Goal: Information Seeking & Learning: Learn about a topic

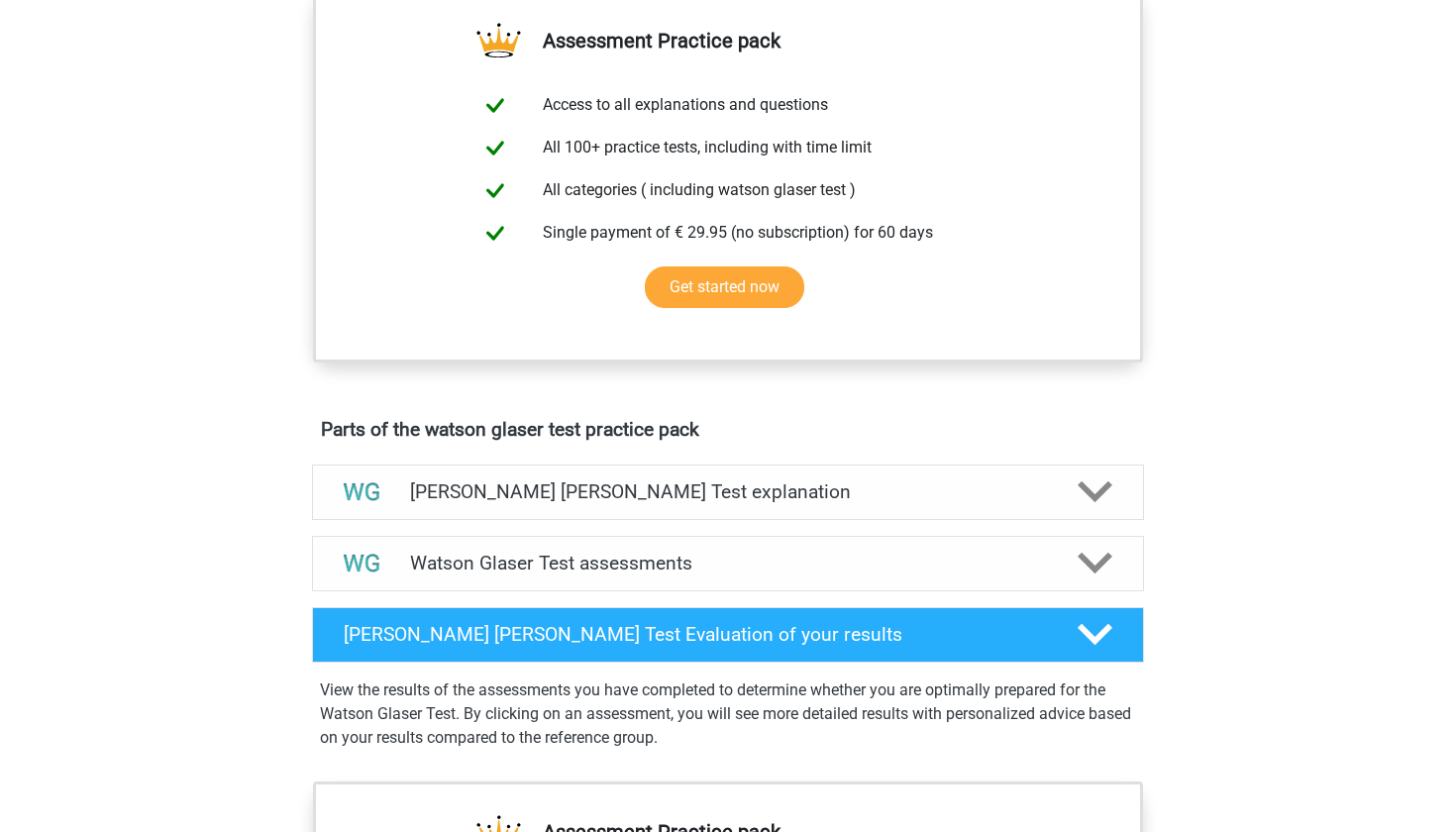
scroll to position [729, 0]
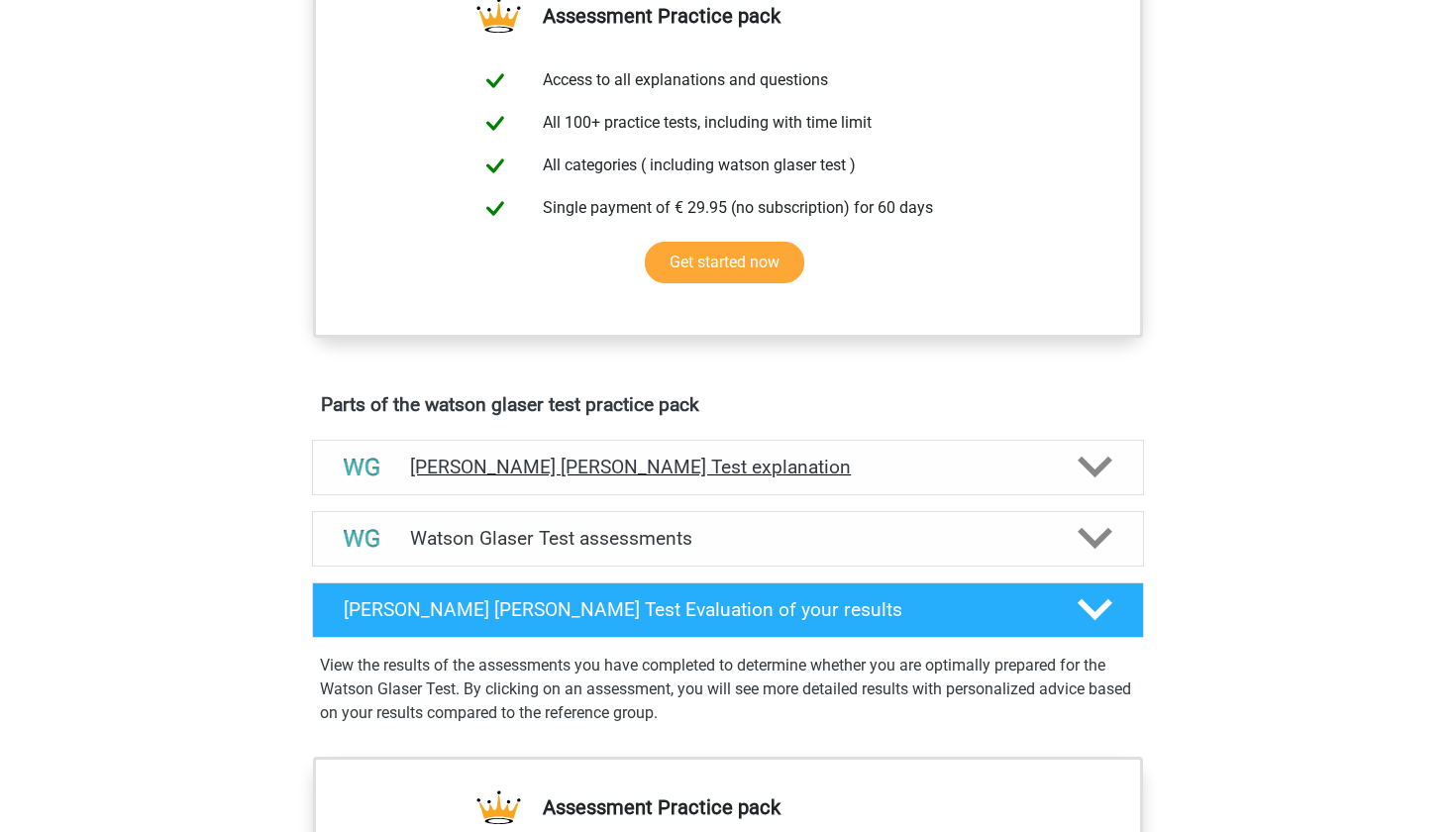
click at [661, 478] on h4 "Watson Glaser Test explanation" at bounding box center [728, 467] width 636 height 23
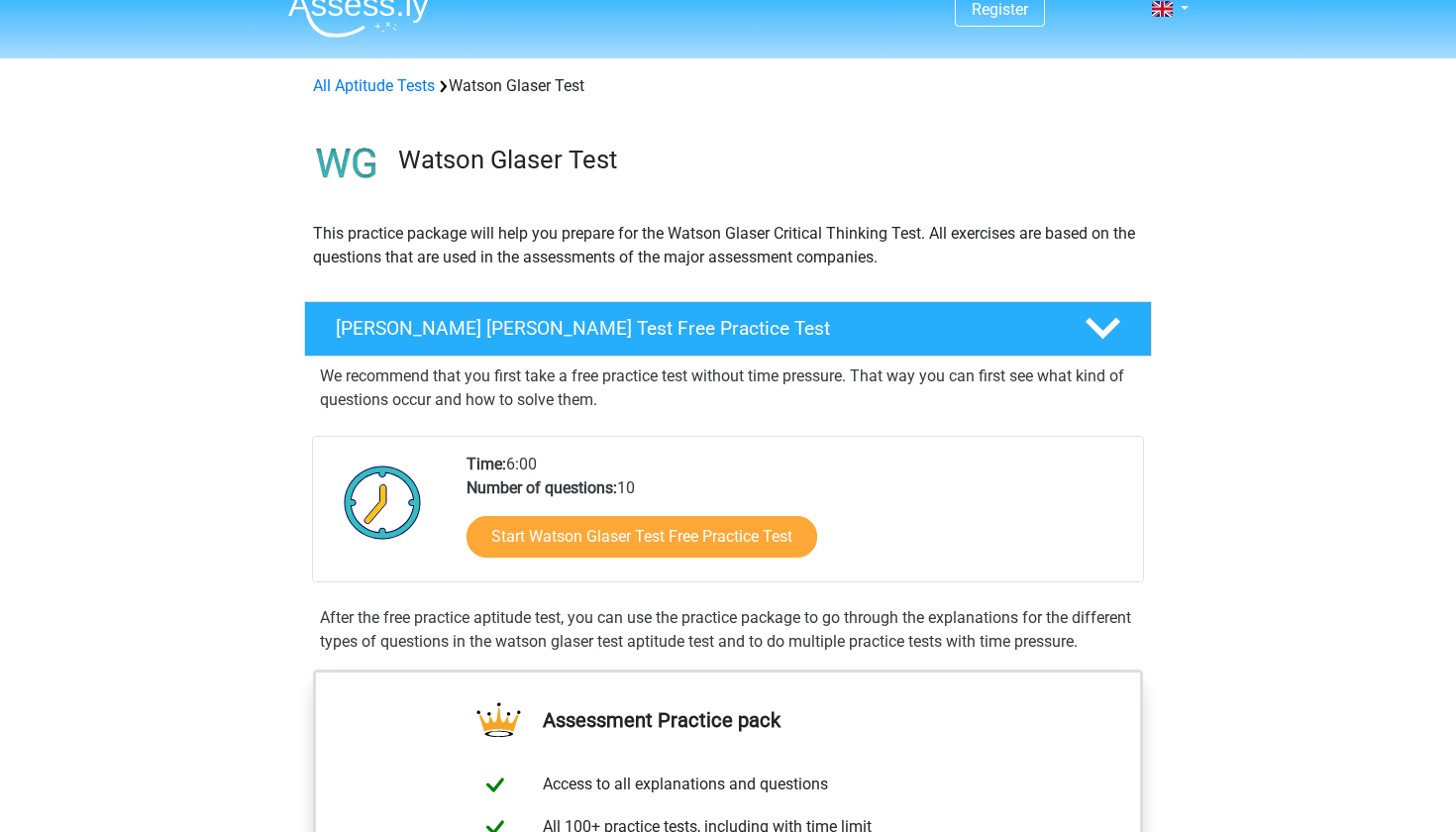
scroll to position [22, 0]
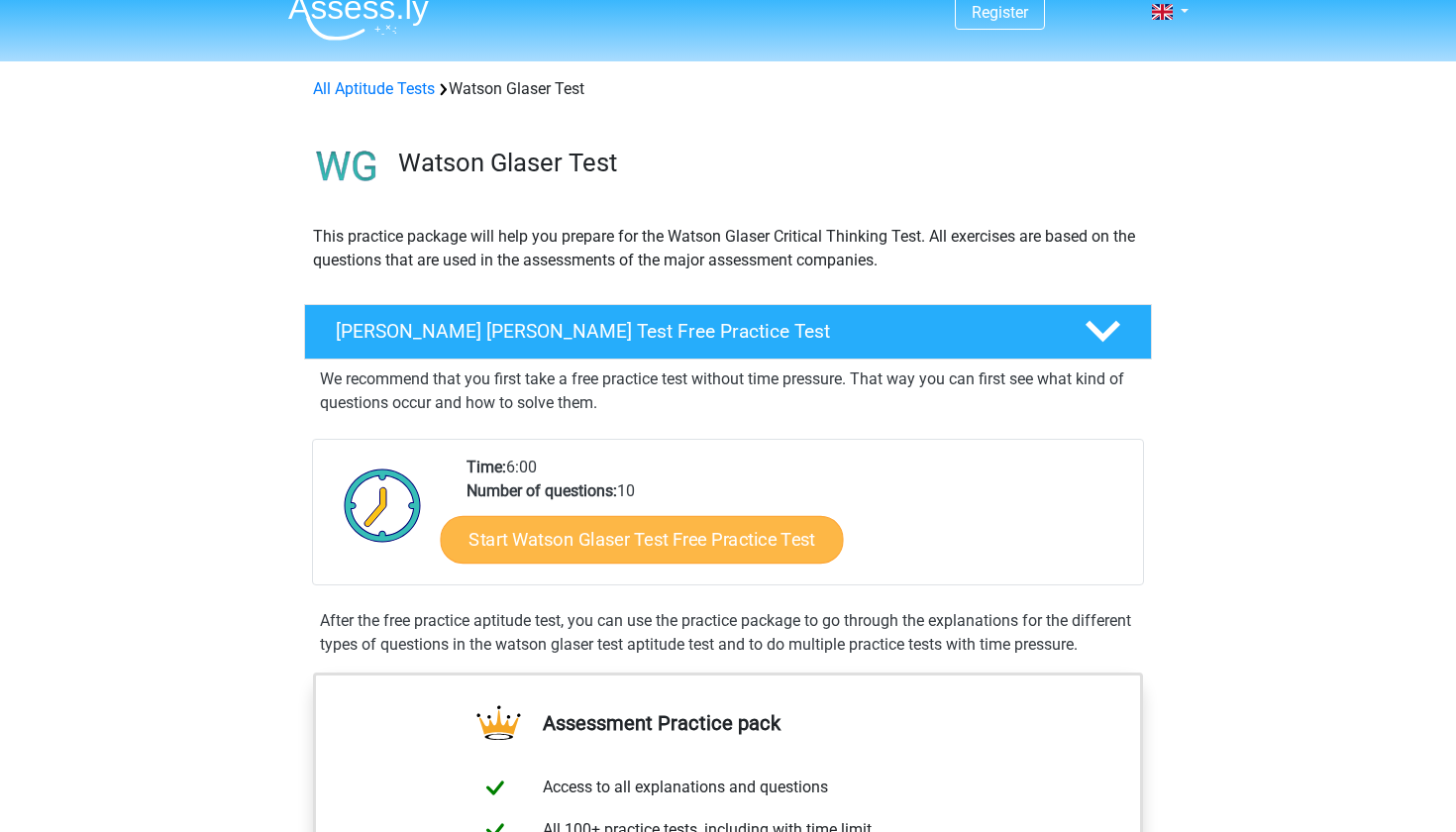
click at [679, 552] on link "Start Watson Glaser Test Free Practice Test" at bounding box center [642, 540] width 403 height 48
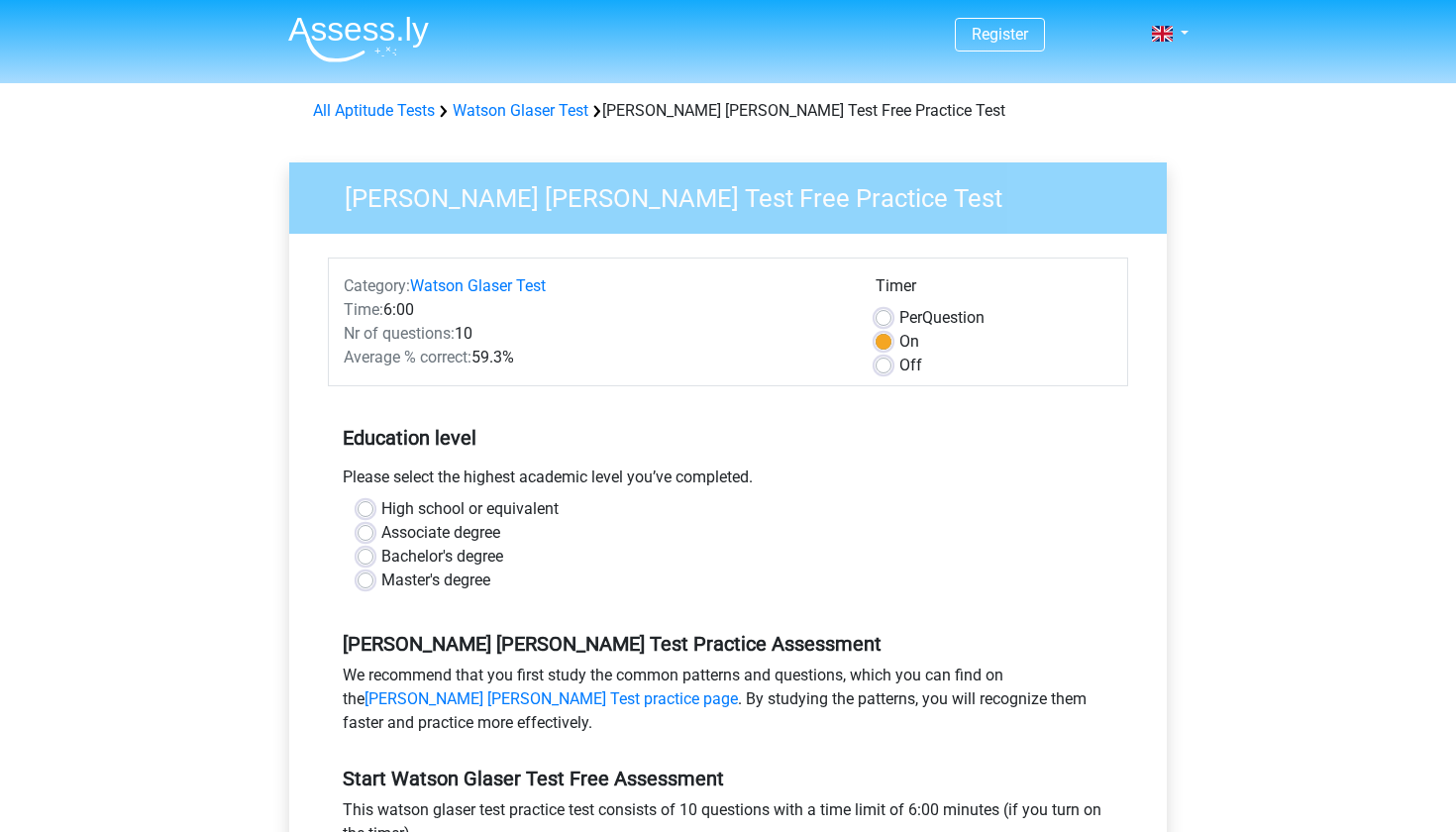
scroll to position [63, 0]
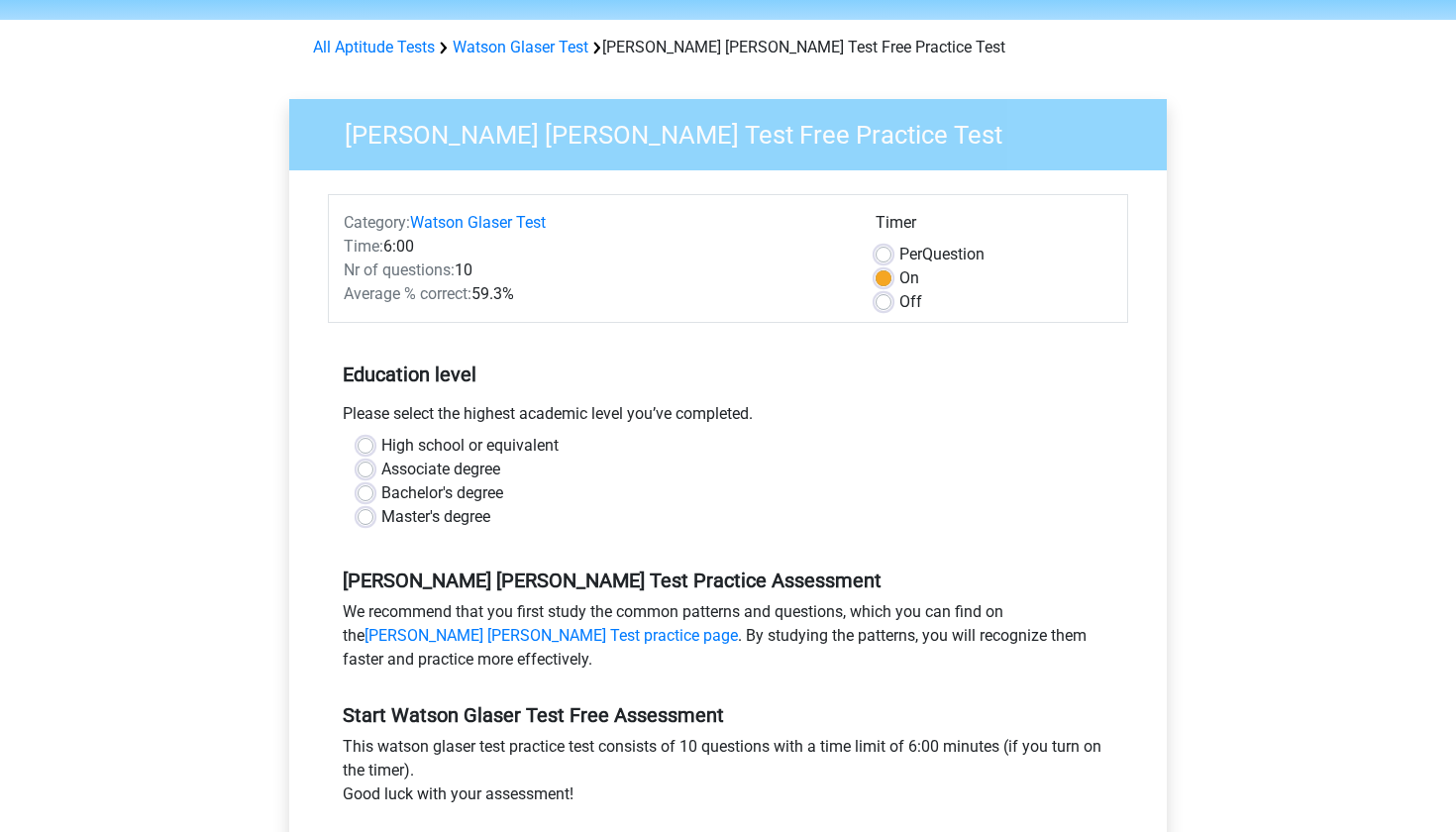
click at [373, 453] on div "High school or equivalent" at bounding box center [727, 446] width 741 height 24
click at [381, 441] on label "High school or equivalent" at bounding box center [469, 446] width 177 height 24
click at [360, 441] on input "High school or equivalent" at bounding box center [365, 444] width 16 height 20
radio input "true"
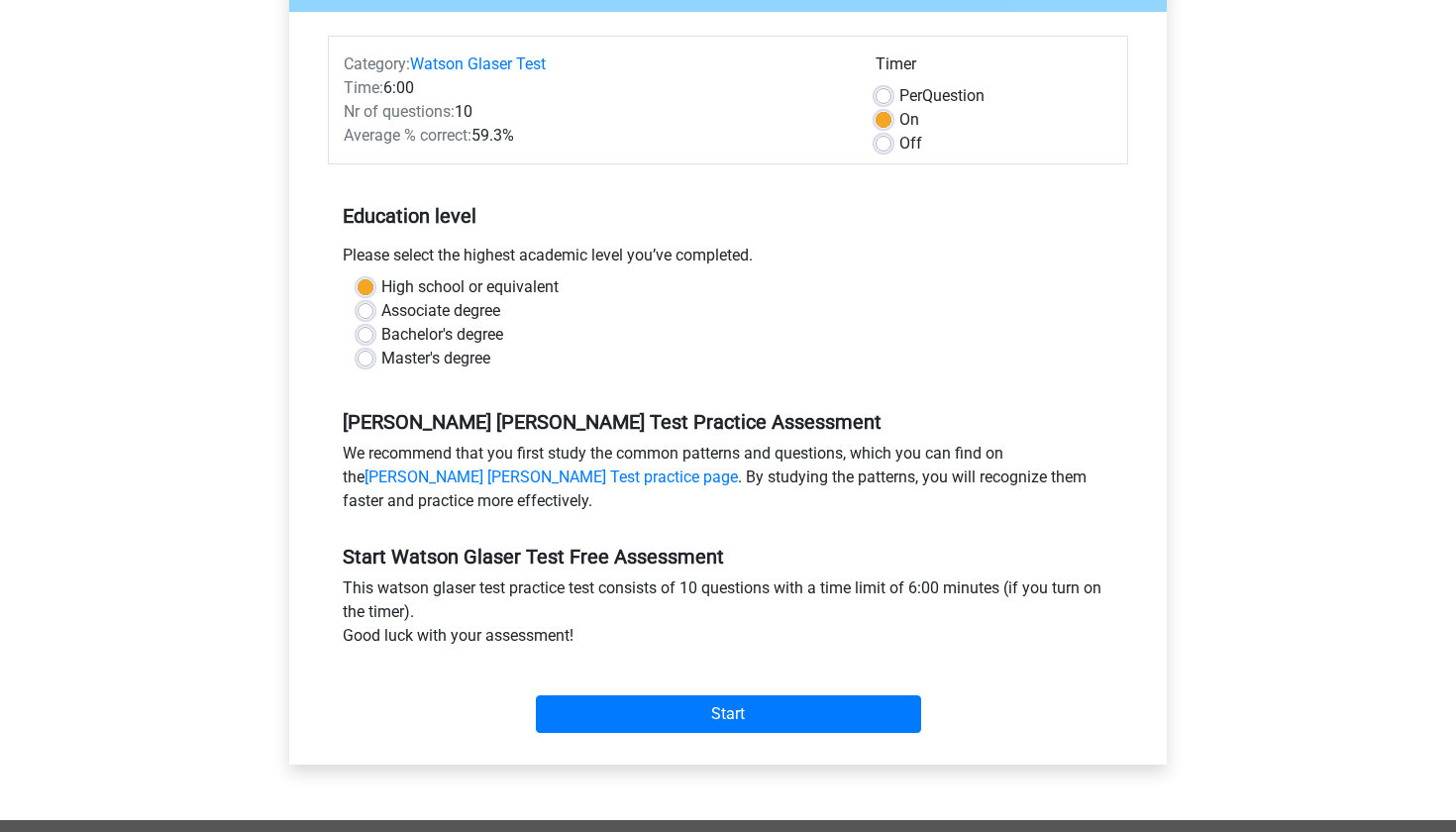
scroll to position [242, 0]
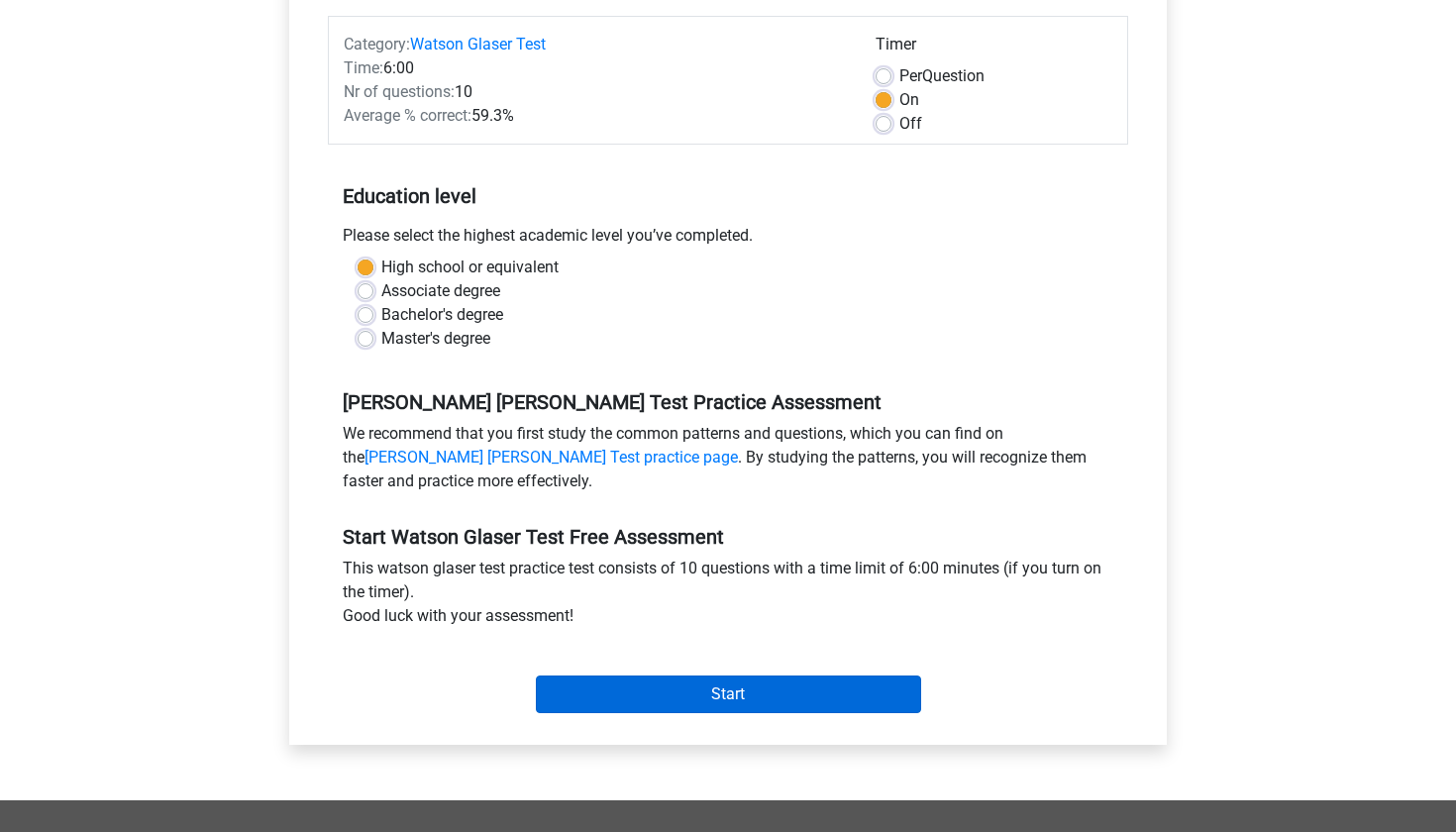
click at [656, 685] on input "Start" at bounding box center [728, 694] width 385 height 38
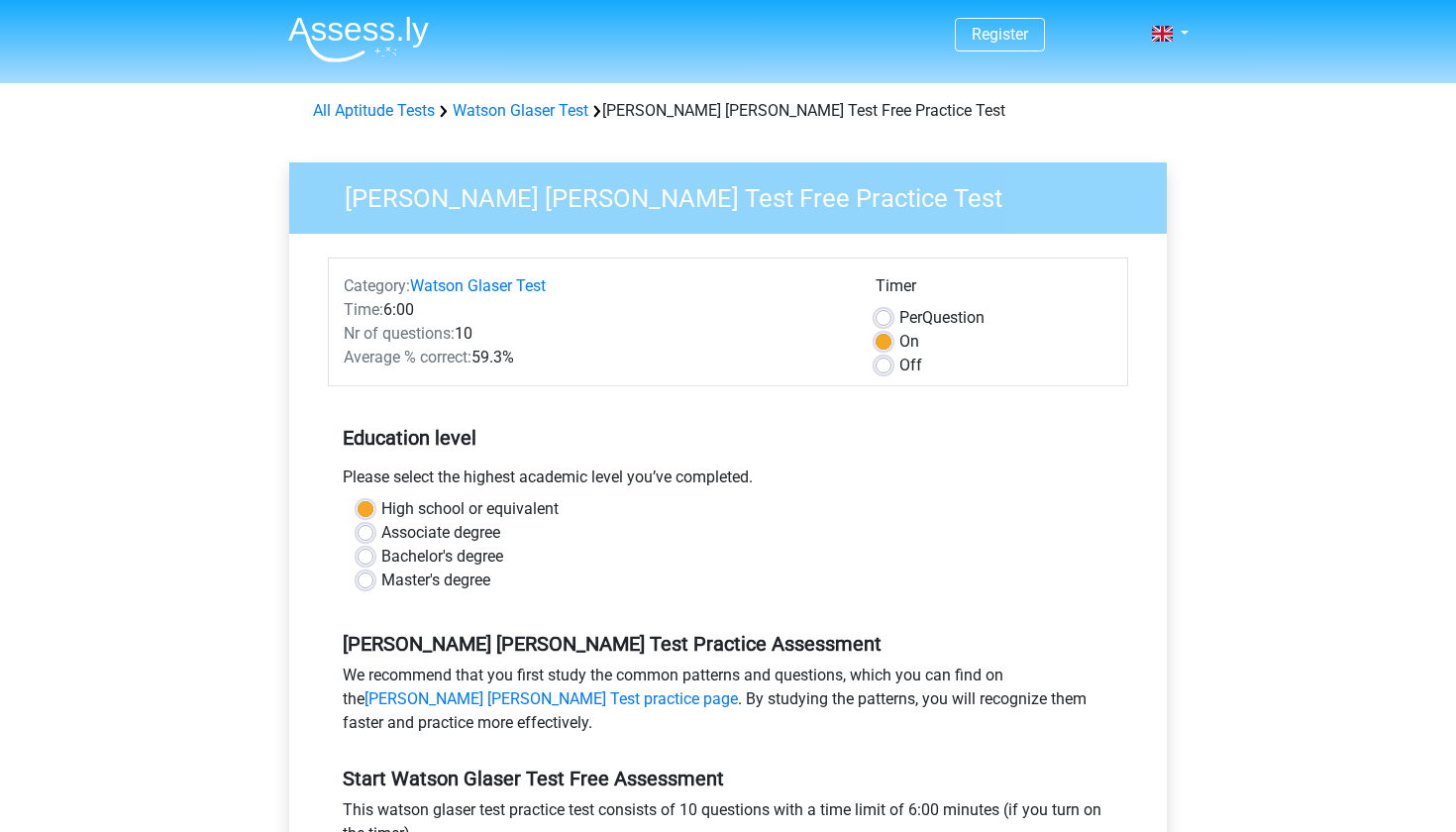
scroll to position [-1, 0]
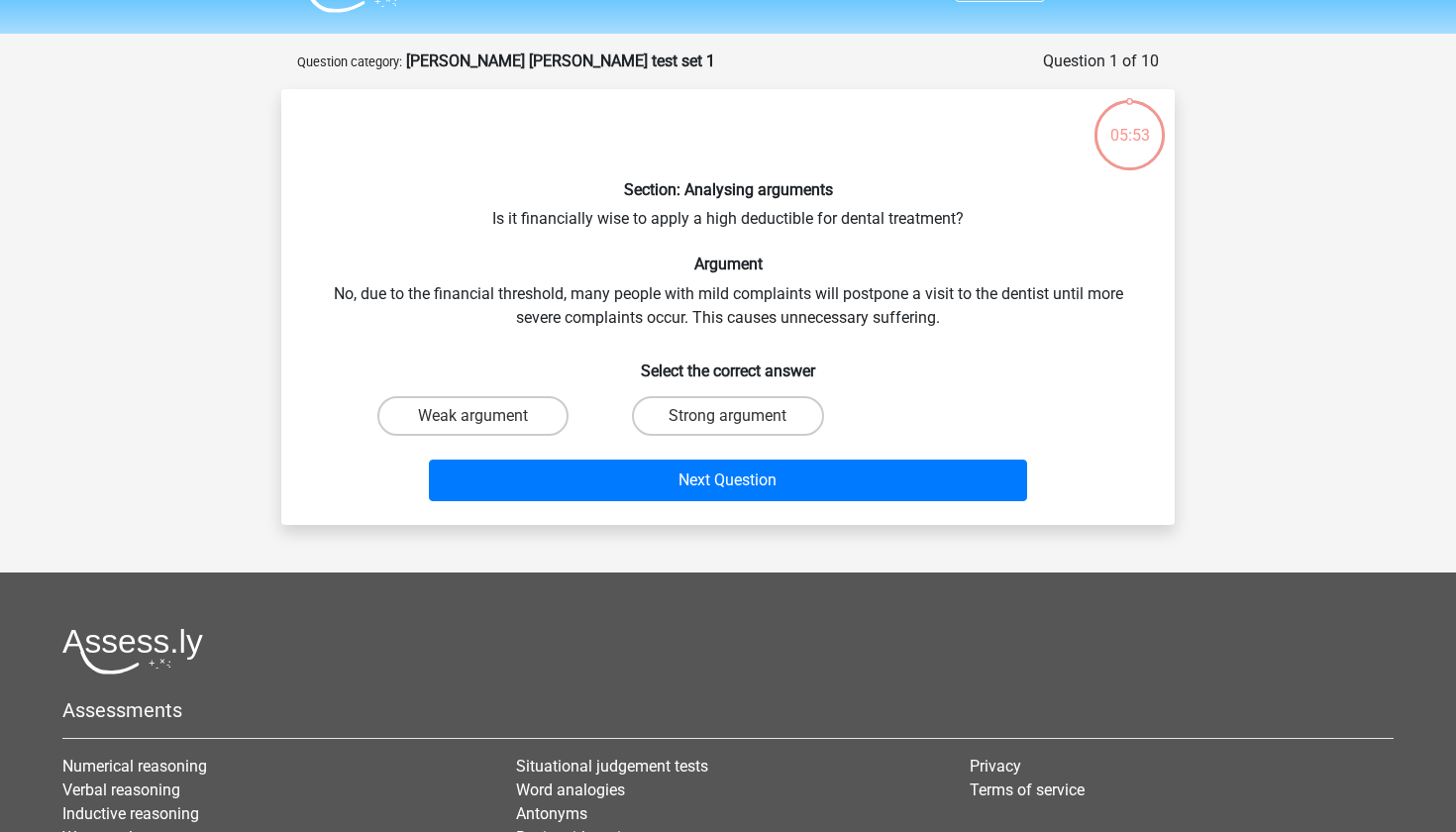
scroll to position [63, 0]
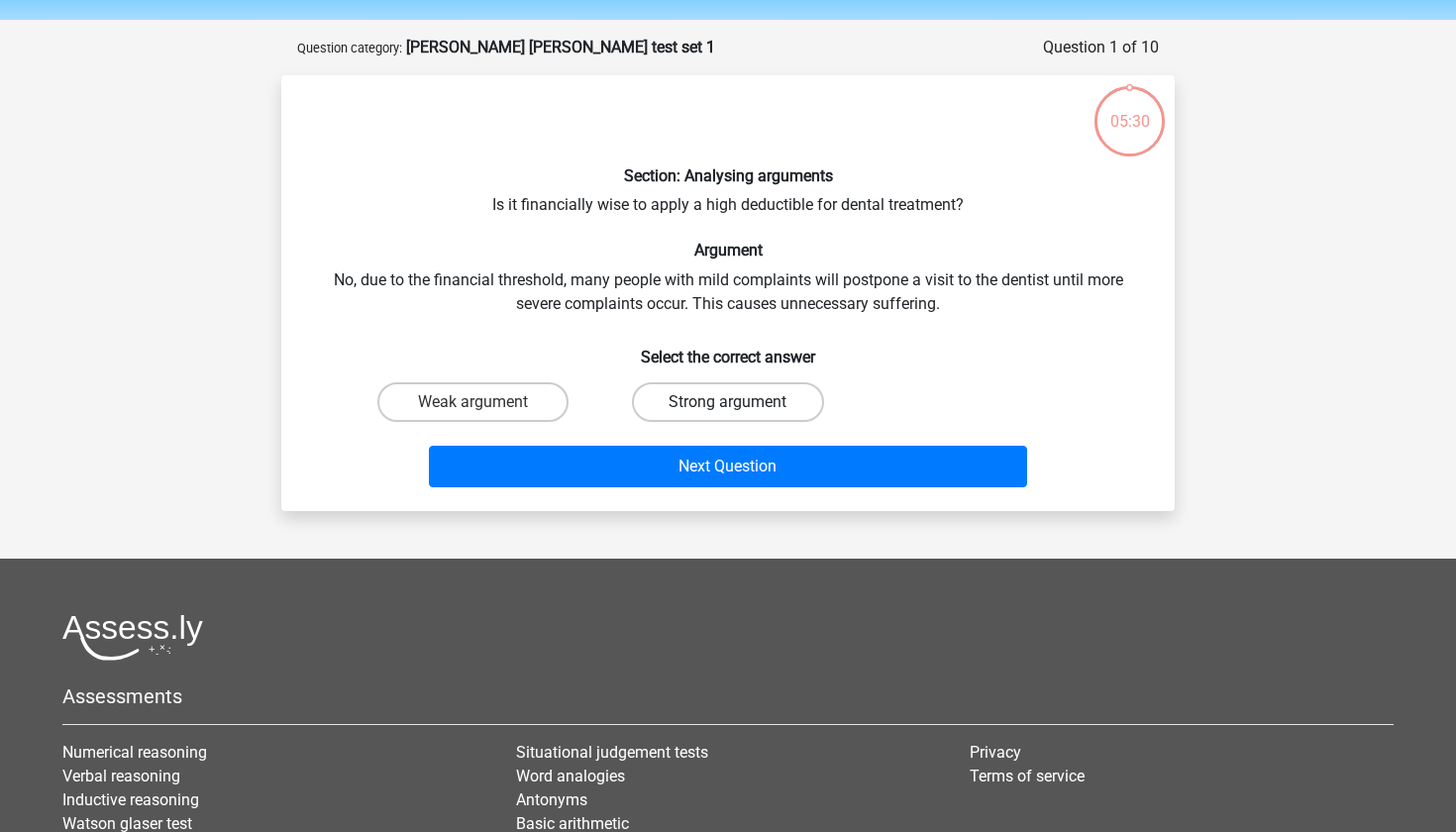
click at [684, 400] on label "Strong argument" at bounding box center [727, 402] width 191 height 40
click at [728, 402] on input "Strong argument" at bounding box center [734, 408] width 13 height 13
radio input "true"
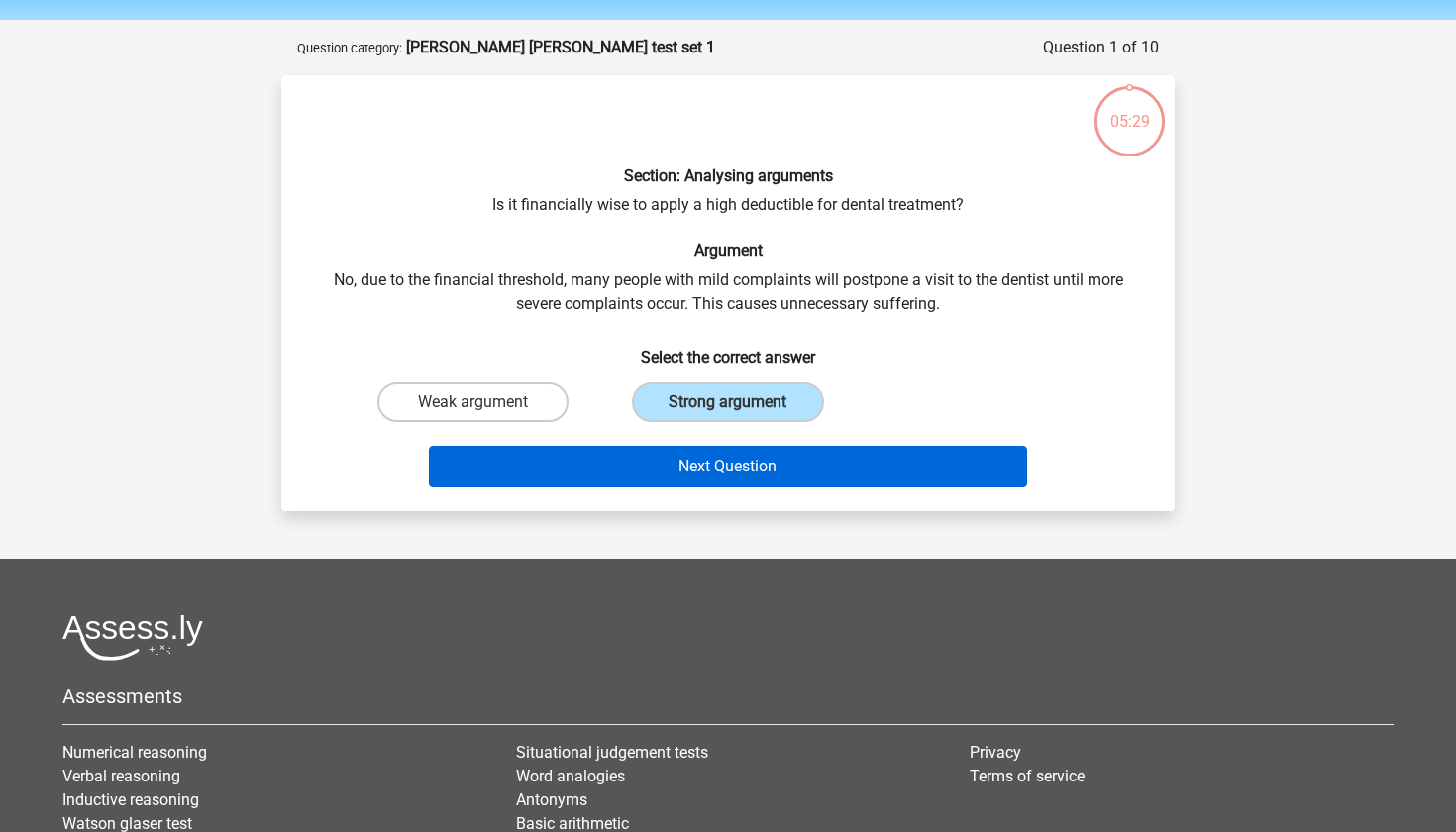
click at [676, 459] on button "Next Question" at bounding box center [728, 467] width 599 height 42
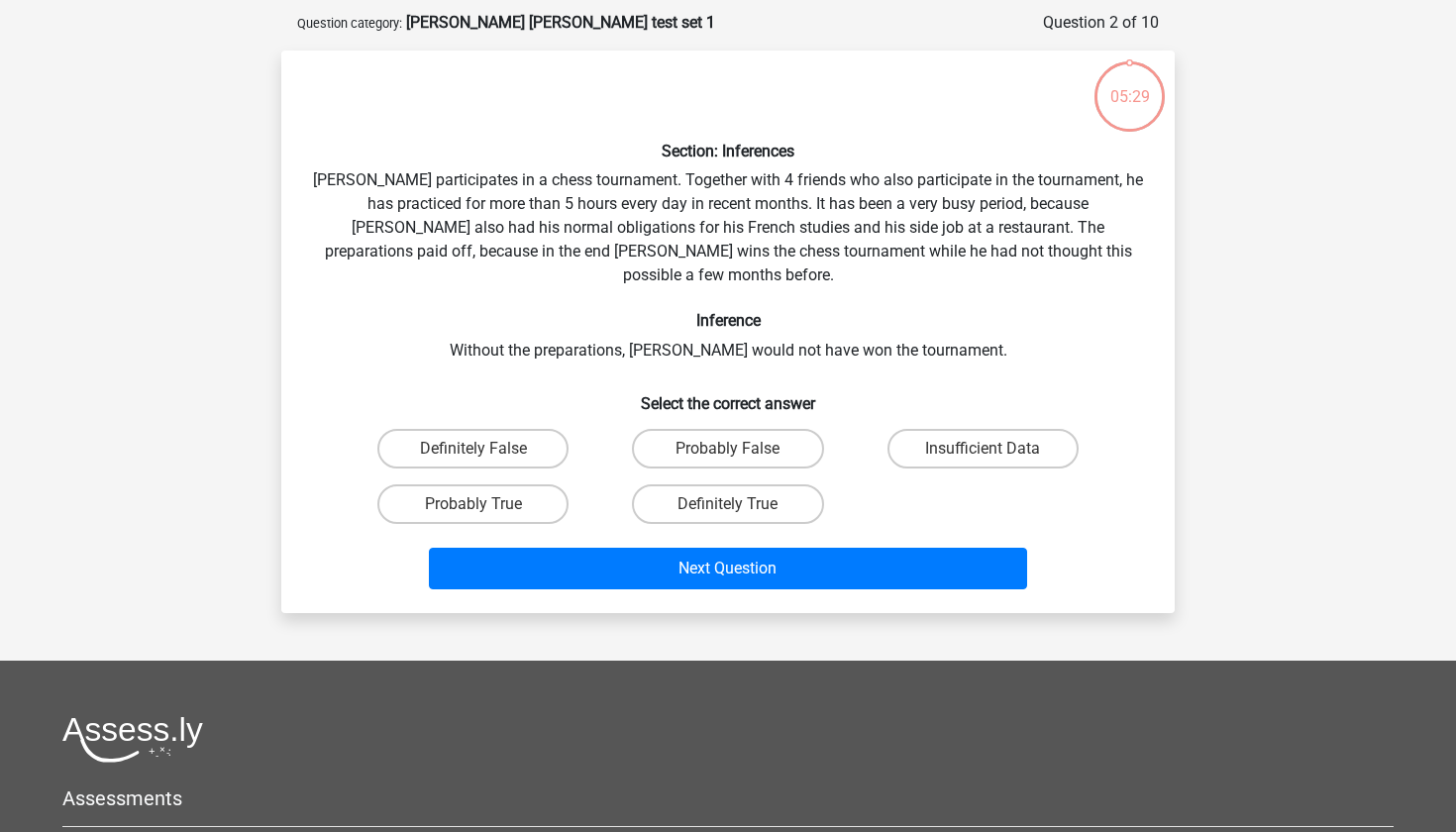
scroll to position [99, 0]
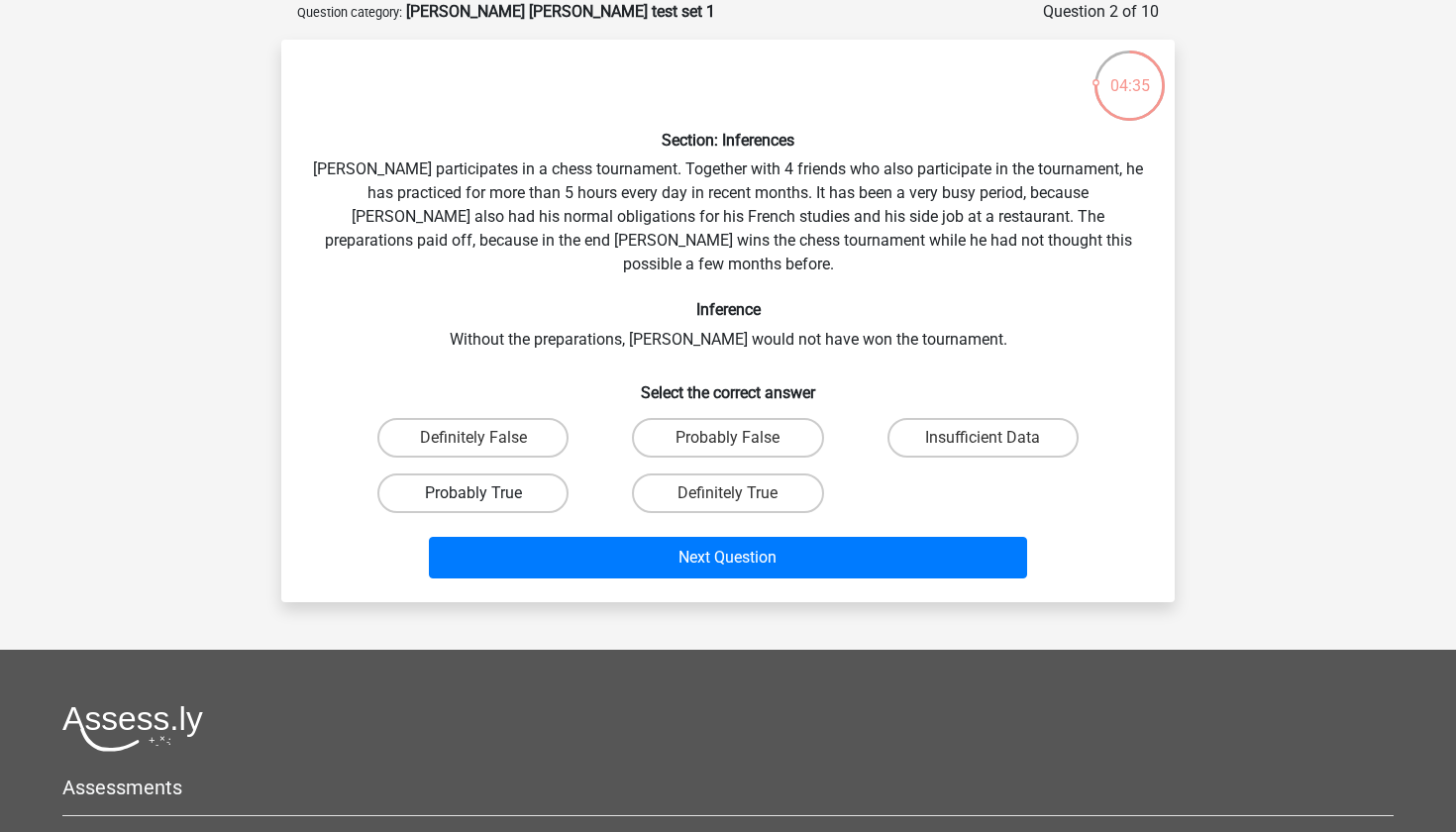
click at [525, 479] on label "Probably True" at bounding box center [472, 493] width 191 height 40
click at [486, 493] on input "Probably True" at bounding box center [479, 499] width 13 height 13
radio input "true"
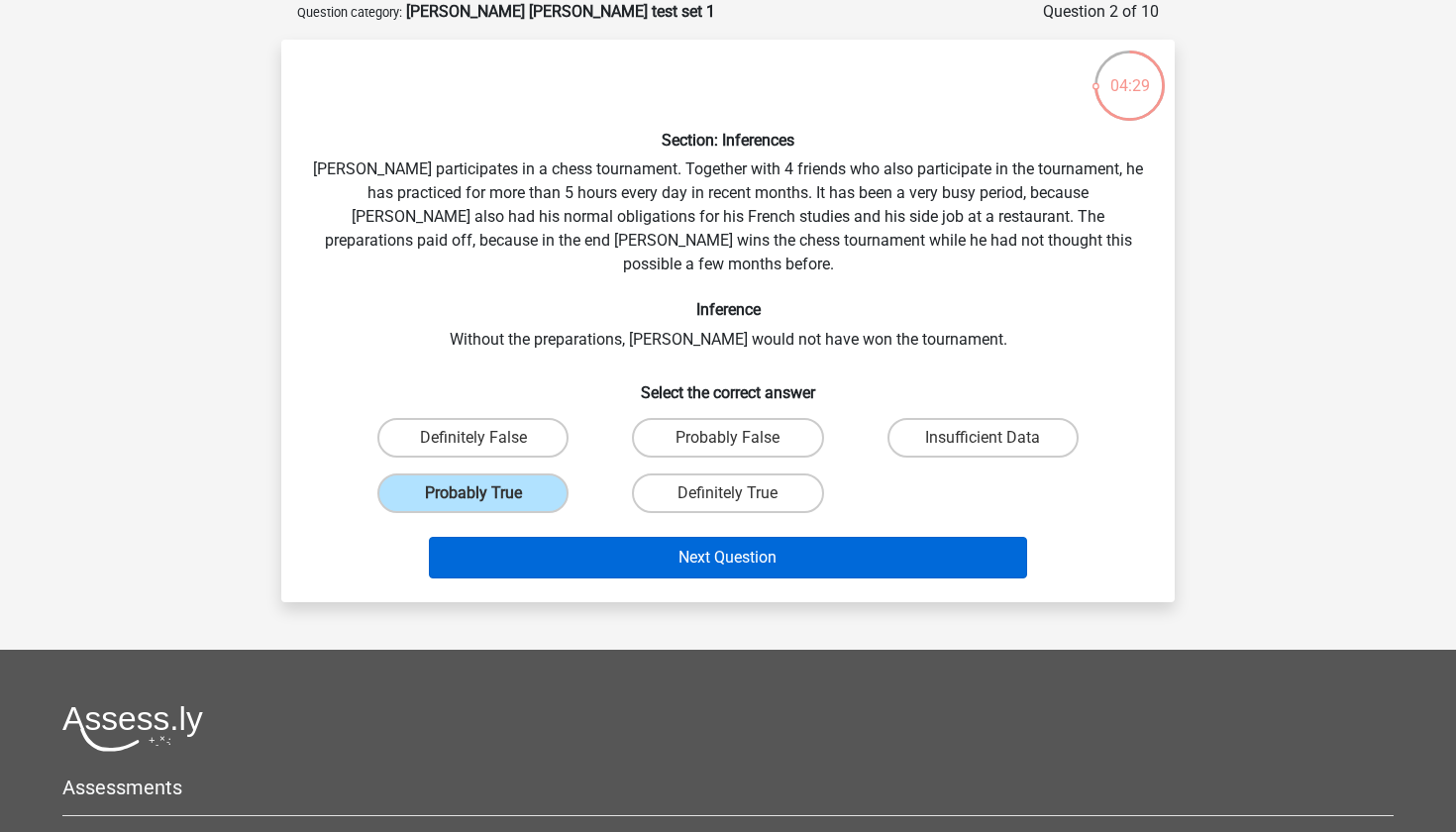
click at [620, 537] on button "Next Question" at bounding box center [728, 558] width 599 height 42
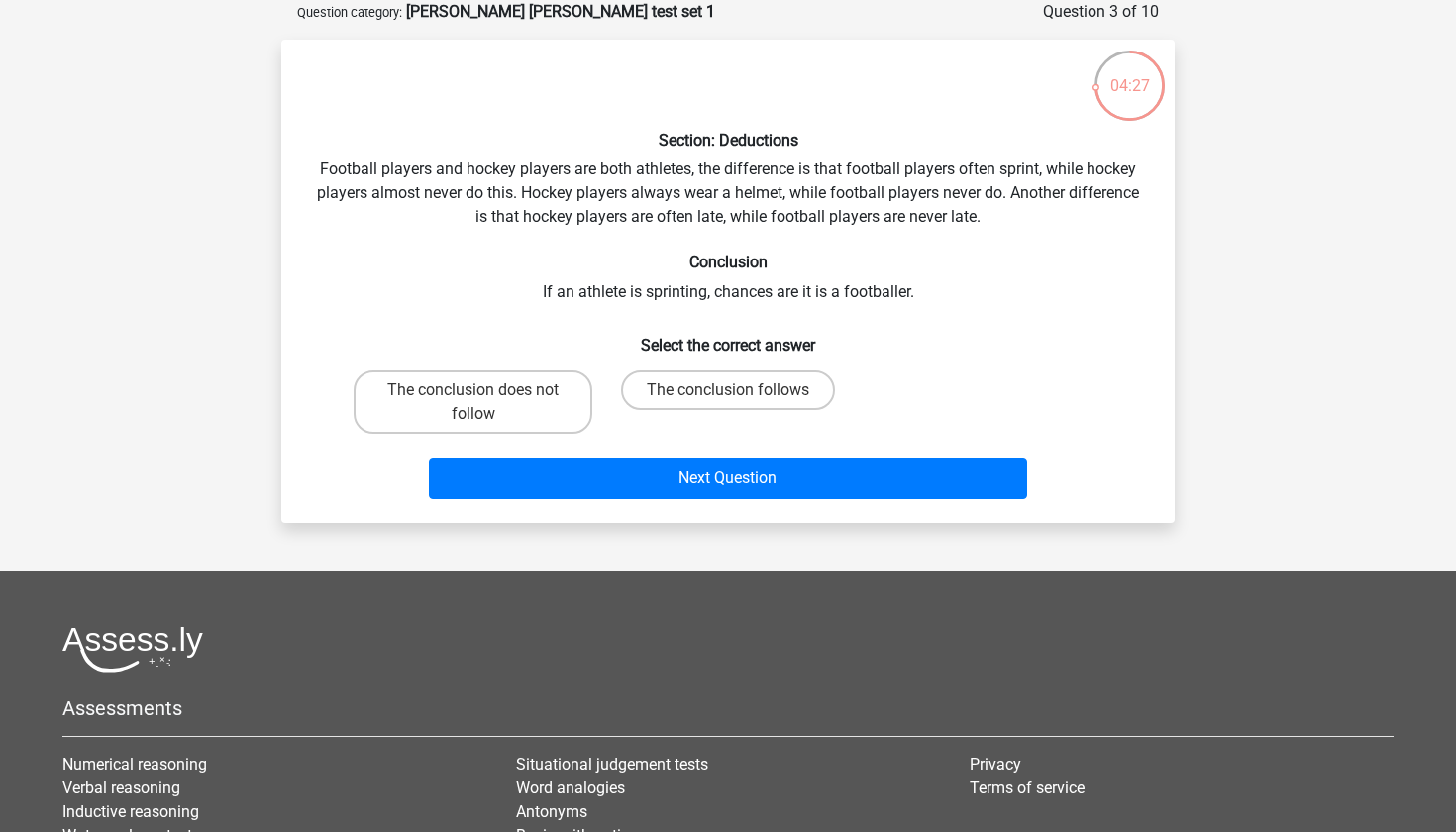
scroll to position [63, 0]
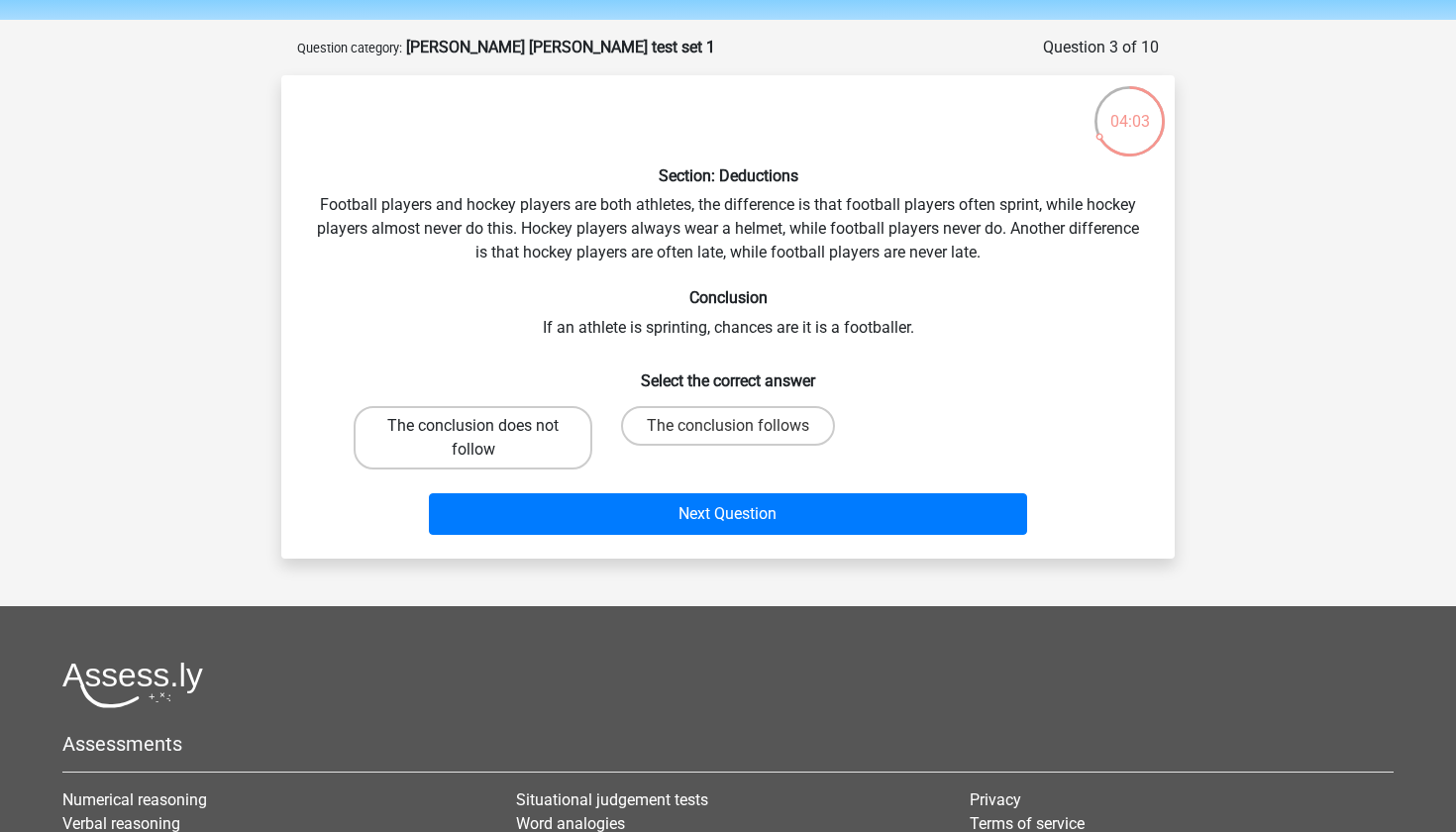
click at [583, 441] on label "The conclusion does not follow" at bounding box center [473, 437] width 239 height 63
click at [486, 439] on input "The conclusion does not follow" at bounding box center [479, 432] width 13 height 13
radio input "true"
click at [650, 422] on label "The conclusion follows" at bounding box center [728, 426] width 214 height 40
click at [728, 426] on input "The conclusion follows" at bounding box center [734, 432] width 13 height 13
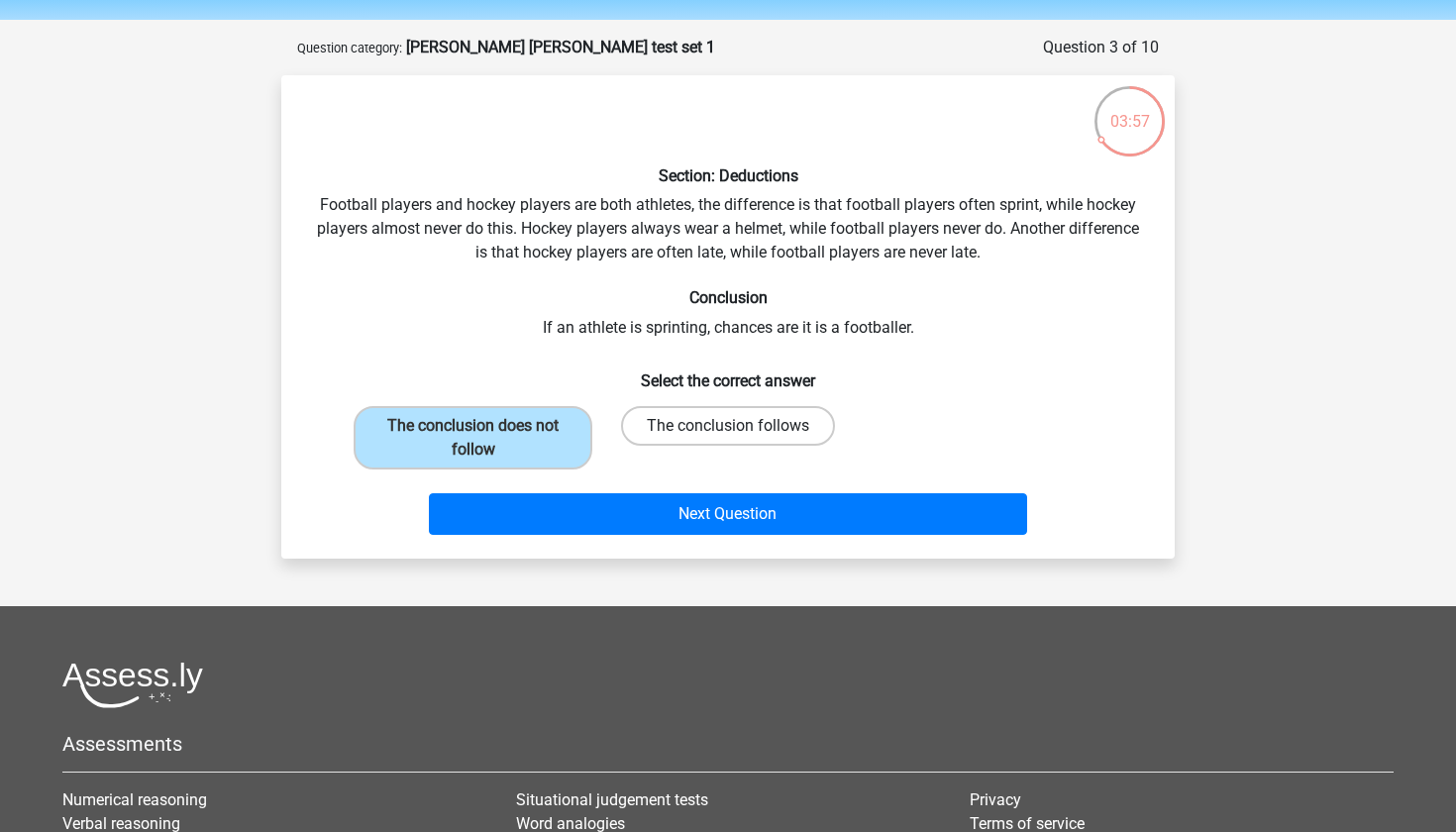
radio input "true"
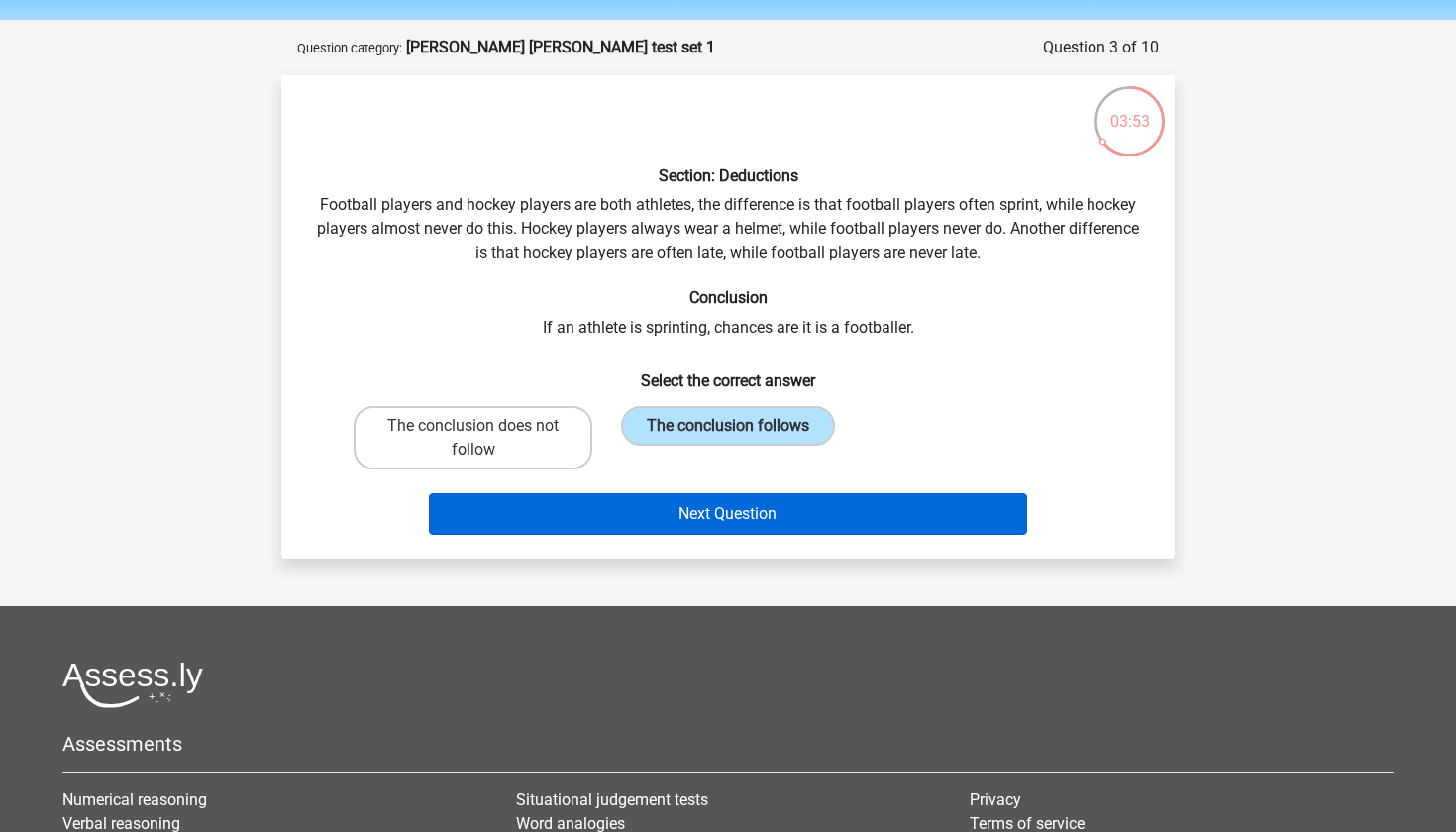
click at [683, 516] on button "Next Question" at bounding box center [728, 514] width 599 height 42
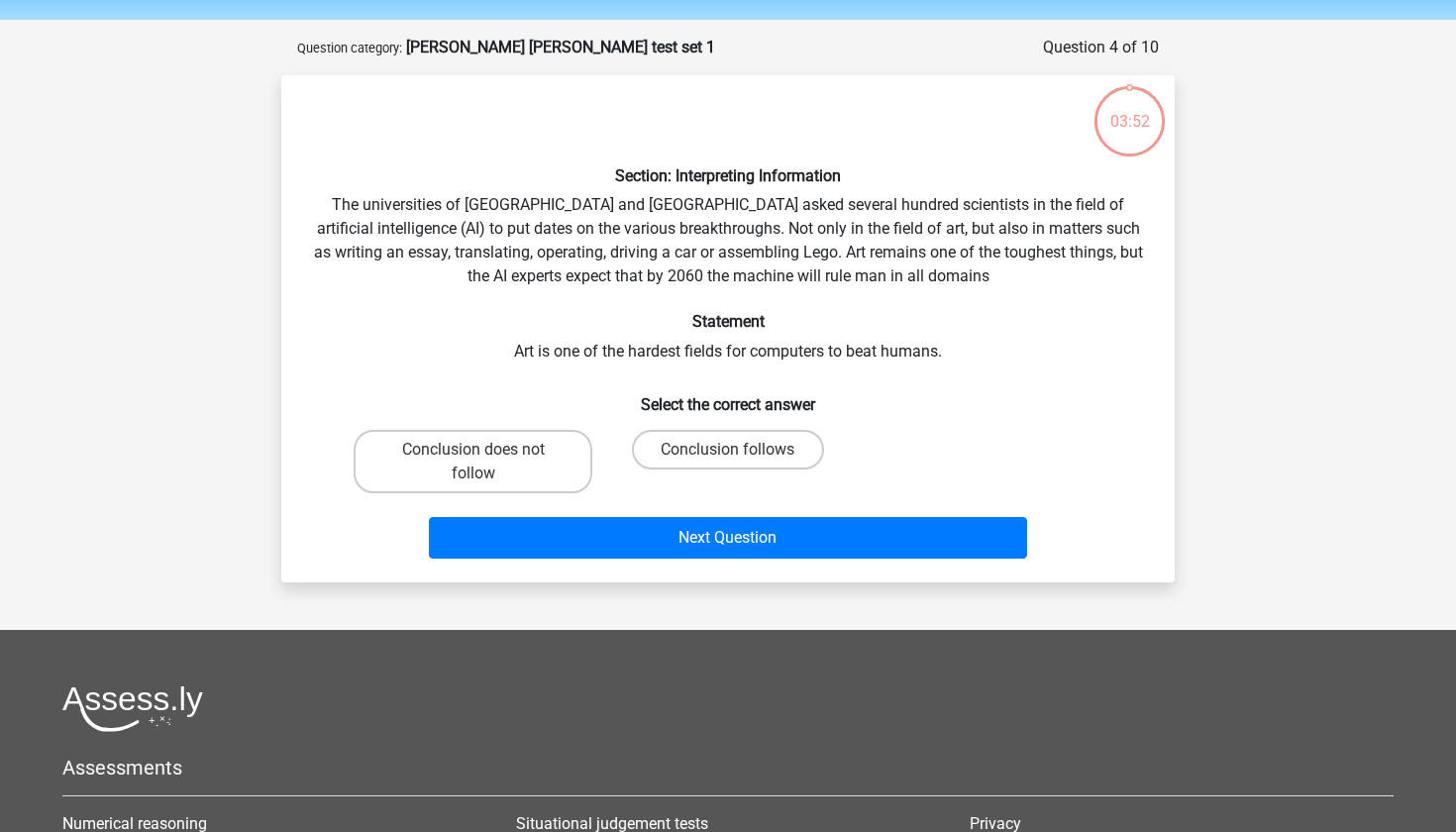
scroll to position [99, 0]
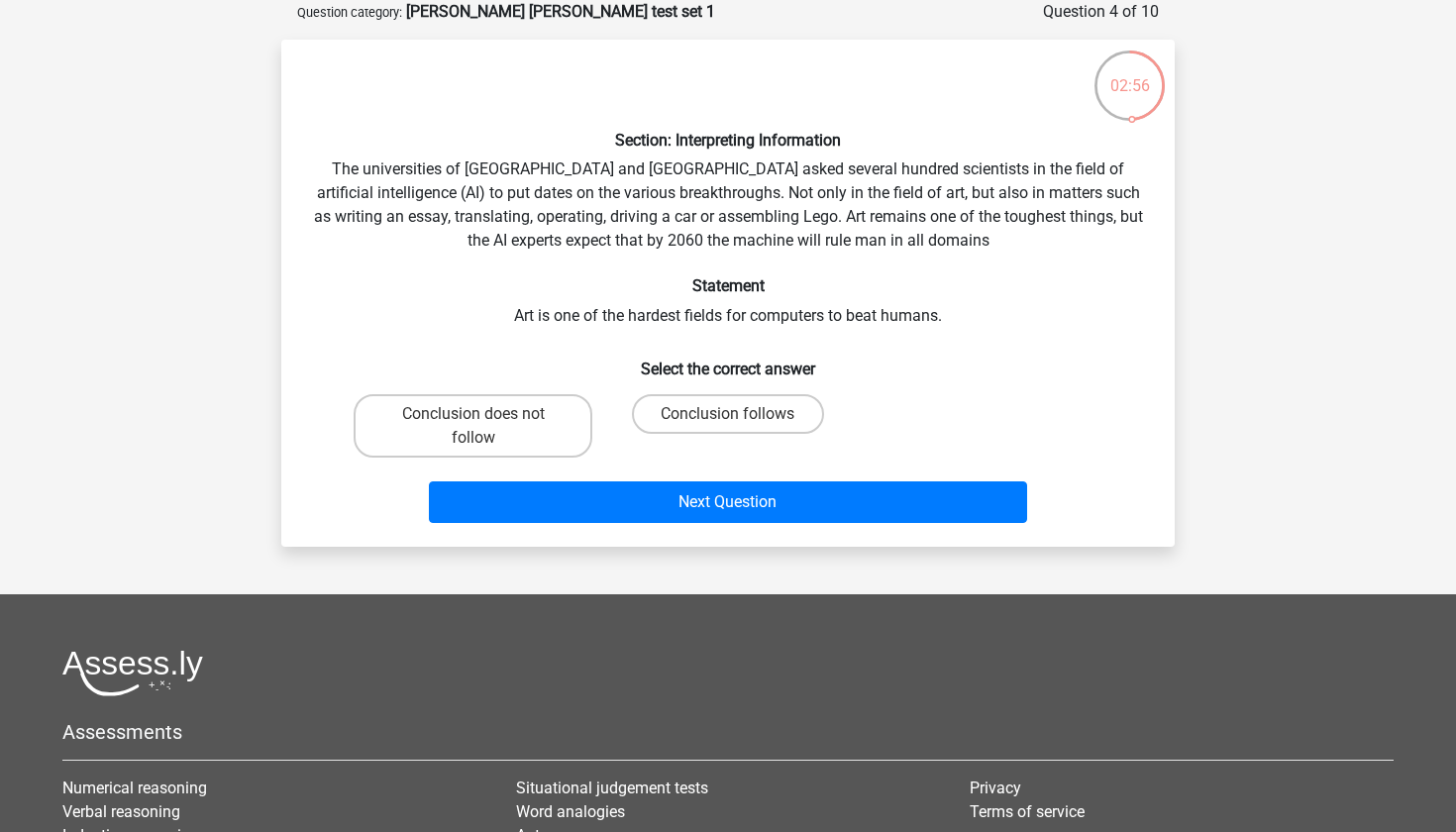
click at [480, 414] on input "Conclusion does not follow" at bounding box center [479, 420] width 13 height 13
radio input "true"
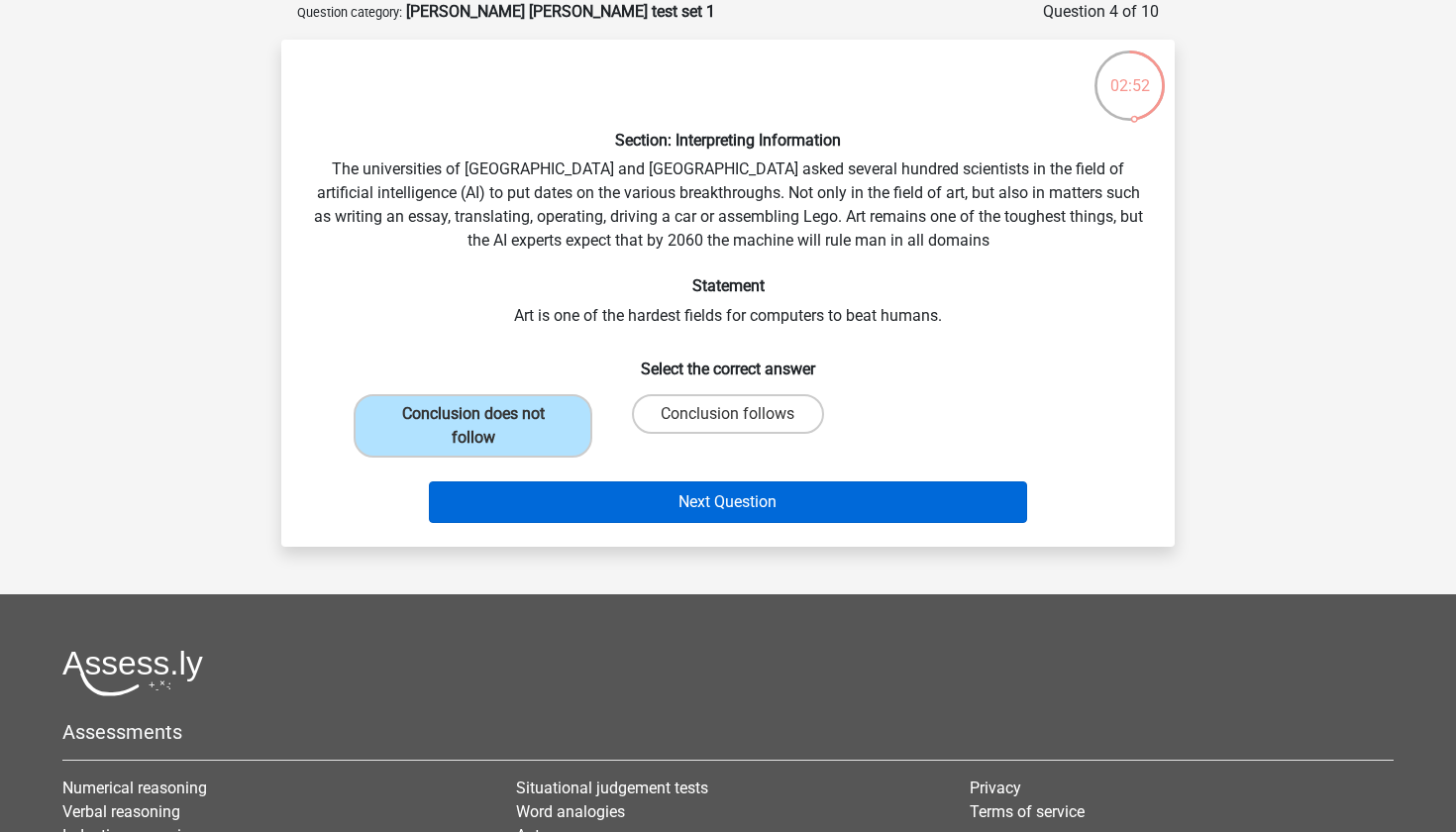
click at [656, 494] on button "Next Question" at bounding box center [728, 502] width 599 height 42
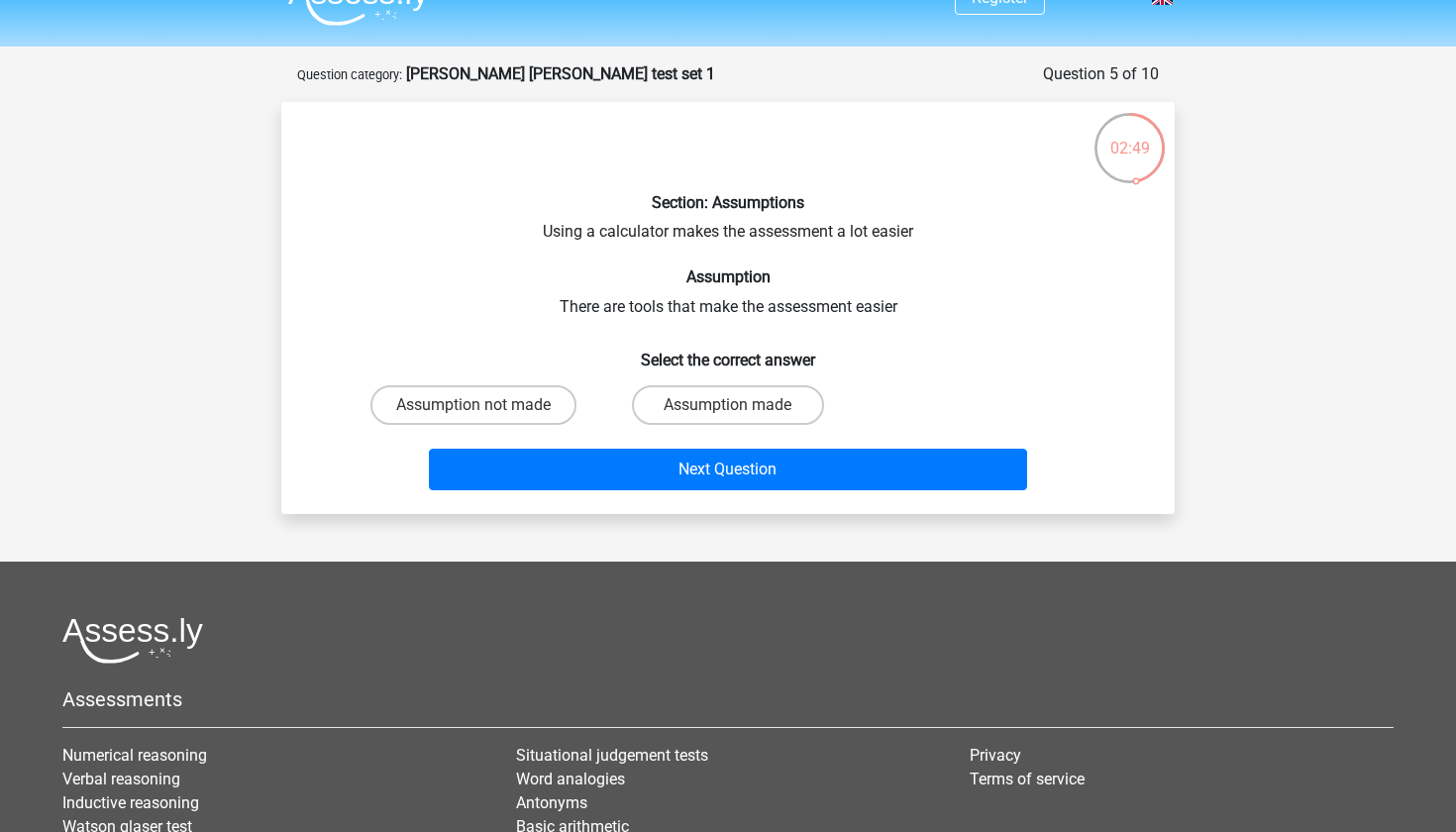
scroll to position [35, 0]
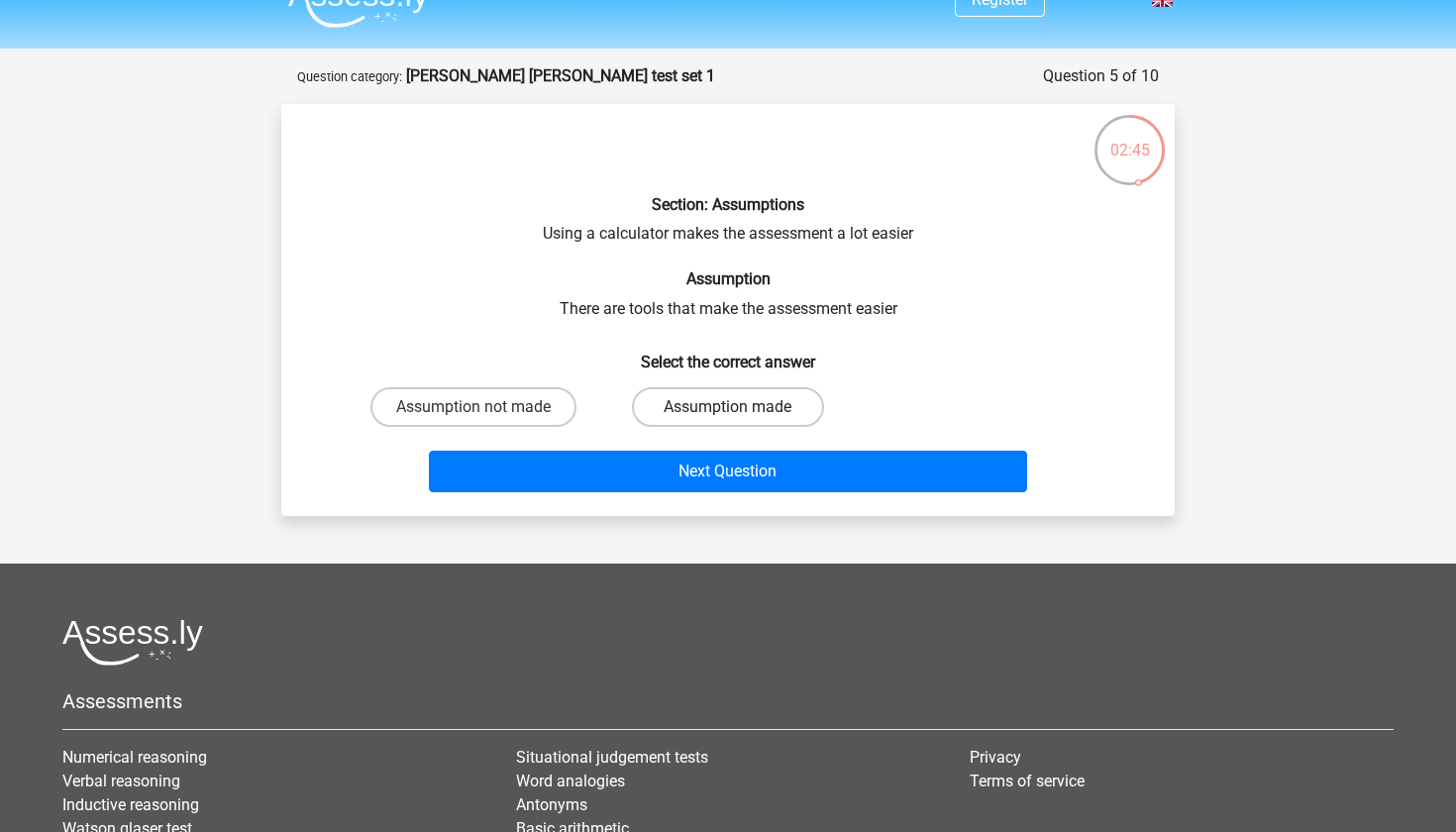
click at [744, 398] on label "Assumption made" at bounding box center [727, 407] width 191 height 40
click at [741, 407] on input "Assumption made" at bounding box center [734, 413] width 13 height 13
radio input "true"
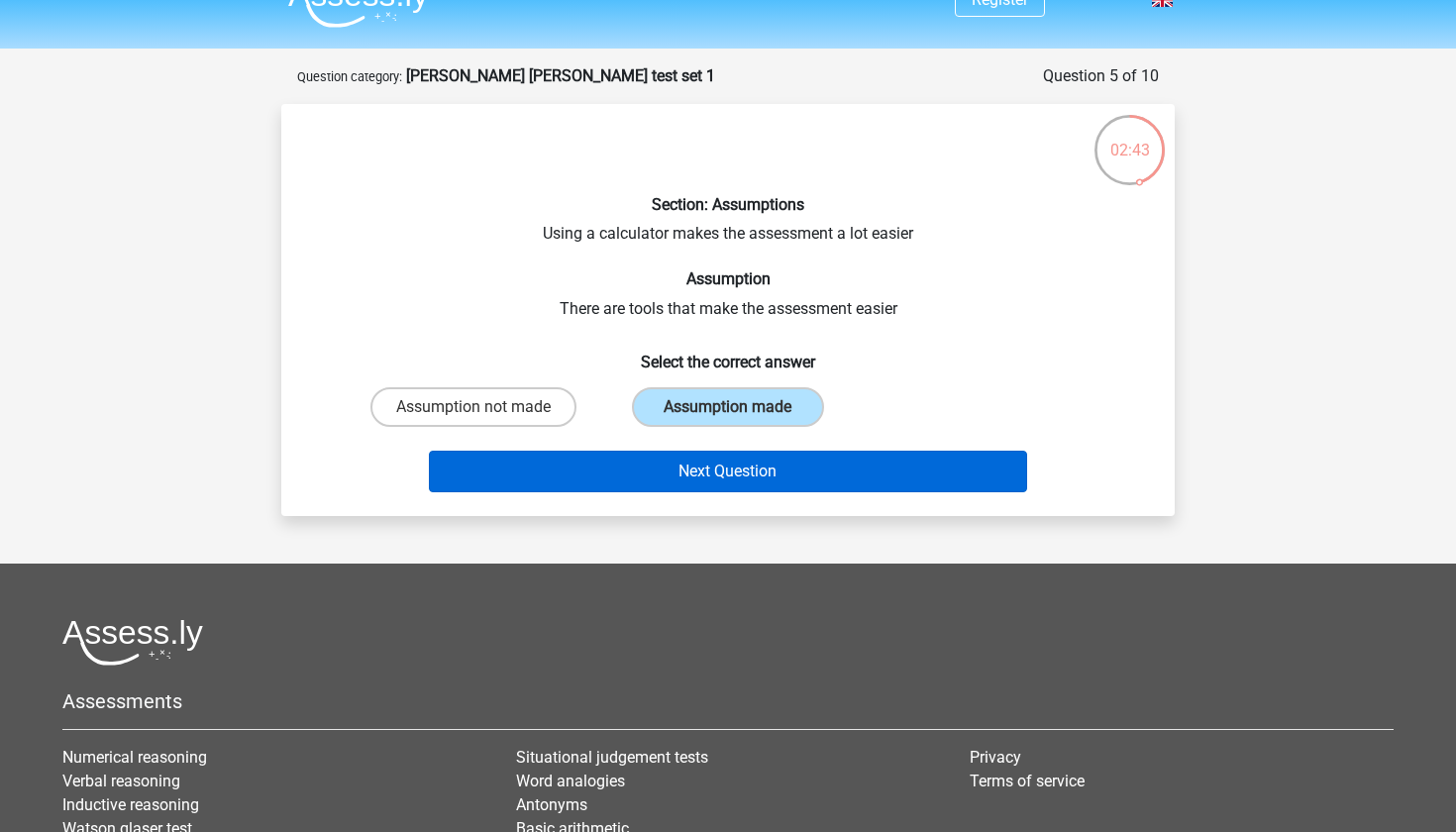
click at [812, 478] on button "Next Question" at bounding box center [728, 472] width 599 height 42
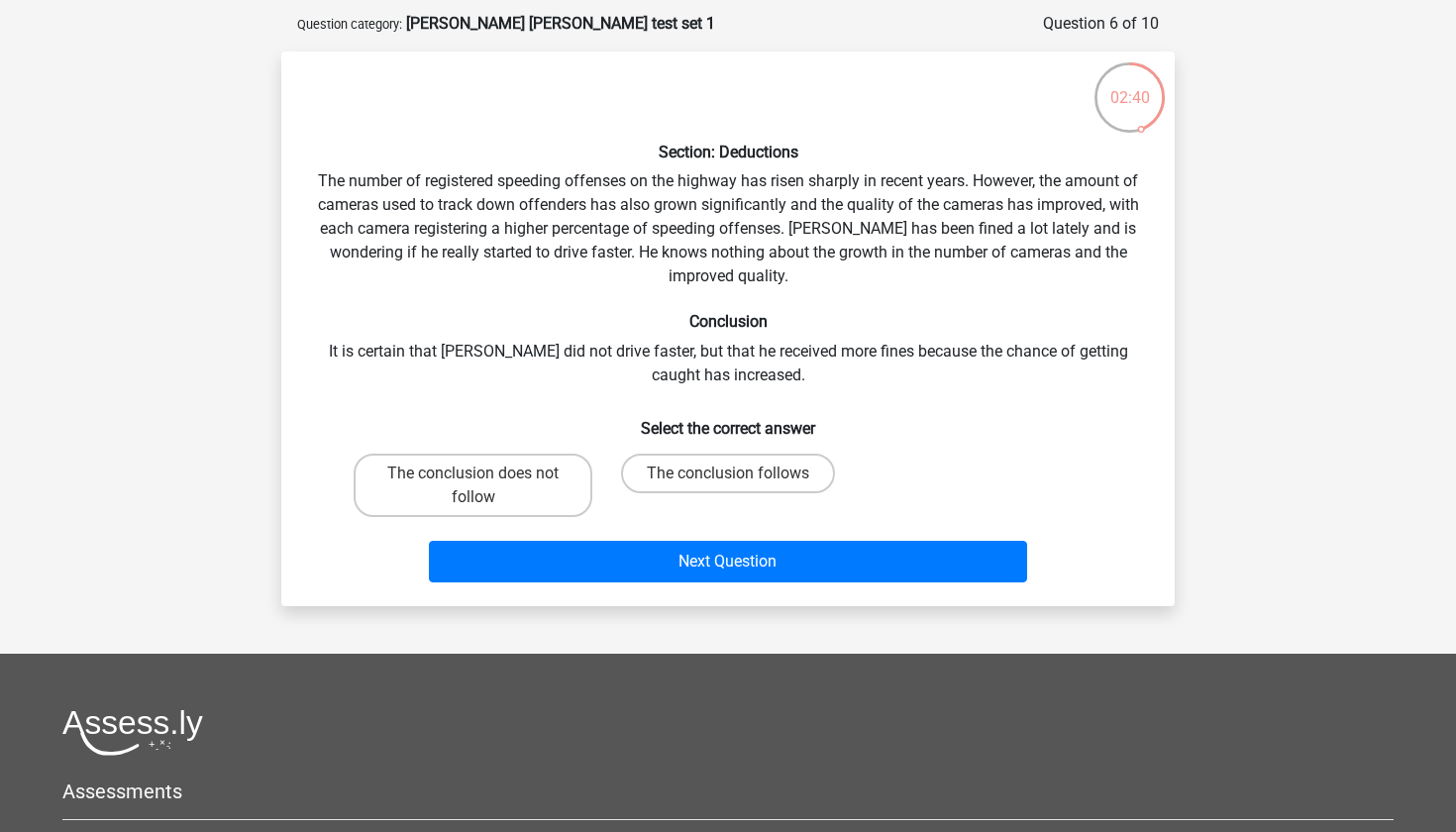
scroll to position [86, 0]
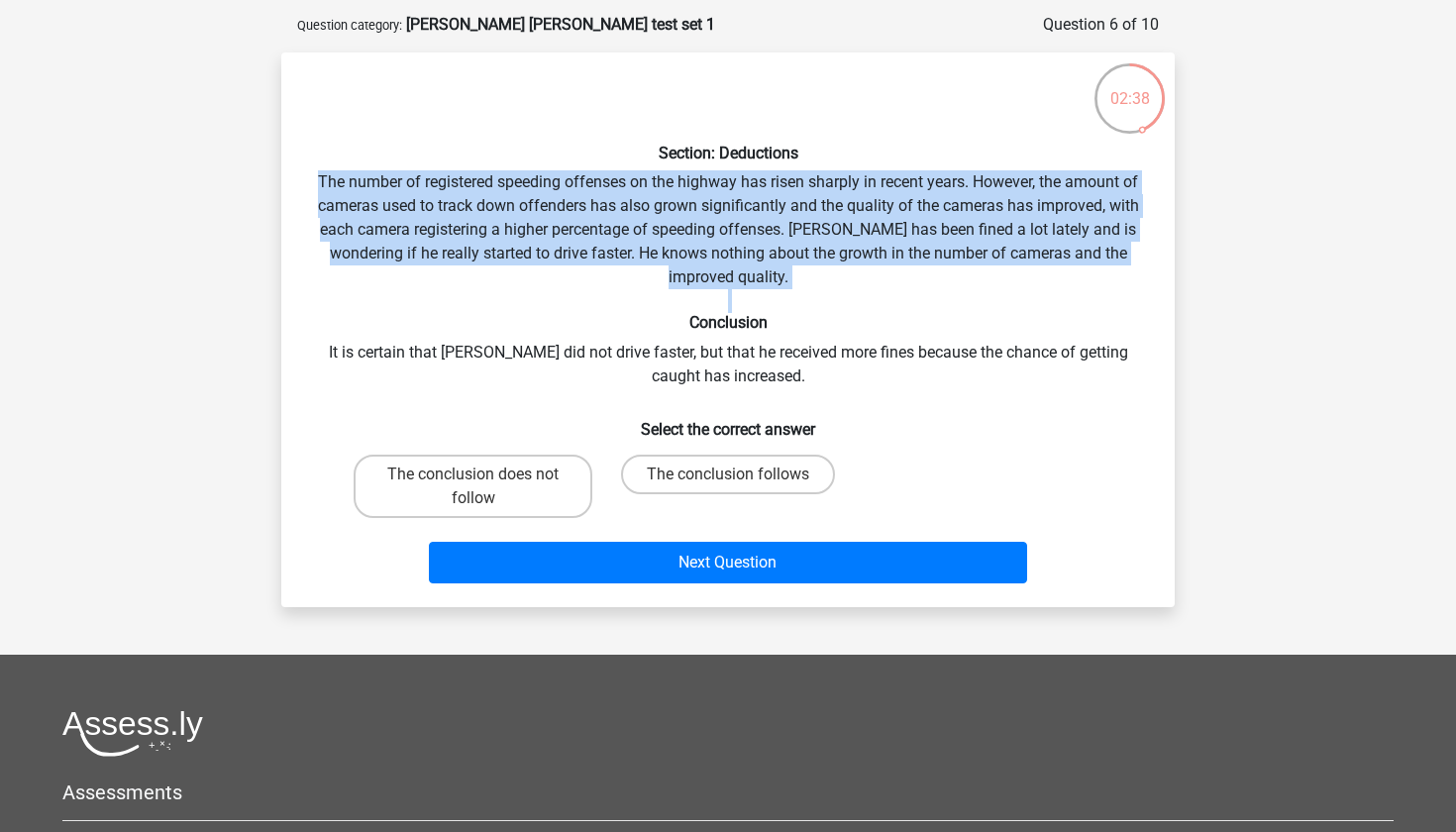
drag, startPoint x: 307, startPoint y: 173, endPoint x: 477, endPoint y: 332, distance: 232.6
click at [477, 332] on div "Section: Deductions The number of registered speeding offenses on the highway h…" at bounding box center [727, 329] width 877 height 523
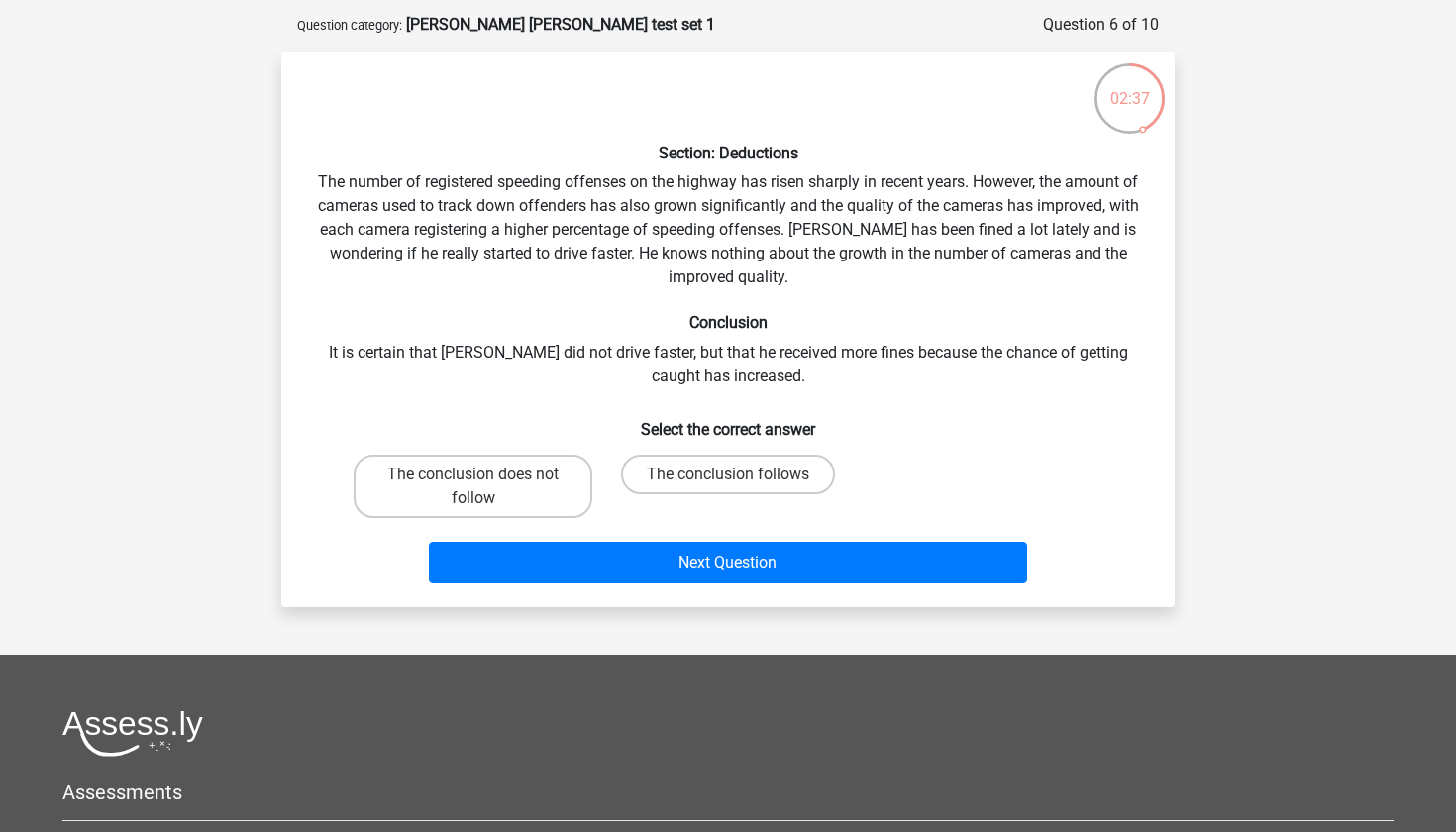
click at [477, 332] on h6 "Conclusion" at bounding box center [728, 322] width 830 height 19
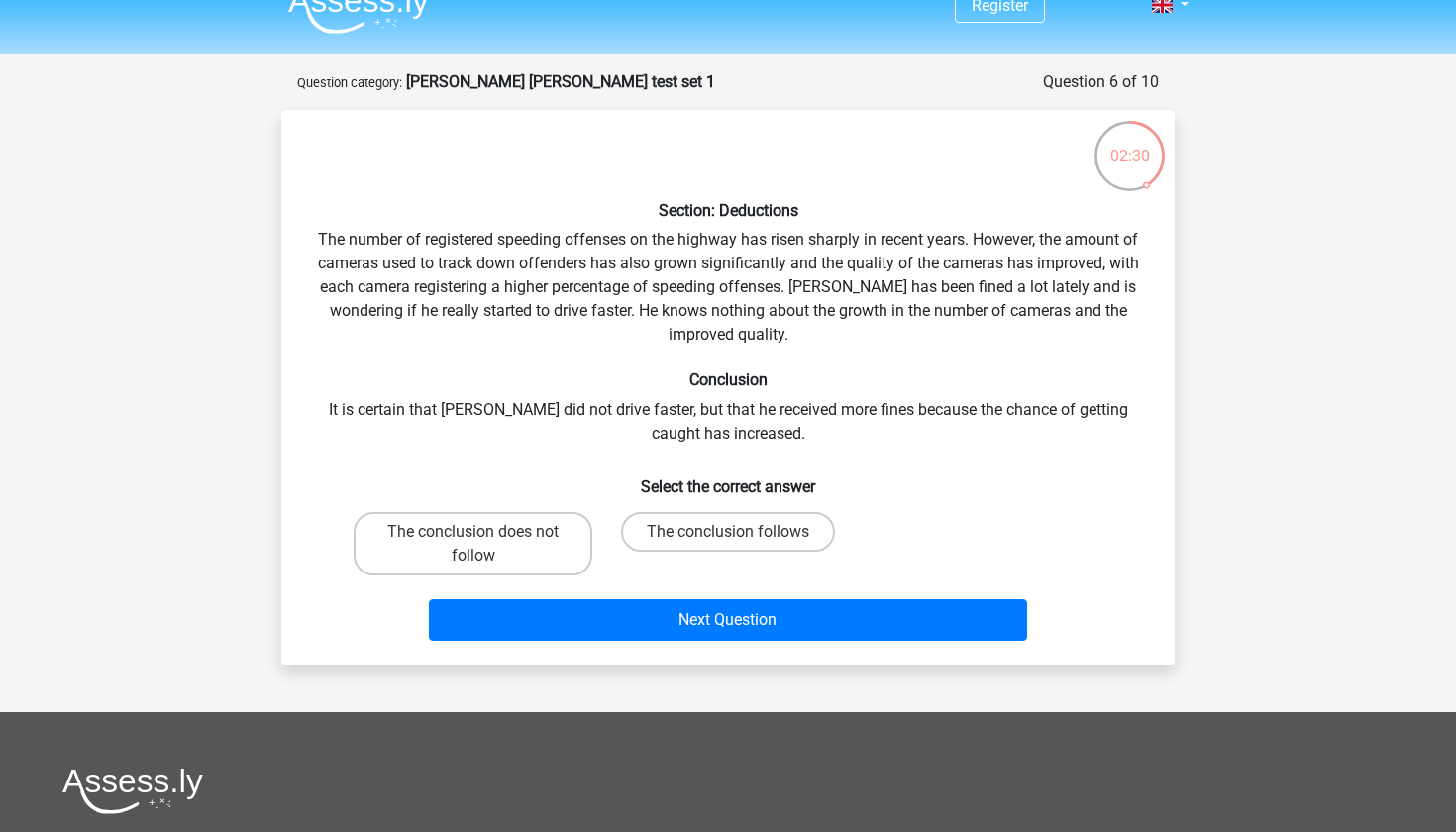
scroll to position [47, 0]
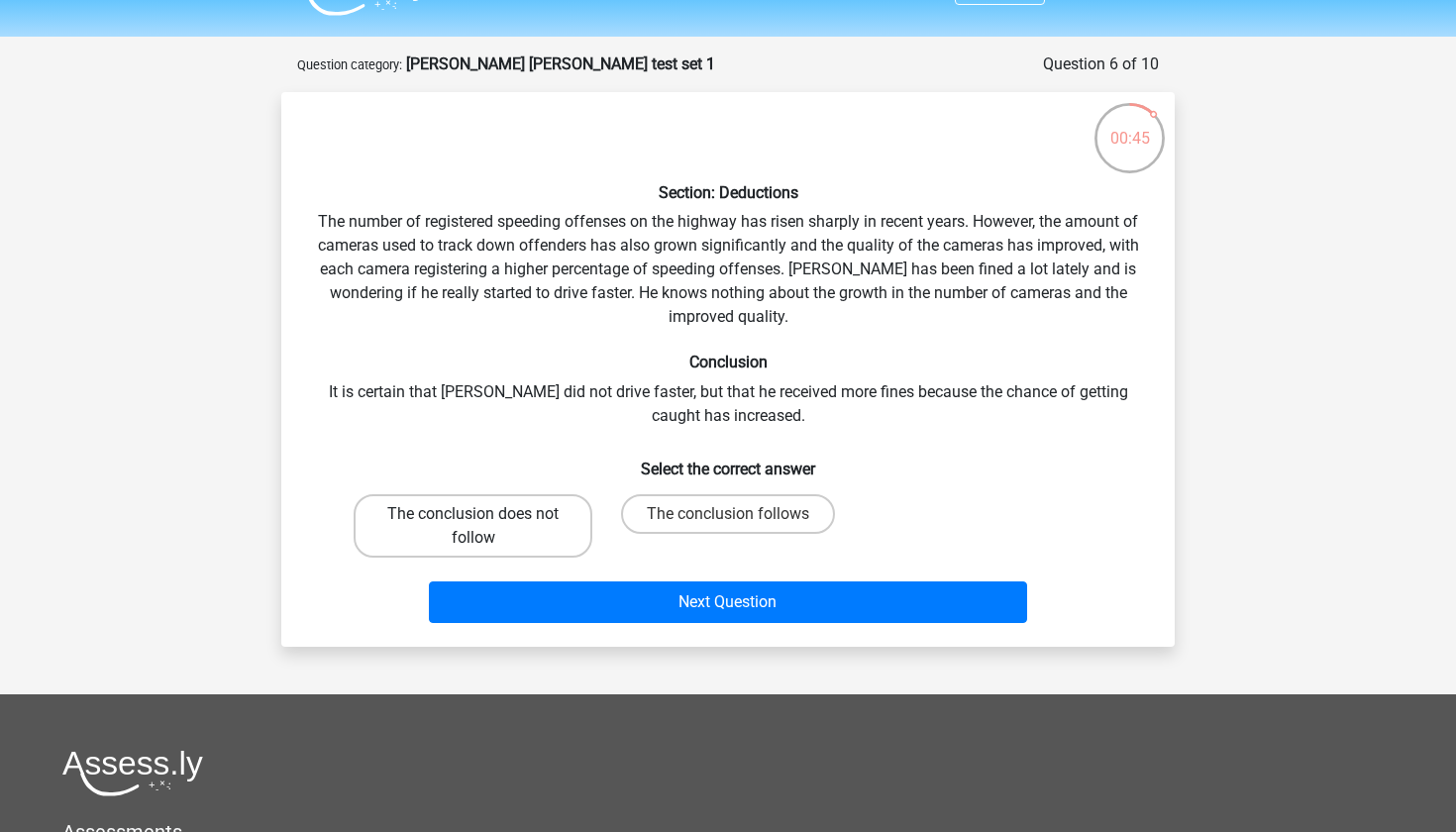
click at [487, 501] on label "The conclusion does not follow" at bounding box center [473, 525] width 239 height 63
click at [486, 514] on input "The conclusion does not follow" at bounding box center [479, 520] width 13 height 13
radio input "true"
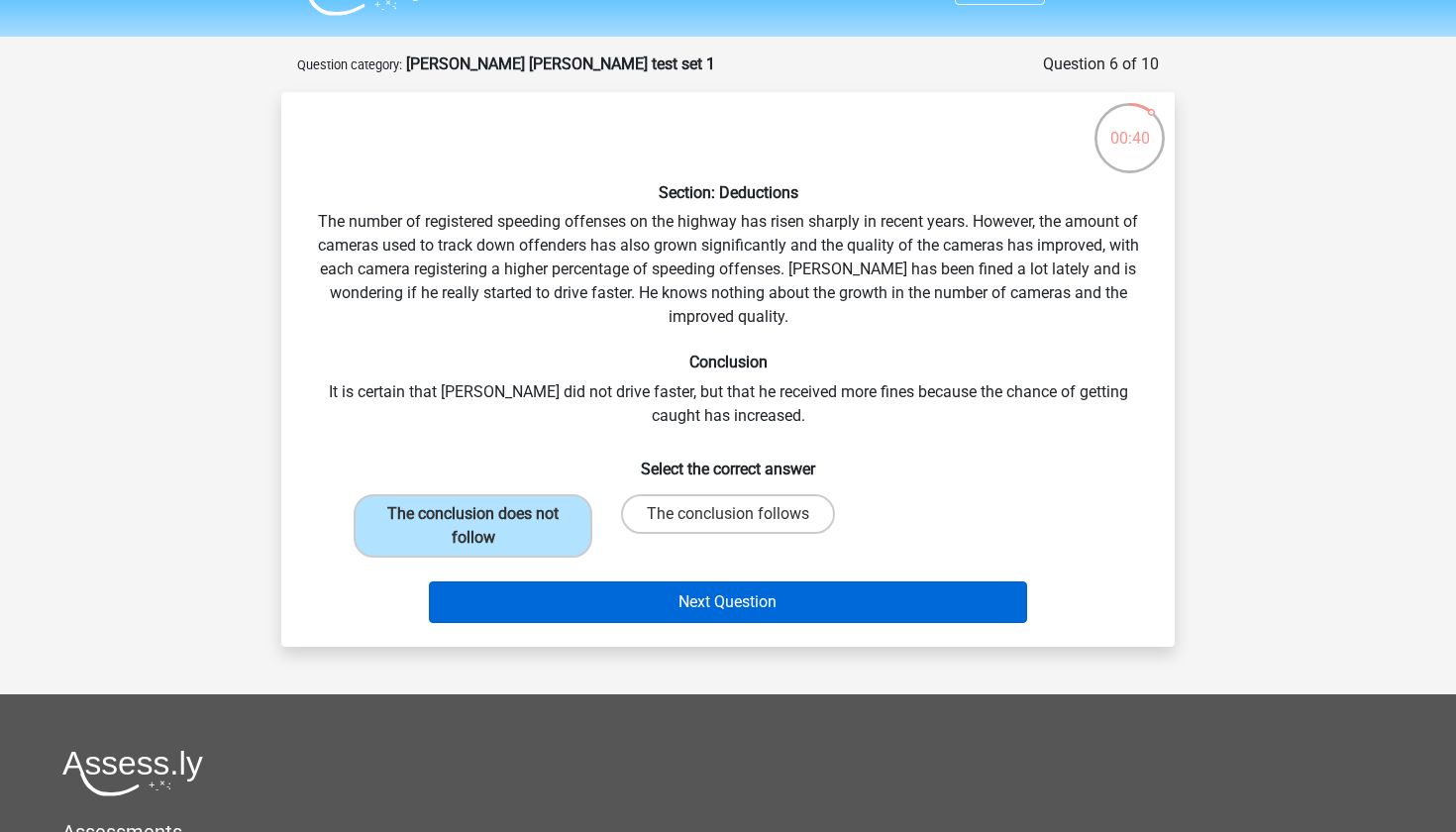
click at [563, 597] on button "Next Question" at bounding box center [728, 602] width 599 height 42
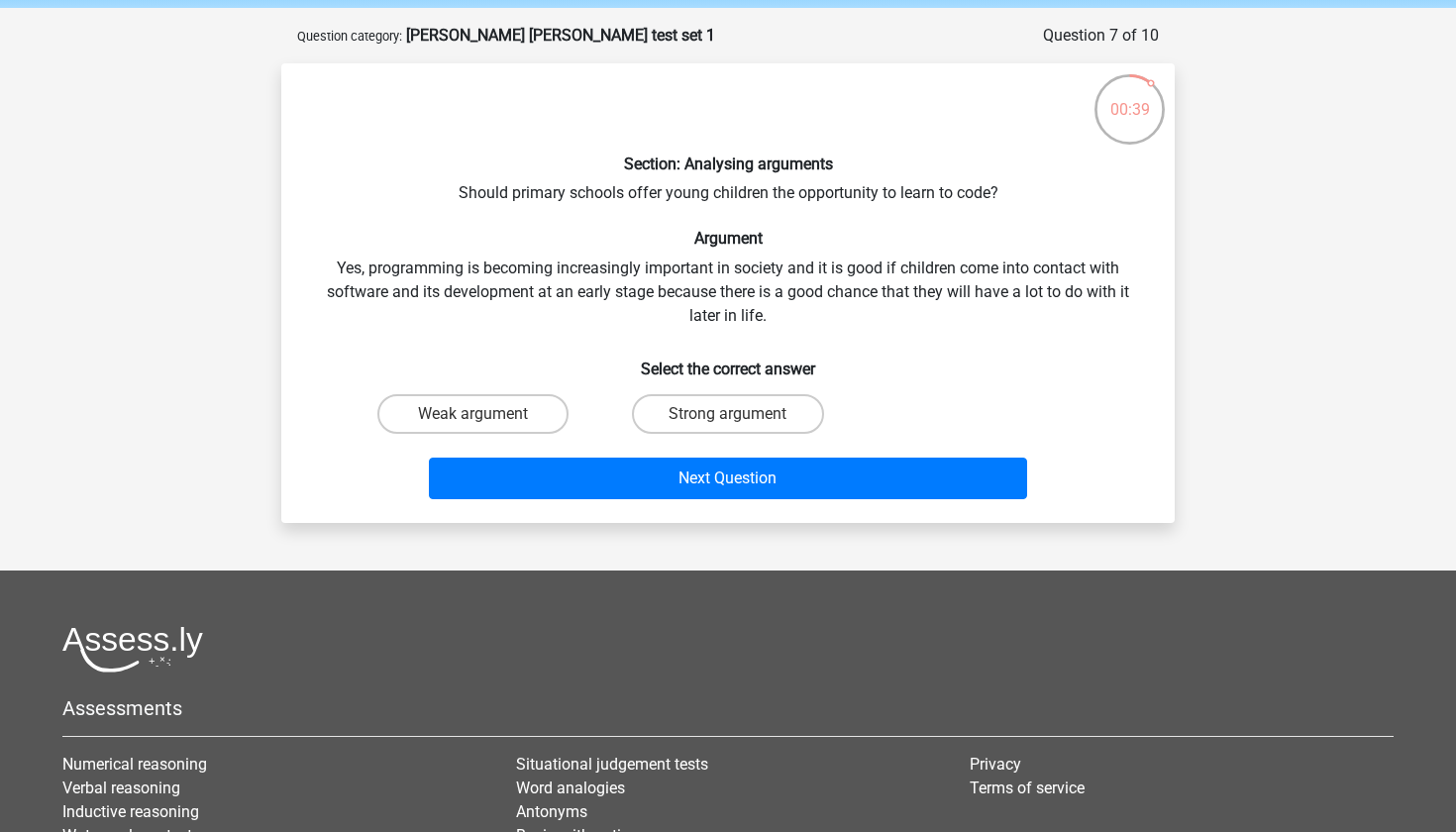
scroll to position [68, 0]
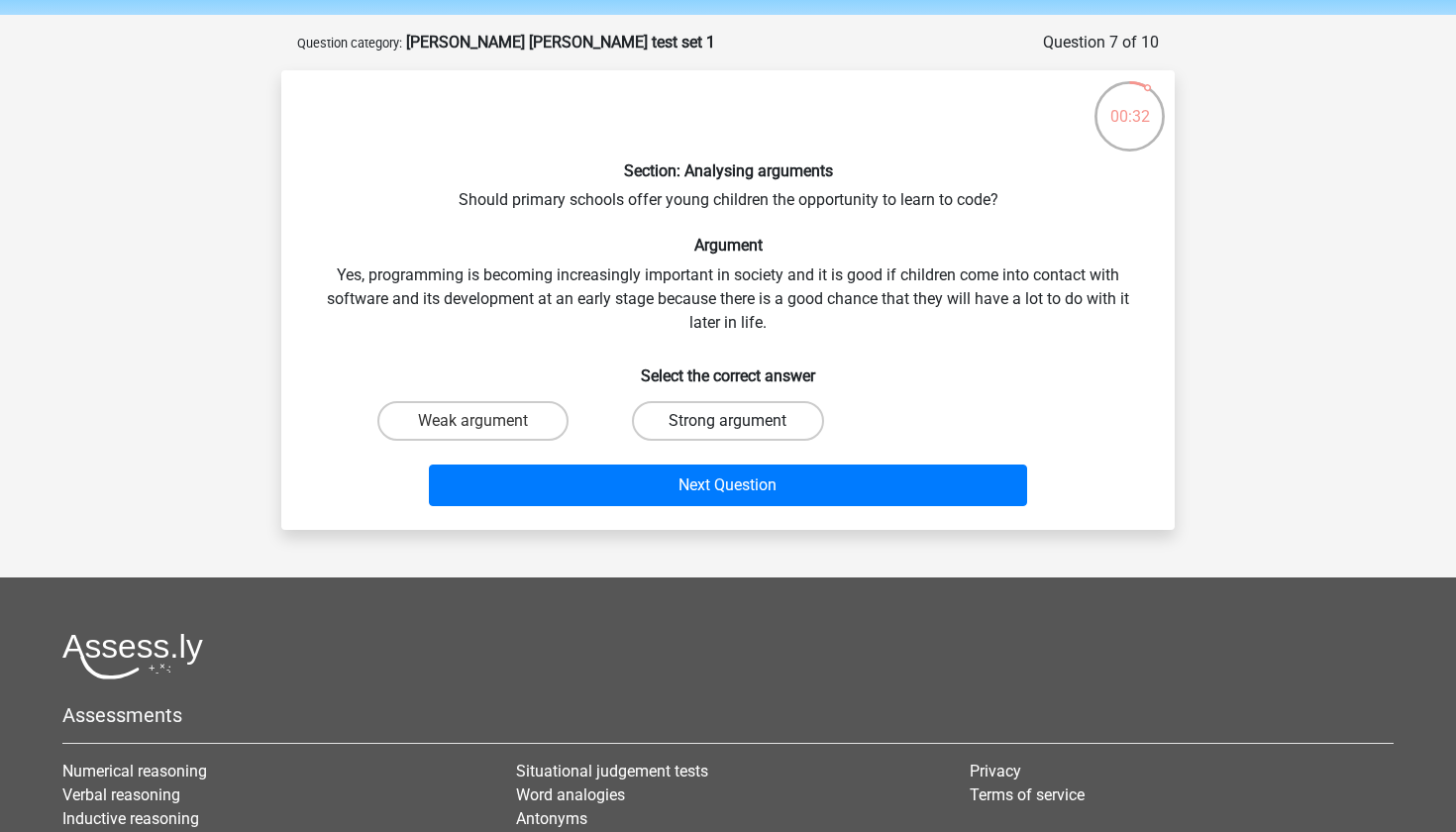
click at [743, 412] on label "Strong argument" at bounding box center [727, 421] width 191 height 40
click at [741, 421] on input "Strong argument" at bounding box center [734, 427] width 13 height 13
radio input "true"
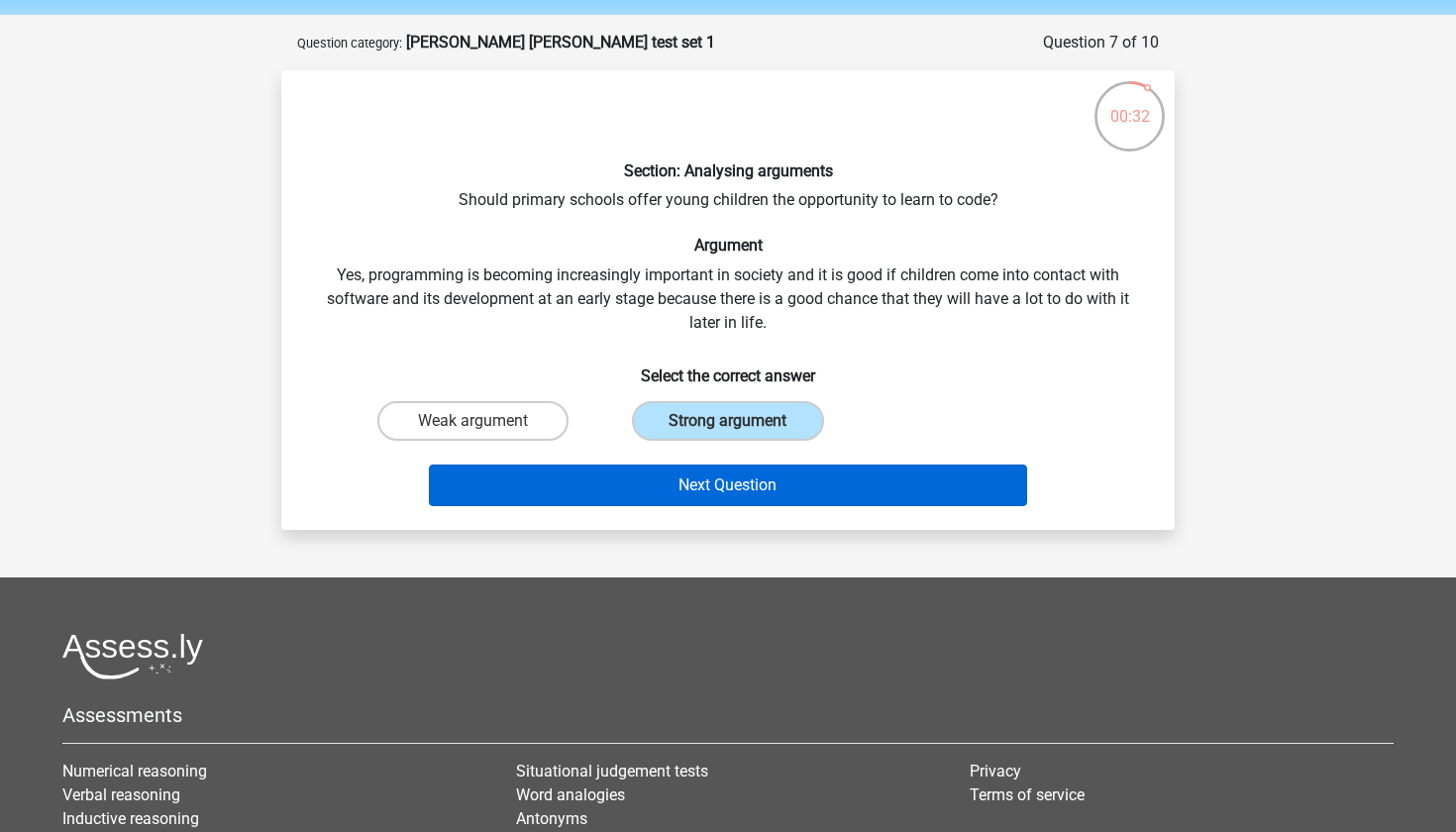
click at [739, 477] on button "Next Question" at bounding box center [728, 485] width 599 height 42
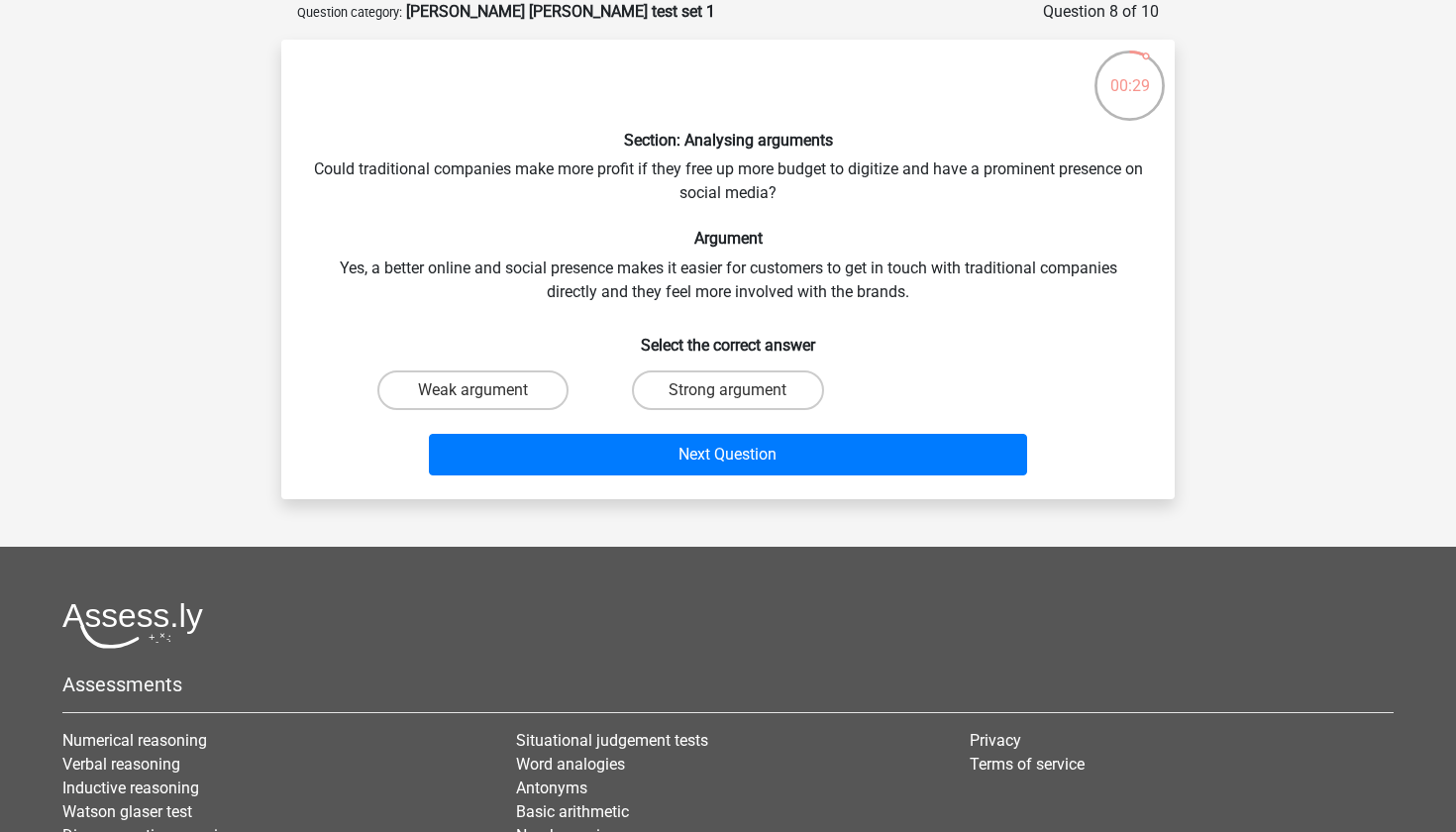
scroll to position [78, 0]
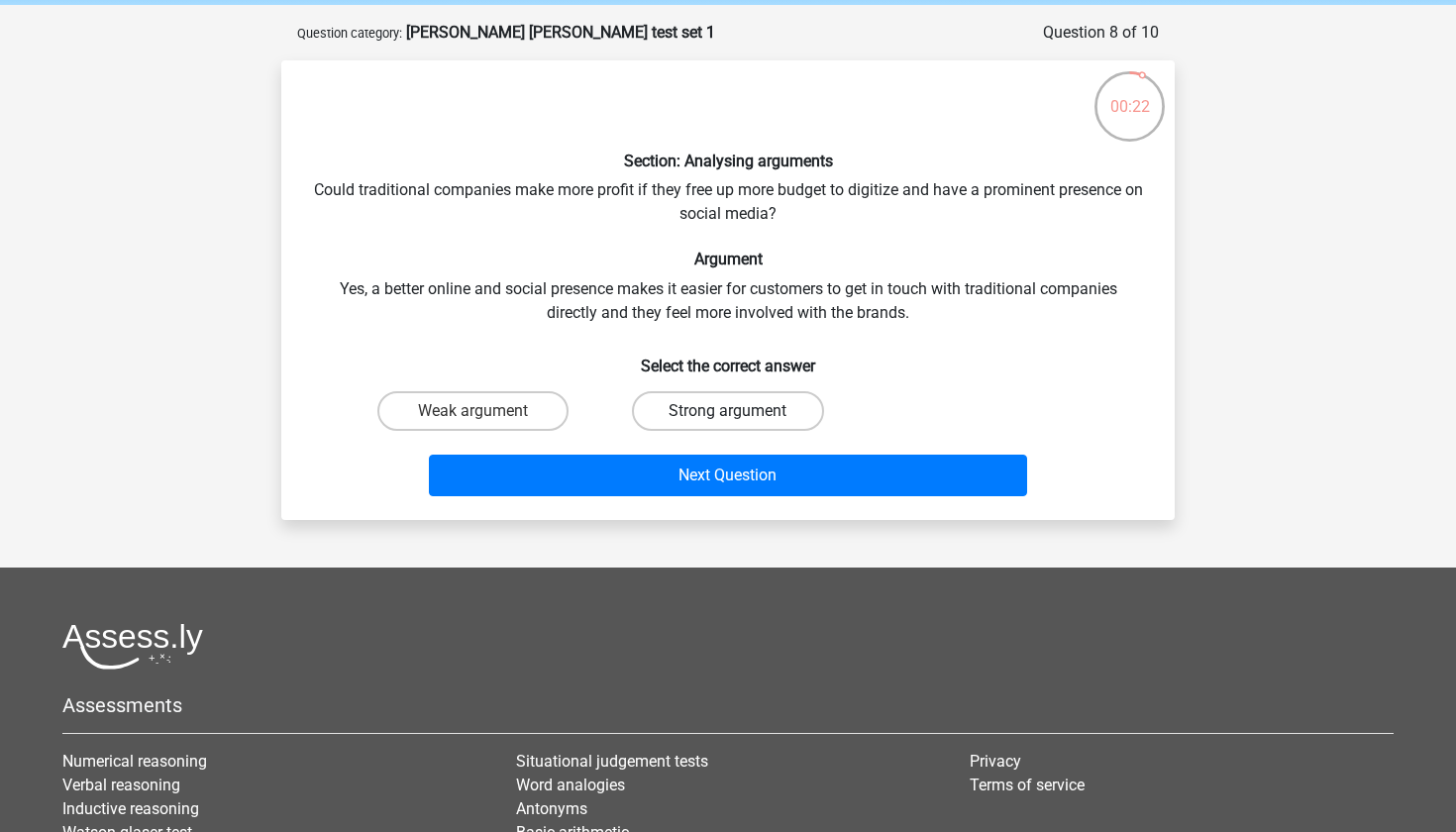
click at [741, 405] on label "Strong argument" at bounding box center [727, 411] width 191 height 40
click at [741, 411] on input "Strong argument" at bounding box center [734, 417] width 13 height 13
radio input "true"
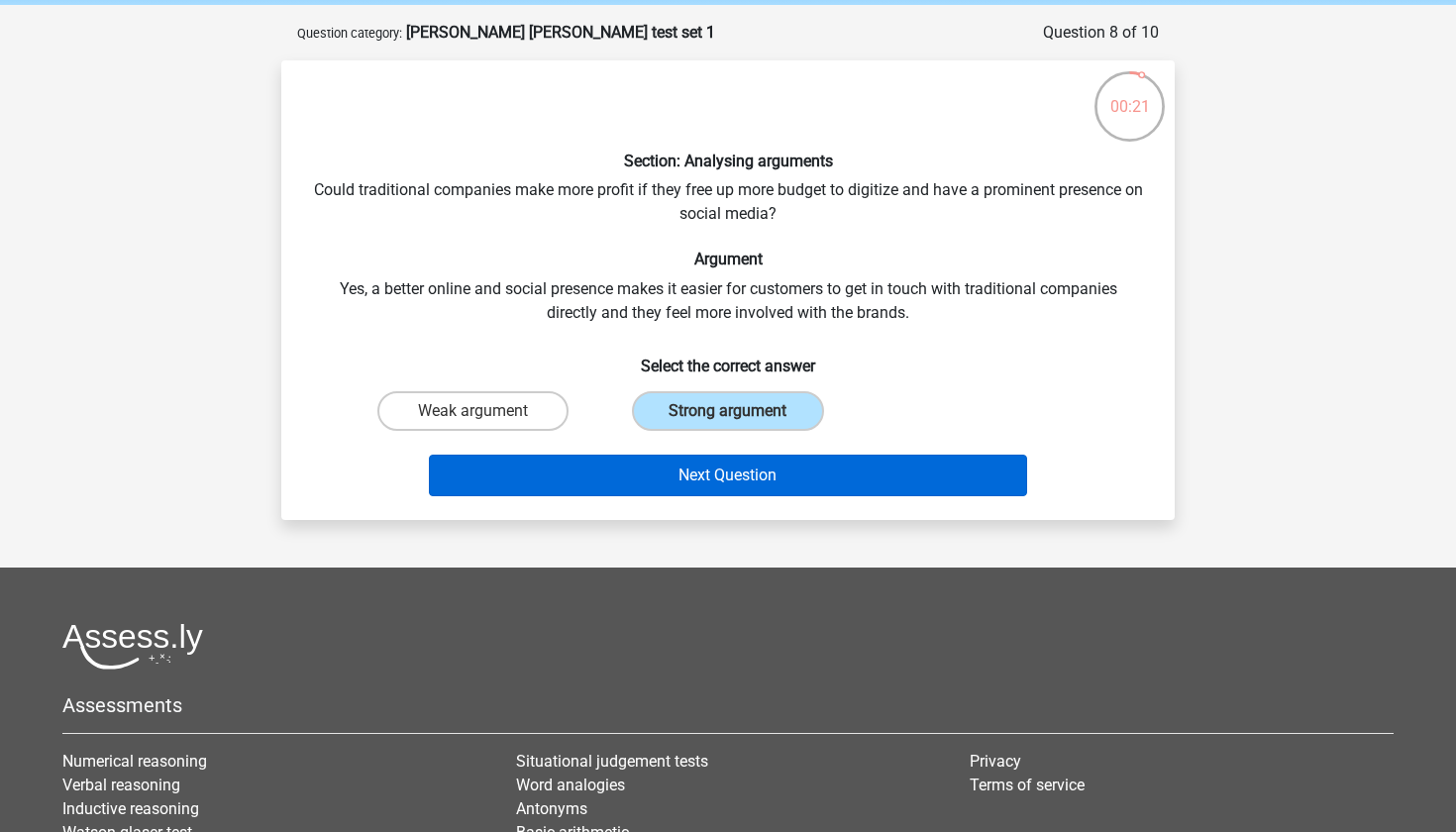
click at [849, 474] on button "Next Question" at bounding box center [728, 476] width 599 height 42
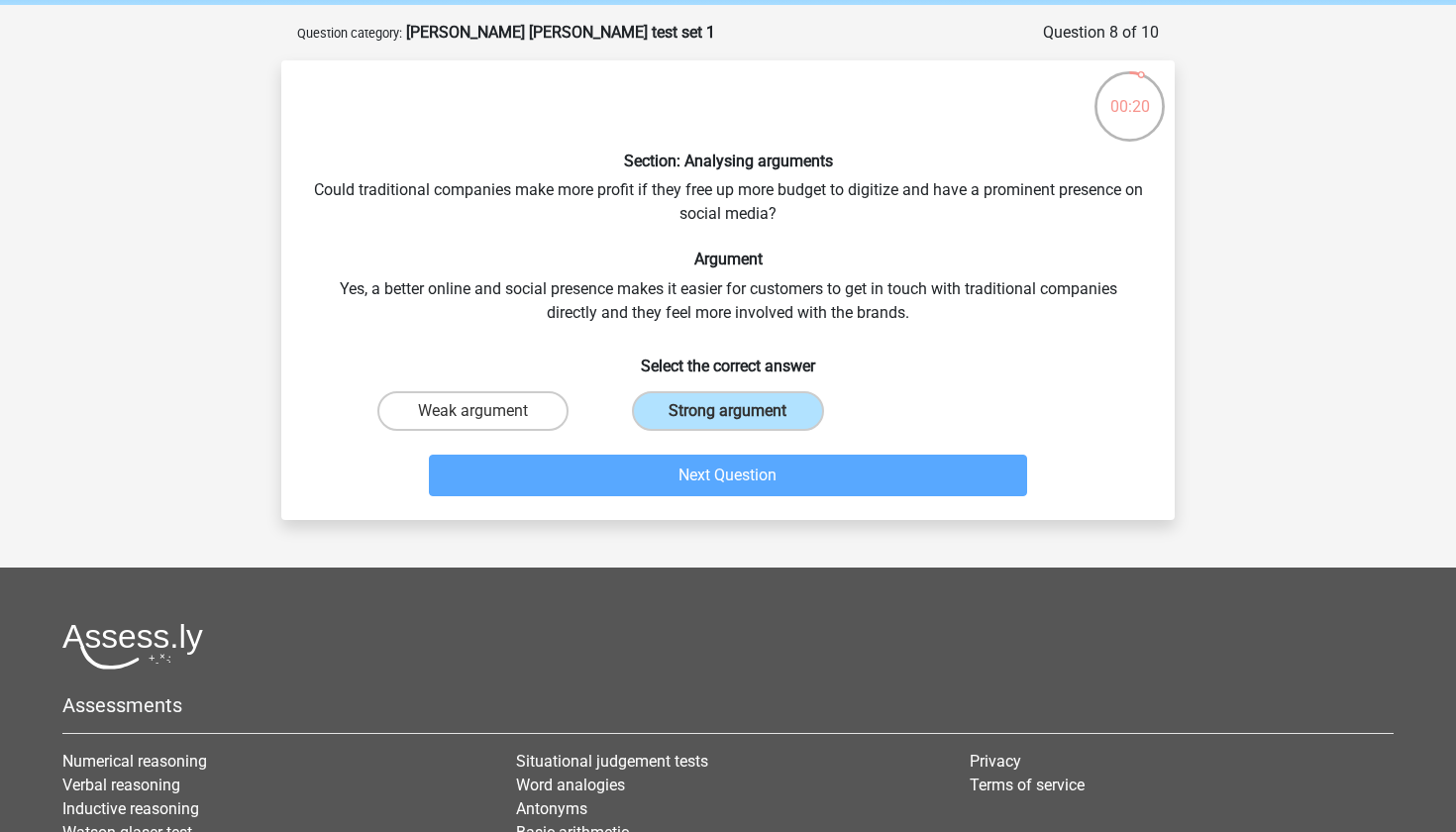
scroll to position [99, 0]
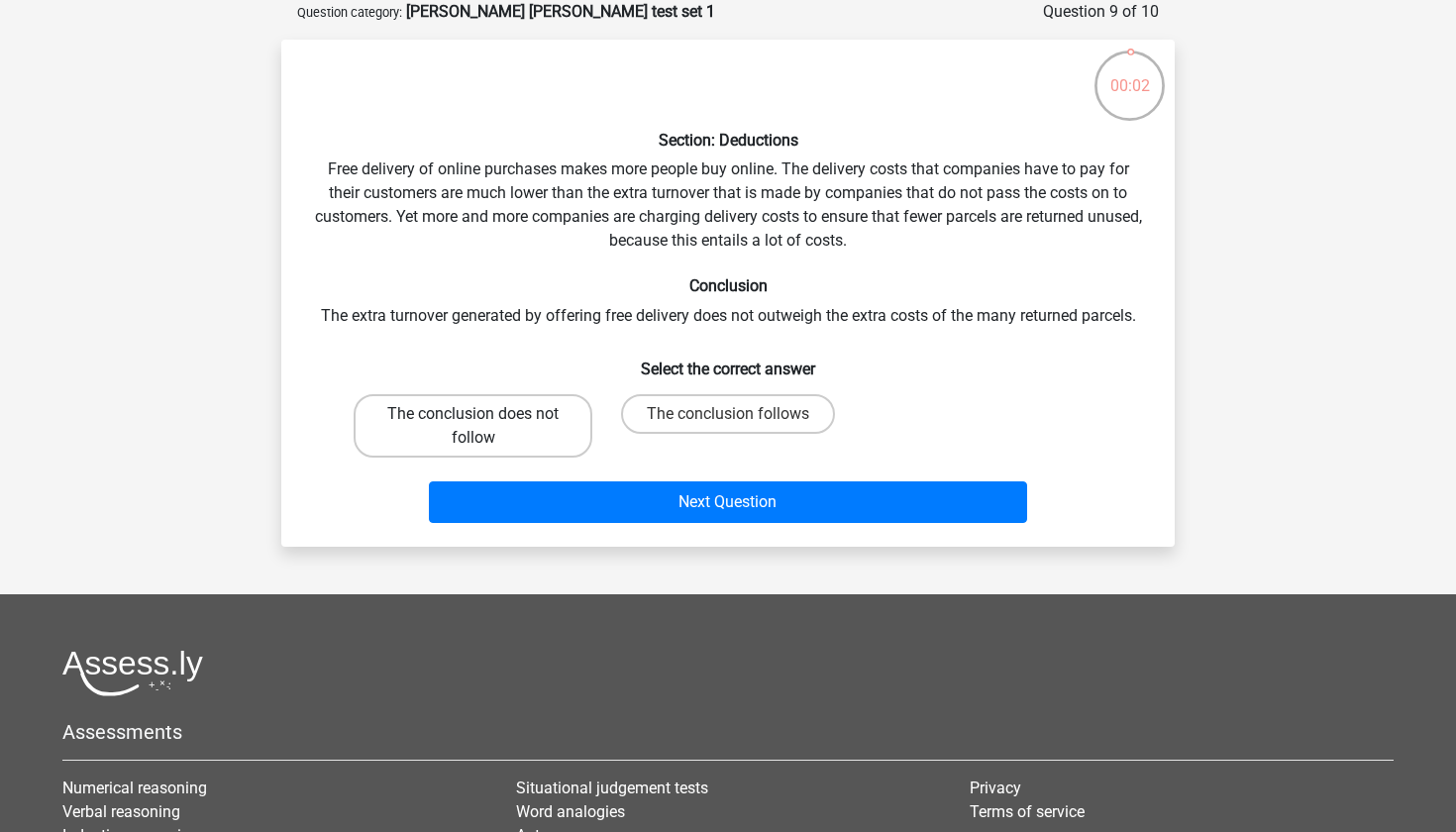
click at [549, 438] on label "The conclusion does not follow" at bounding box center [473, 425] width 239 height 63
click at [486, 427] on input "The conclusion does not follow" at bounding box center [479, 420] width 13 height 13
radio input "true"
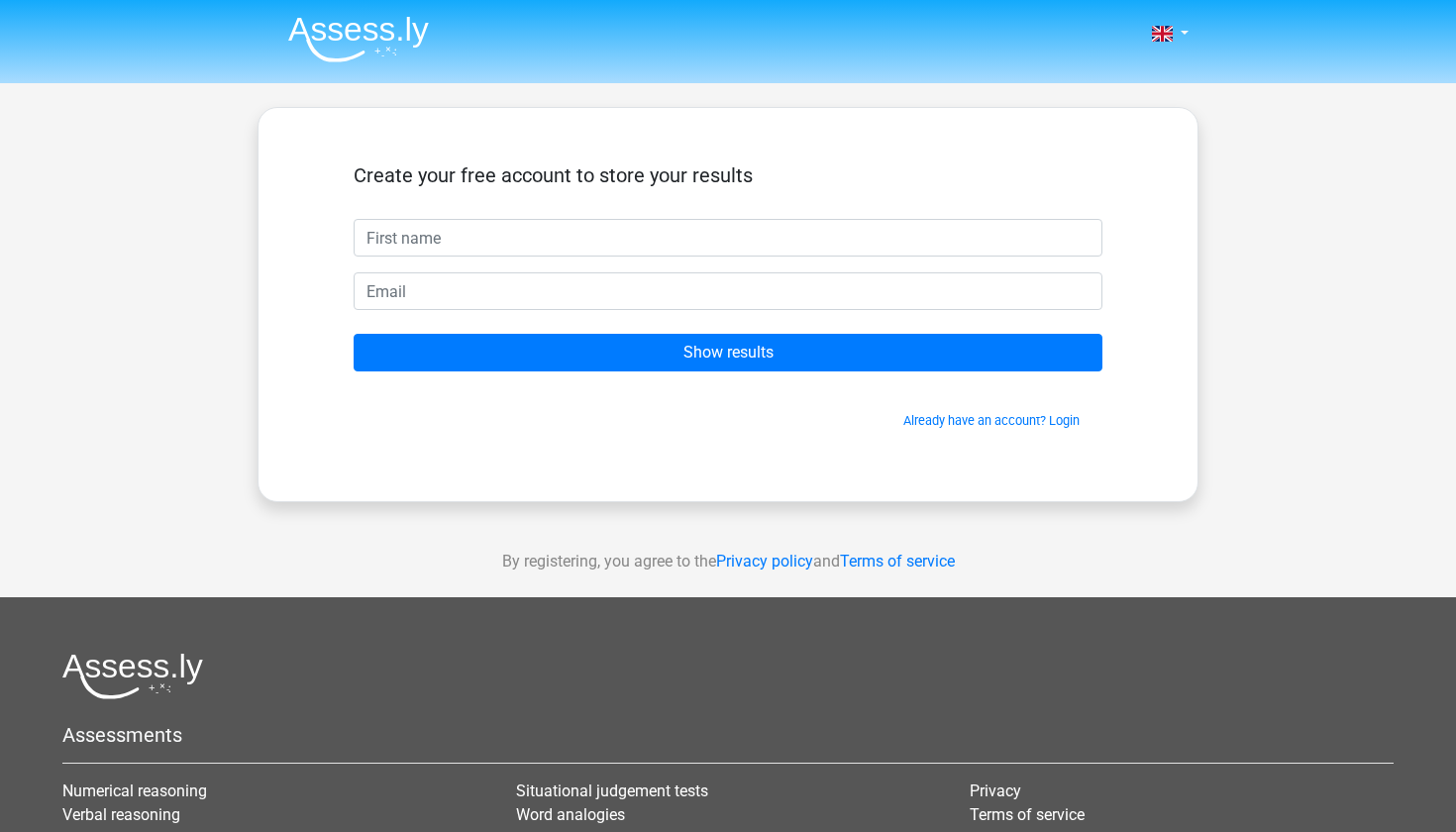
click at [626, 257] on form "Create your free account to store your results Show results Already have an acc…" at bounding box center [728, 296] width 749 height 266
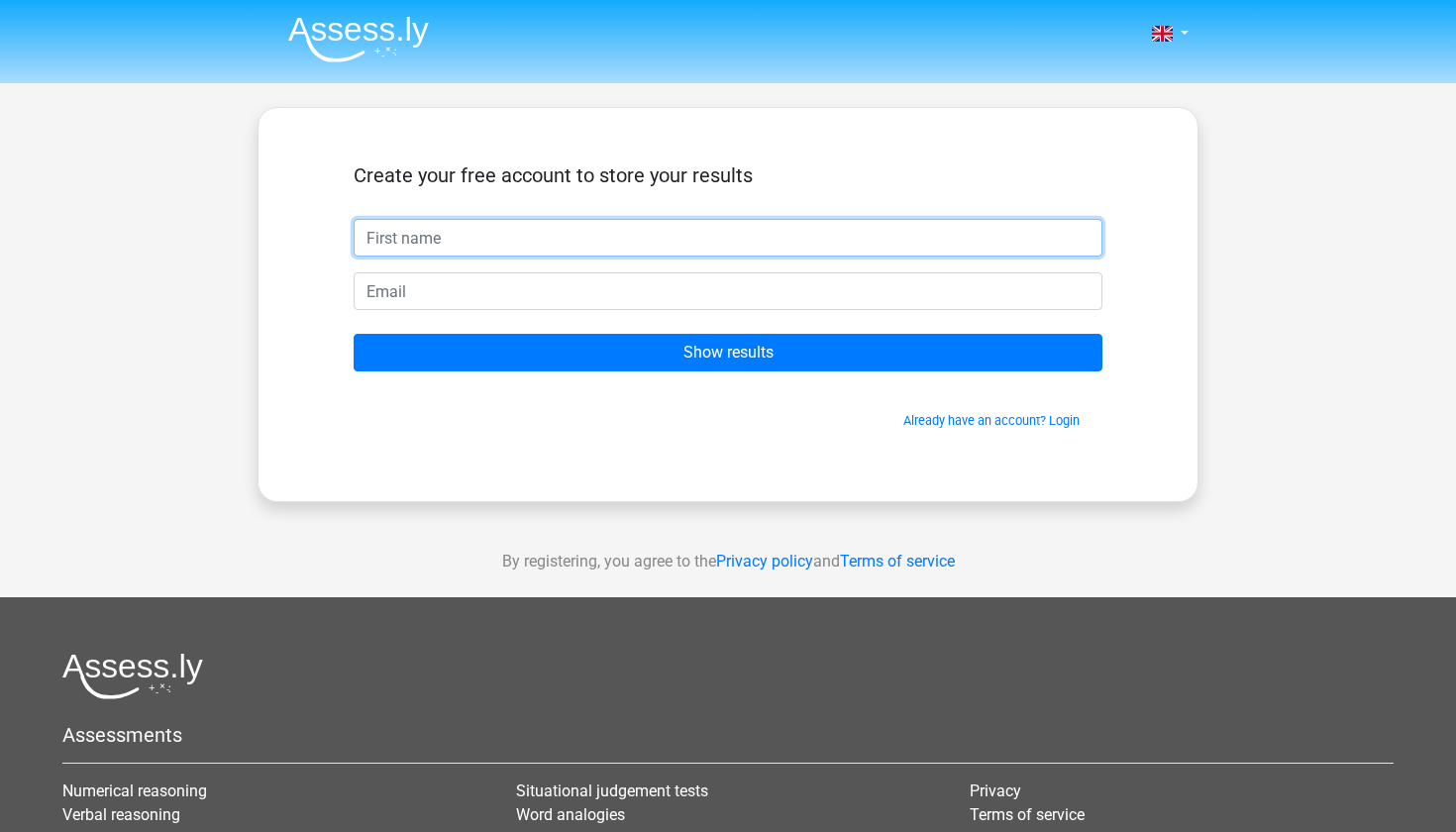
click at [590, 246] on input "text" at bounding box center [728, 238] width 749 height 38
type input "[PERSON_NAME]"
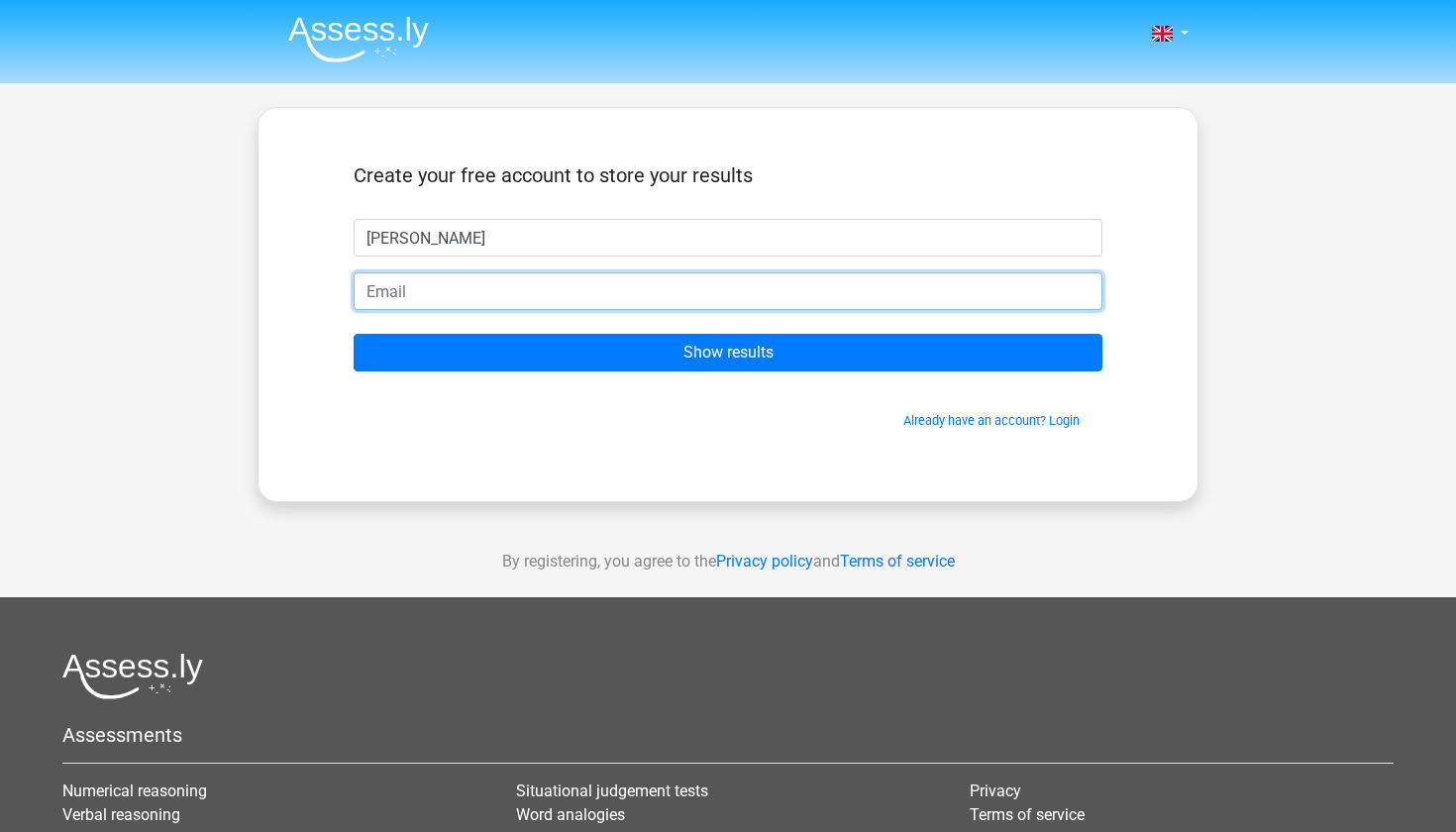
type input "A"
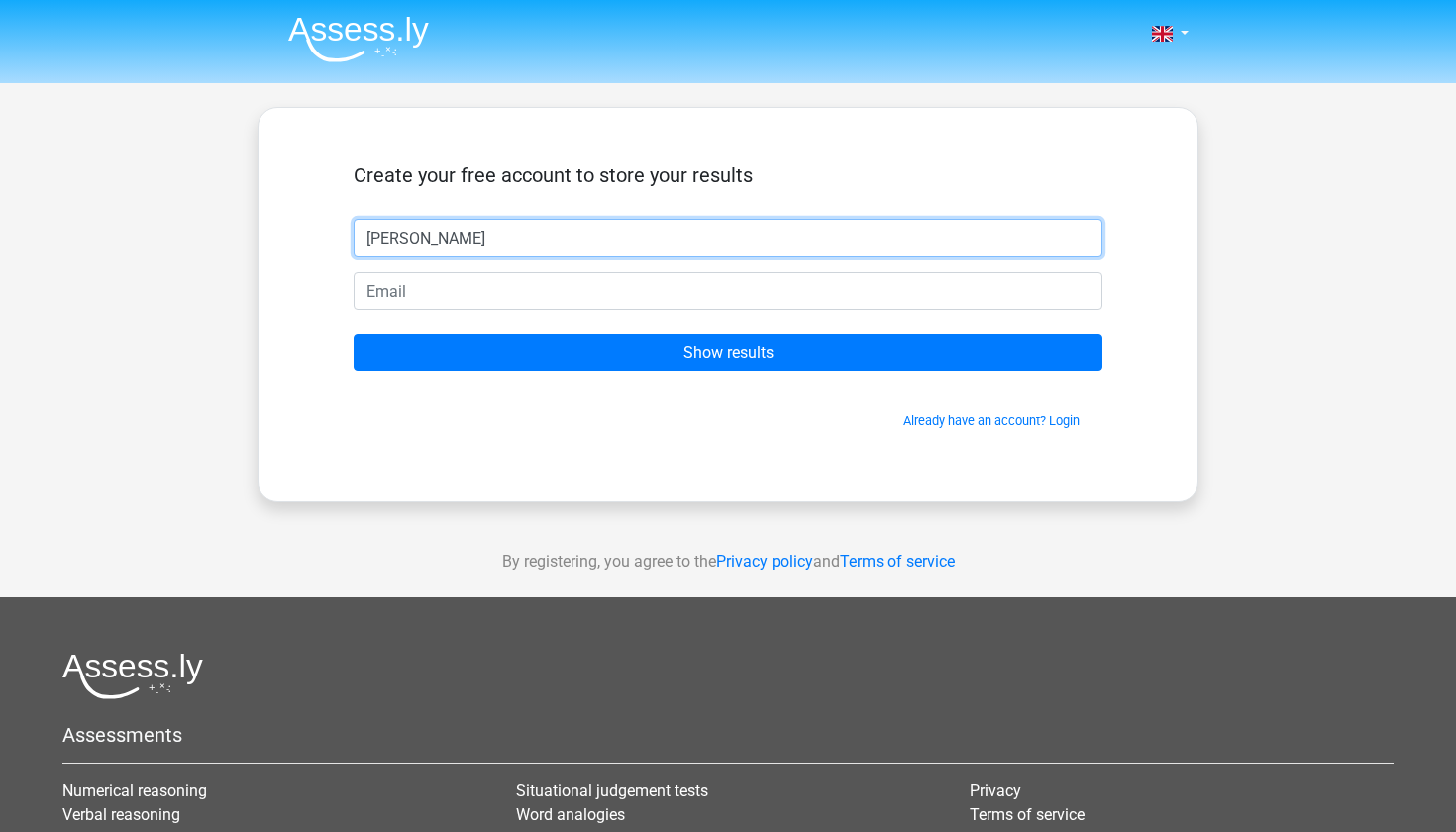
click at [525, 255] on input "[PERSON_NAME]" at bounding box center [728, 238] width 749 height 38
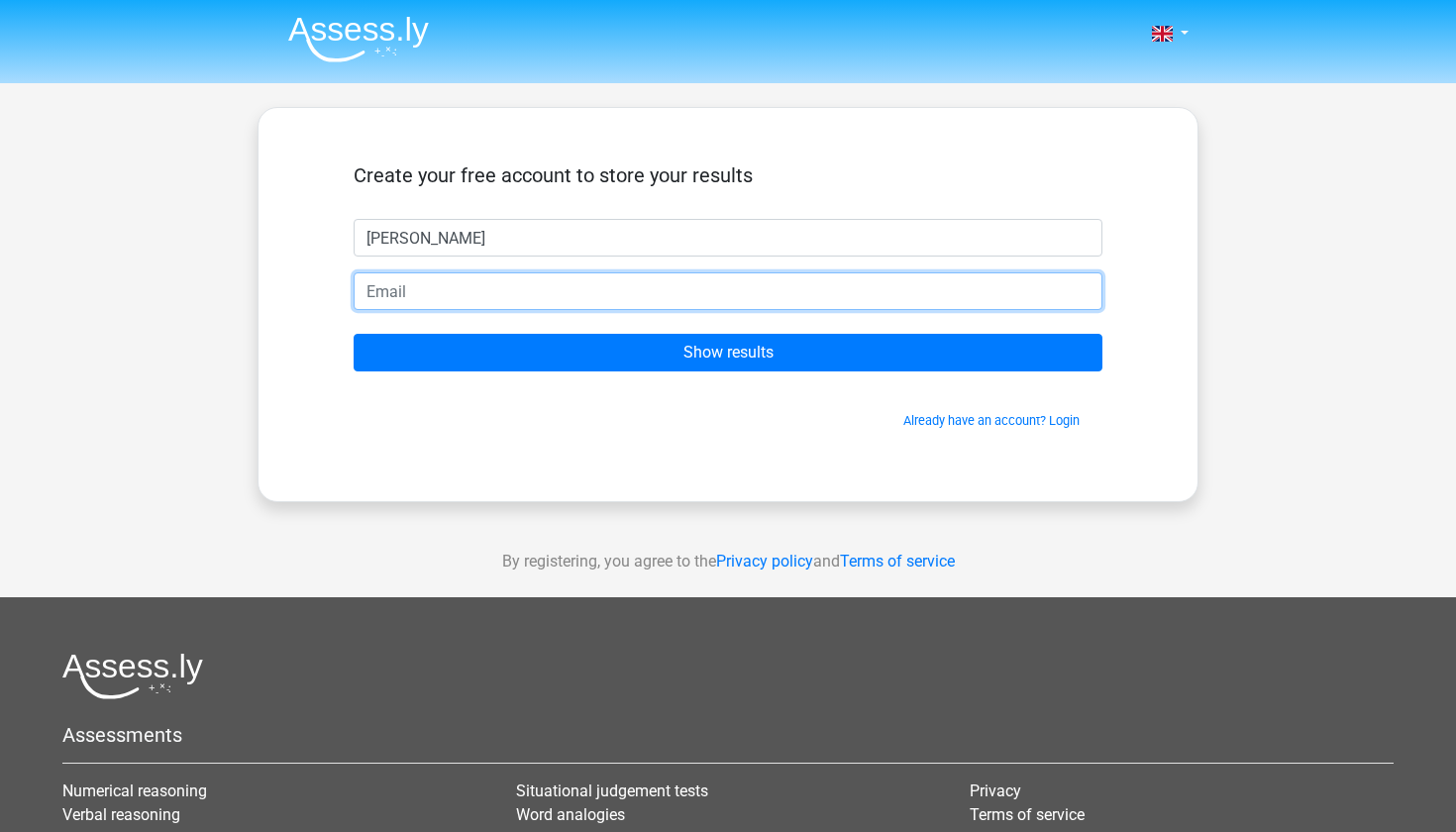
click at [419, 300] on input "email" at bounding box center [728, 291] width 749 height 38
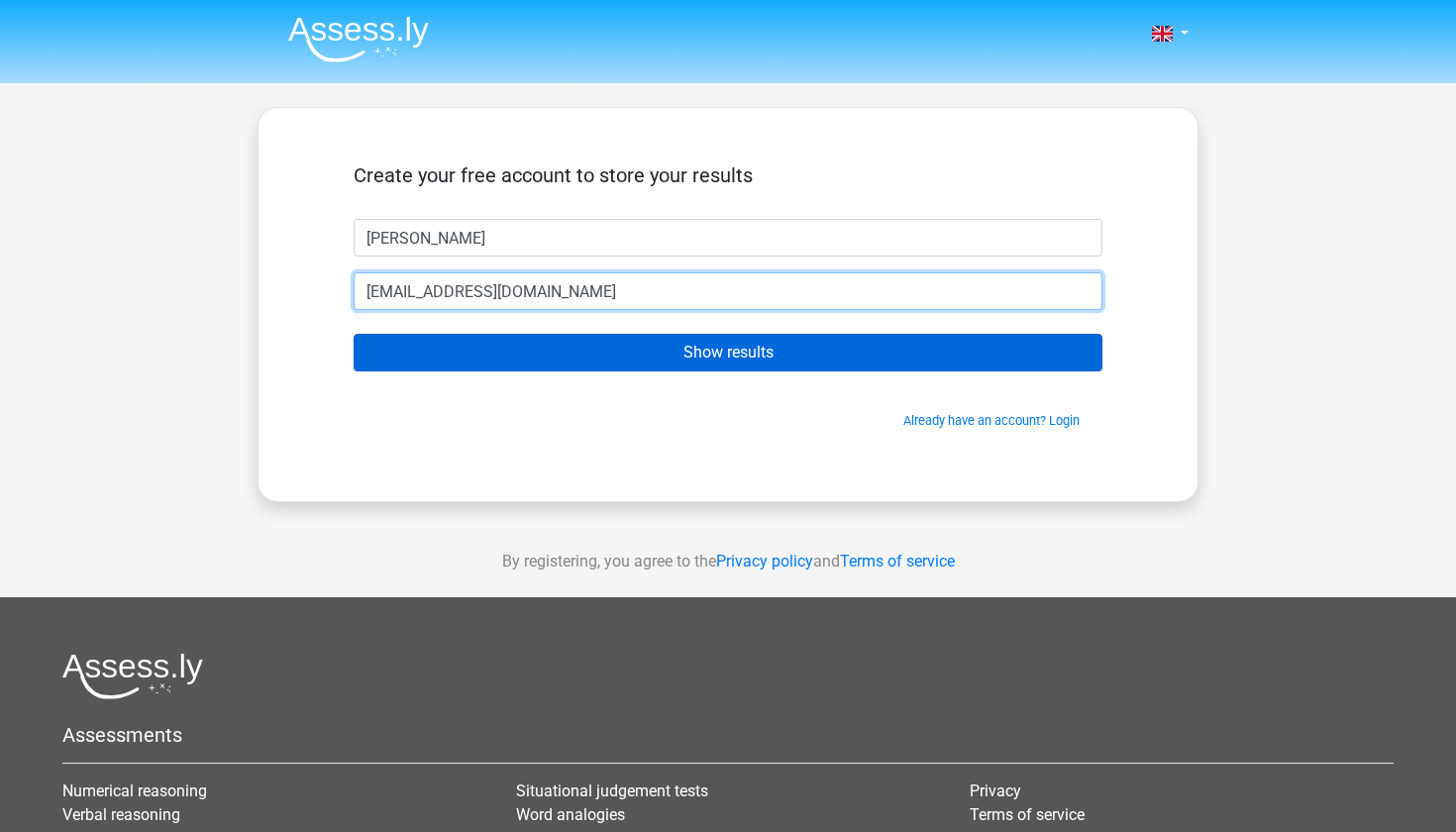
type input "[EMAIL_ADDRESS][DOMAIN_NAME]"
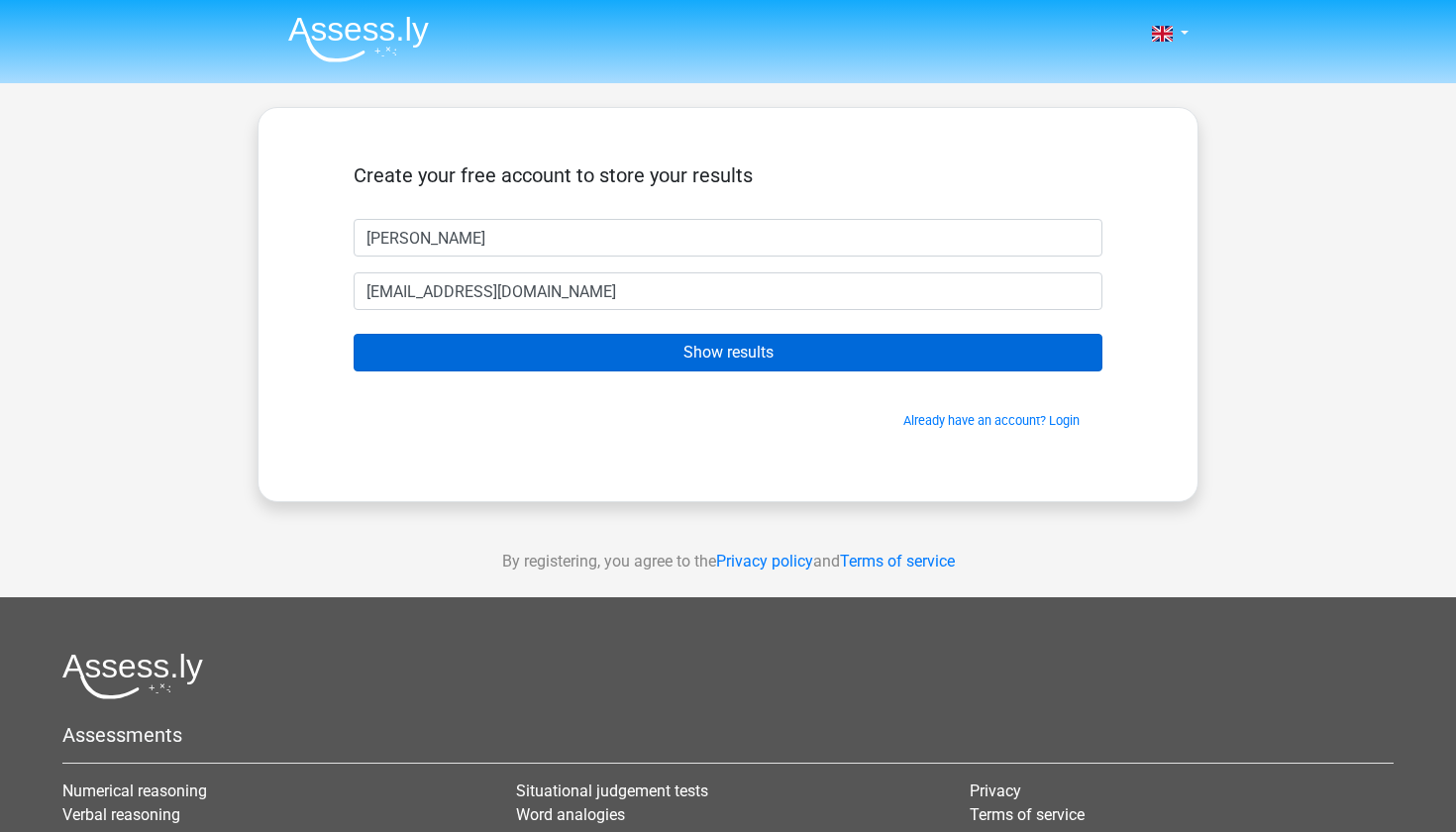
click at [625, 357] on input "Show results" at bounding box center [728, 353] width 749 height 38
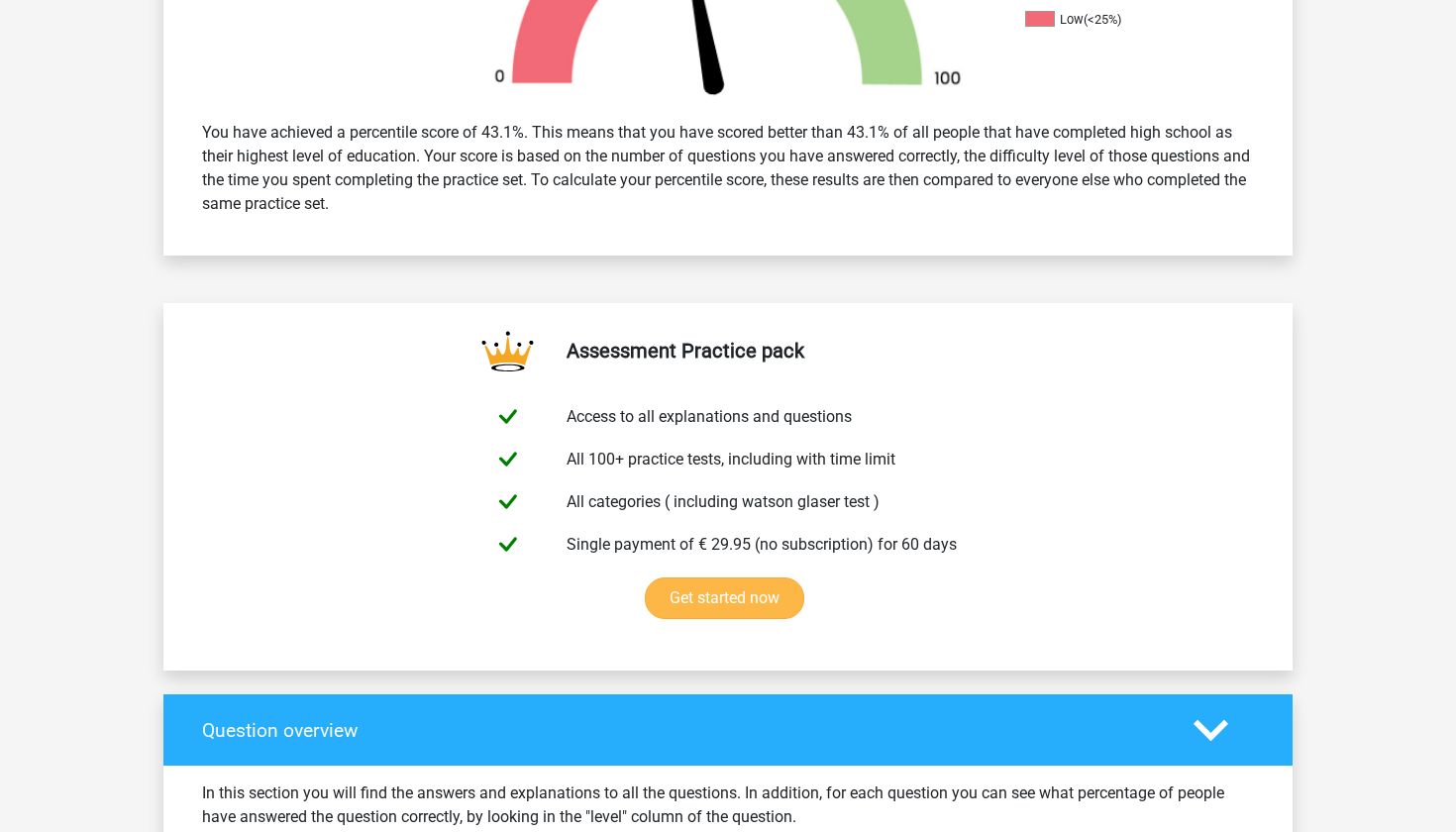
scroll to position [792, 0]
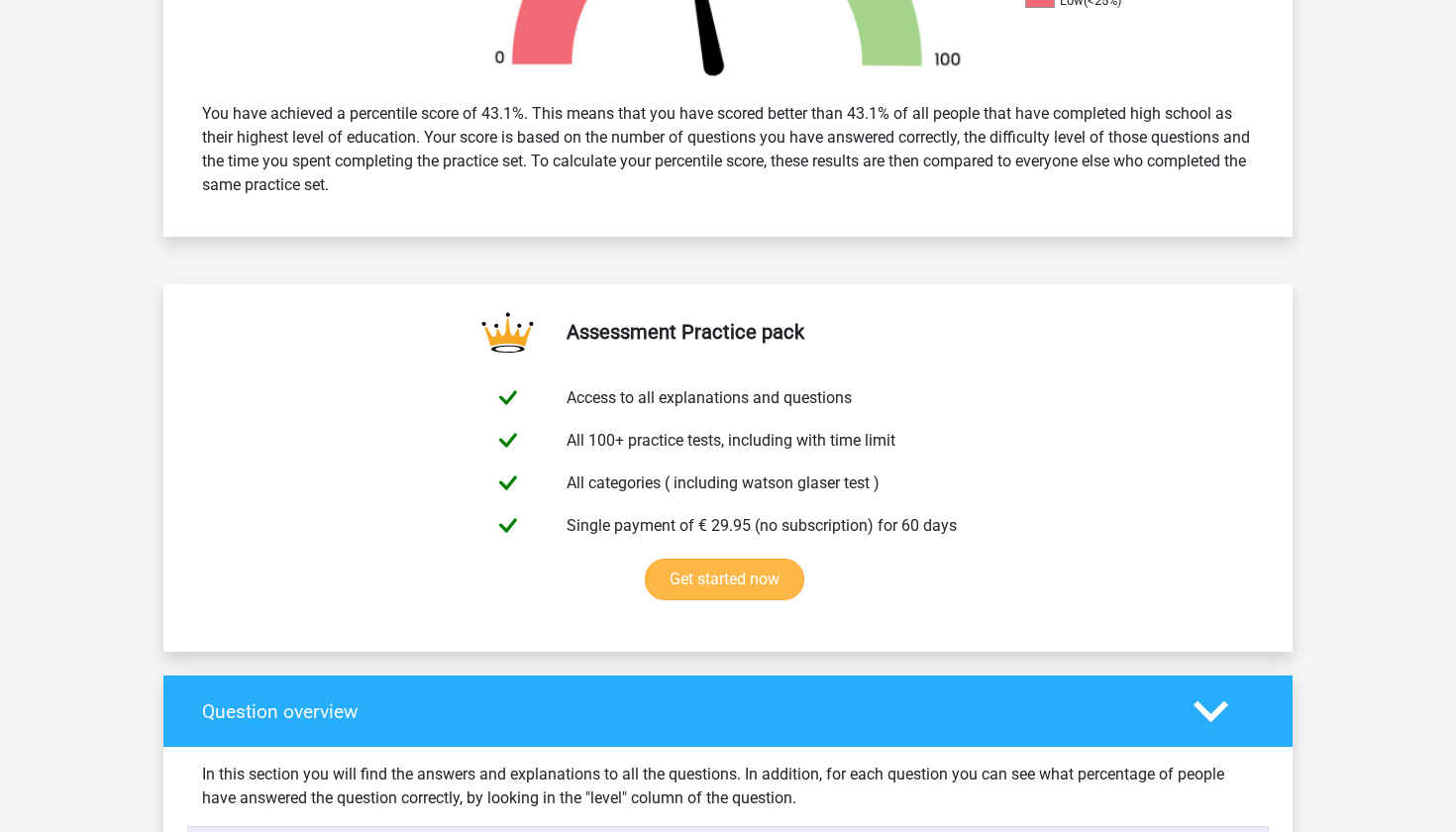
click at [706, 591] on link "Get started now" at bounding box center [724, 580] width 159 height 42
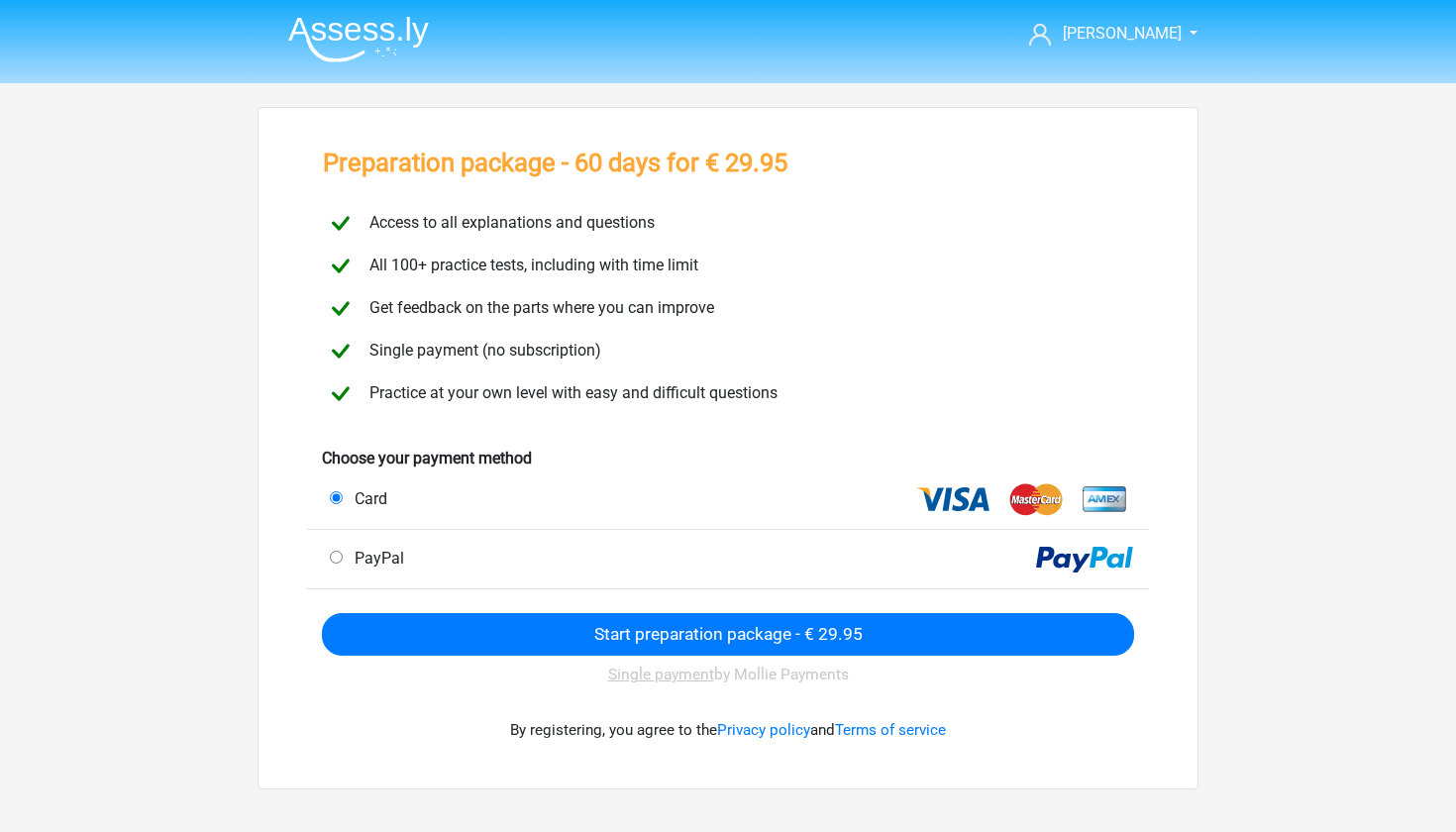
click at [343, 554] on div "PayPal" at bounding box center [525, 559] width 421 height 24
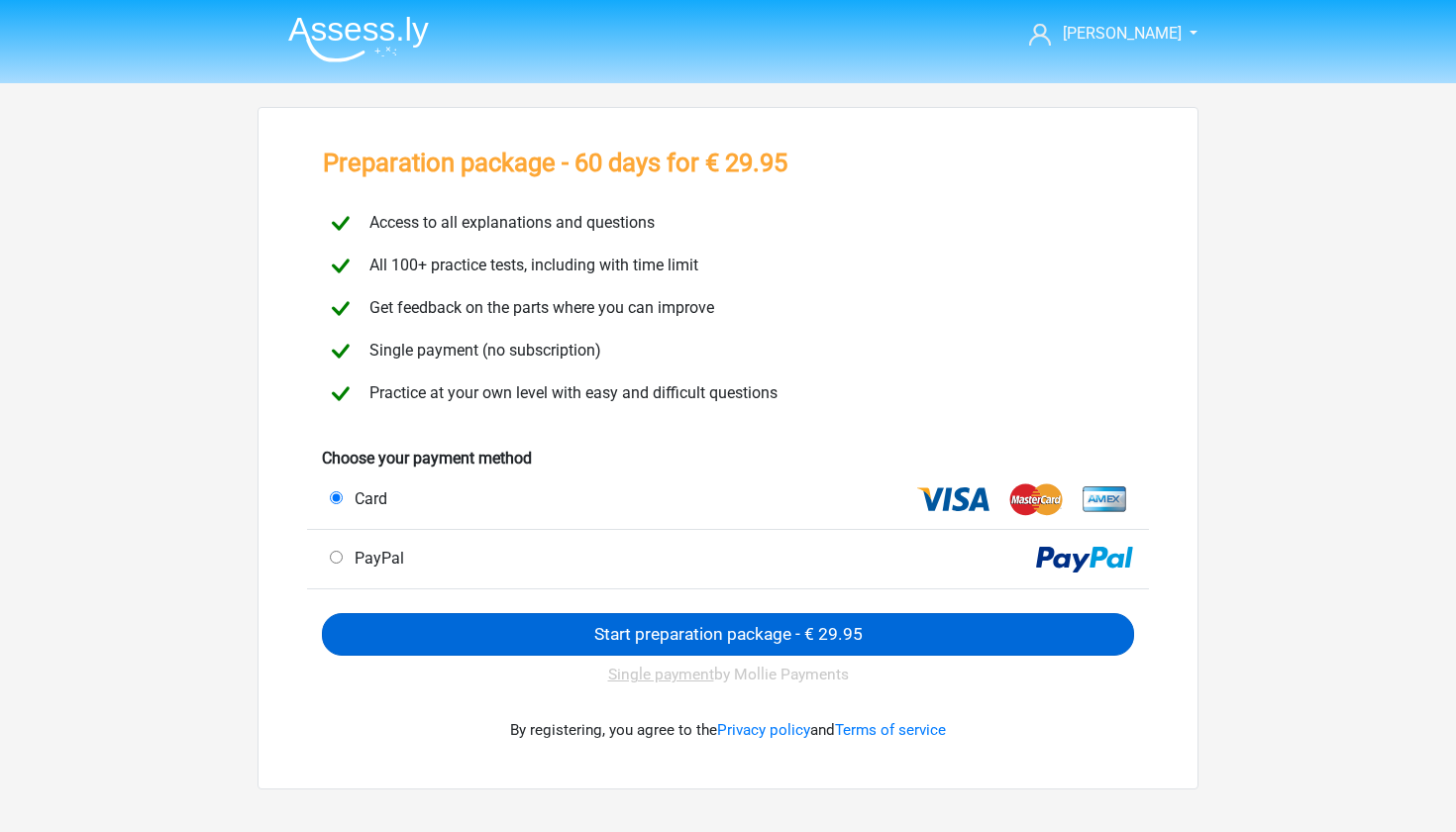
click at [461, 638] on input "Start preparation package - € 29.95" at bounding box center [728, 634] width 812 height 43
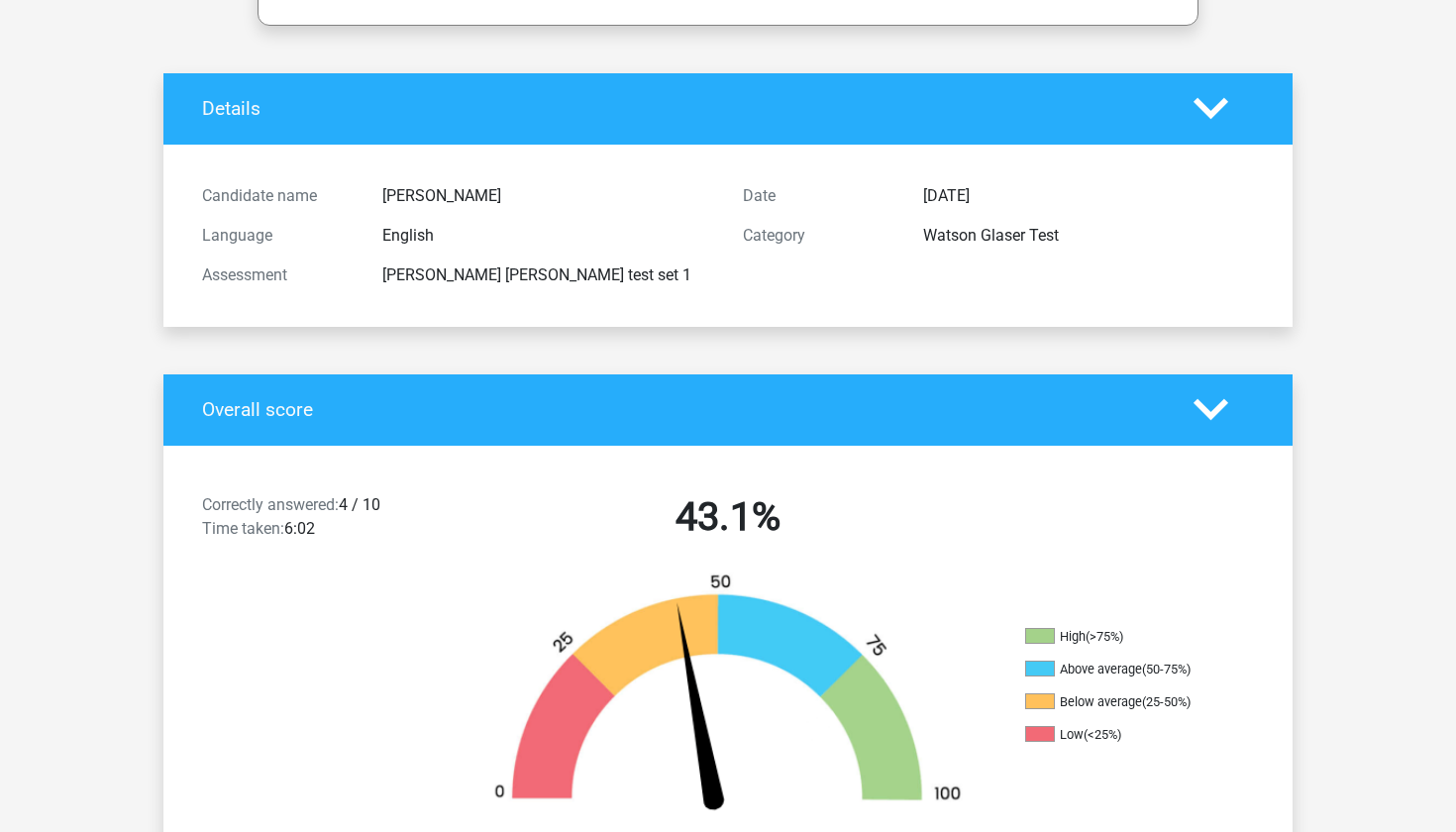
scroll to position [508, 0]
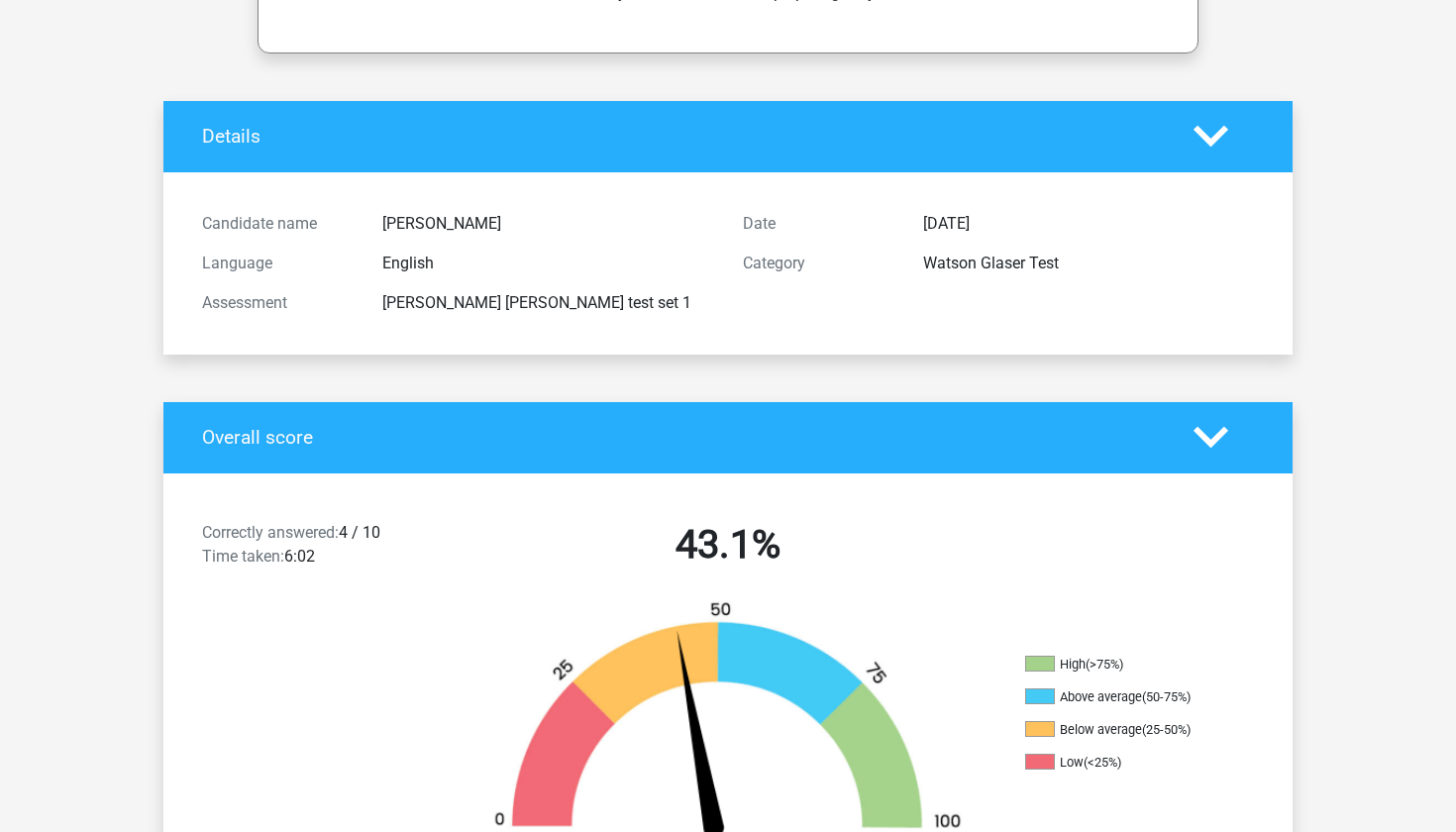
click at [1224, 439] on icon at bounding box center [1210, 437] width 35 height 35
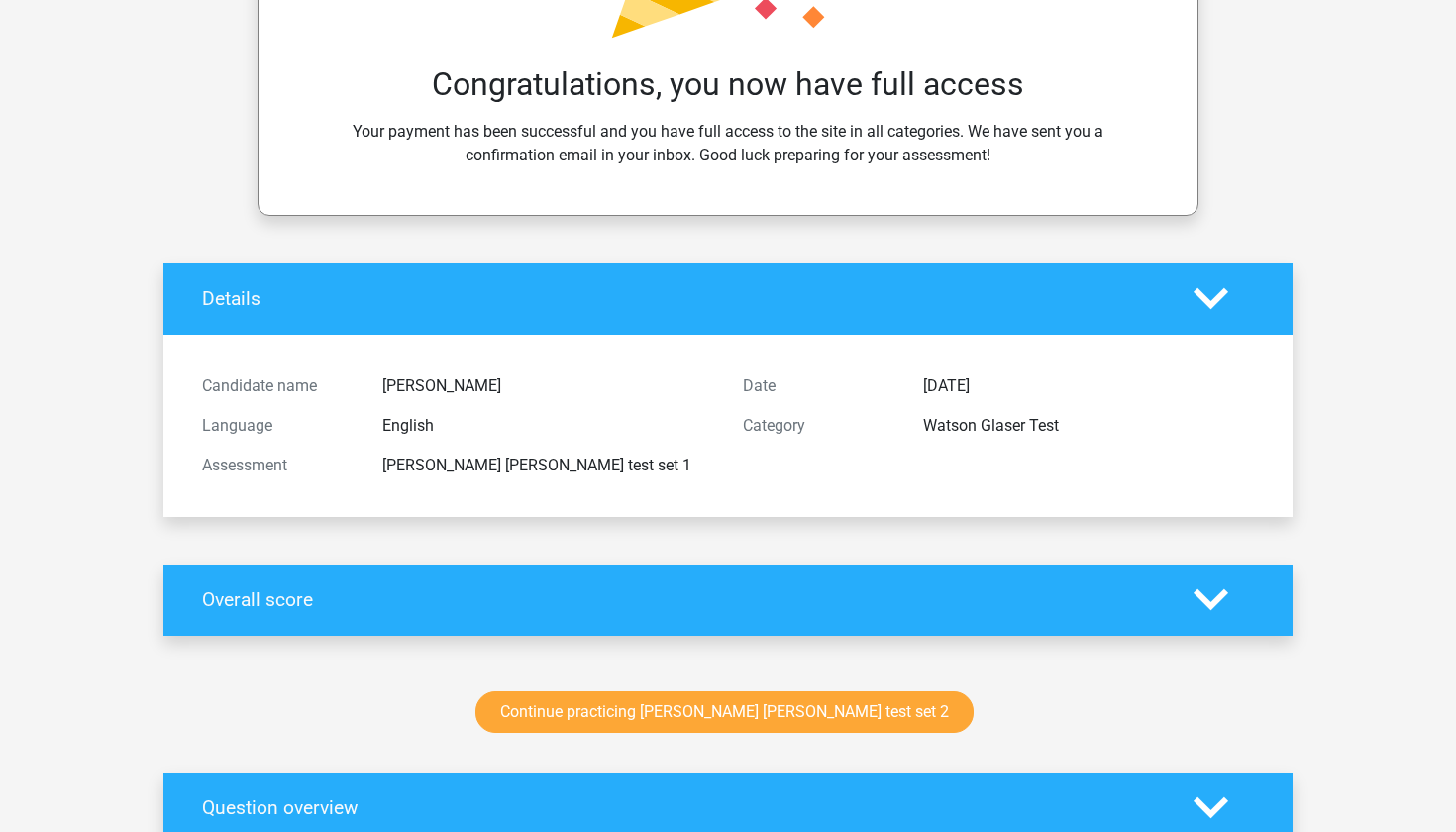
scroll to position [307, 0]
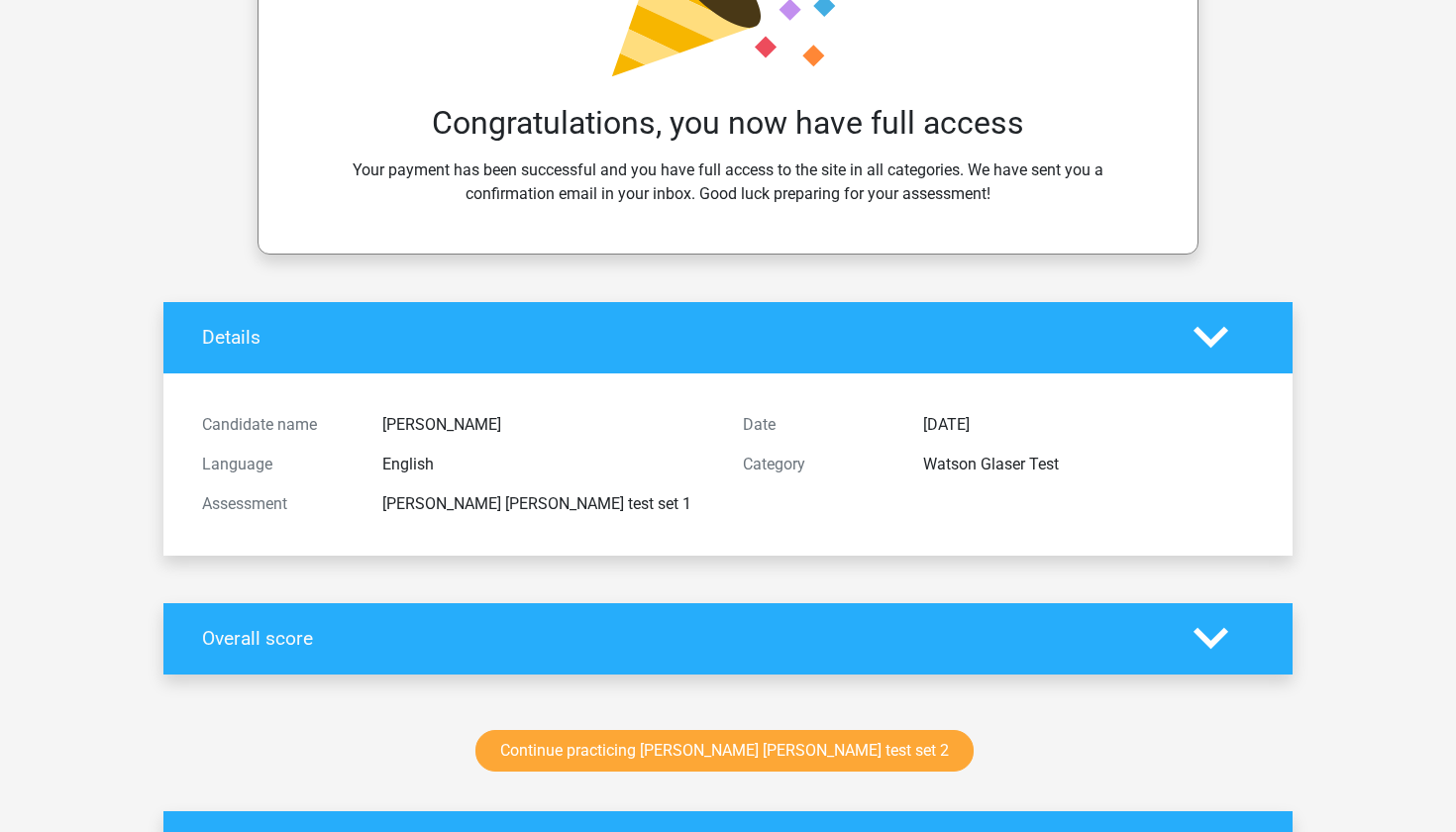
click at [1214, 341] on polygon at bounding box center [1210, 338] width 35 height 22
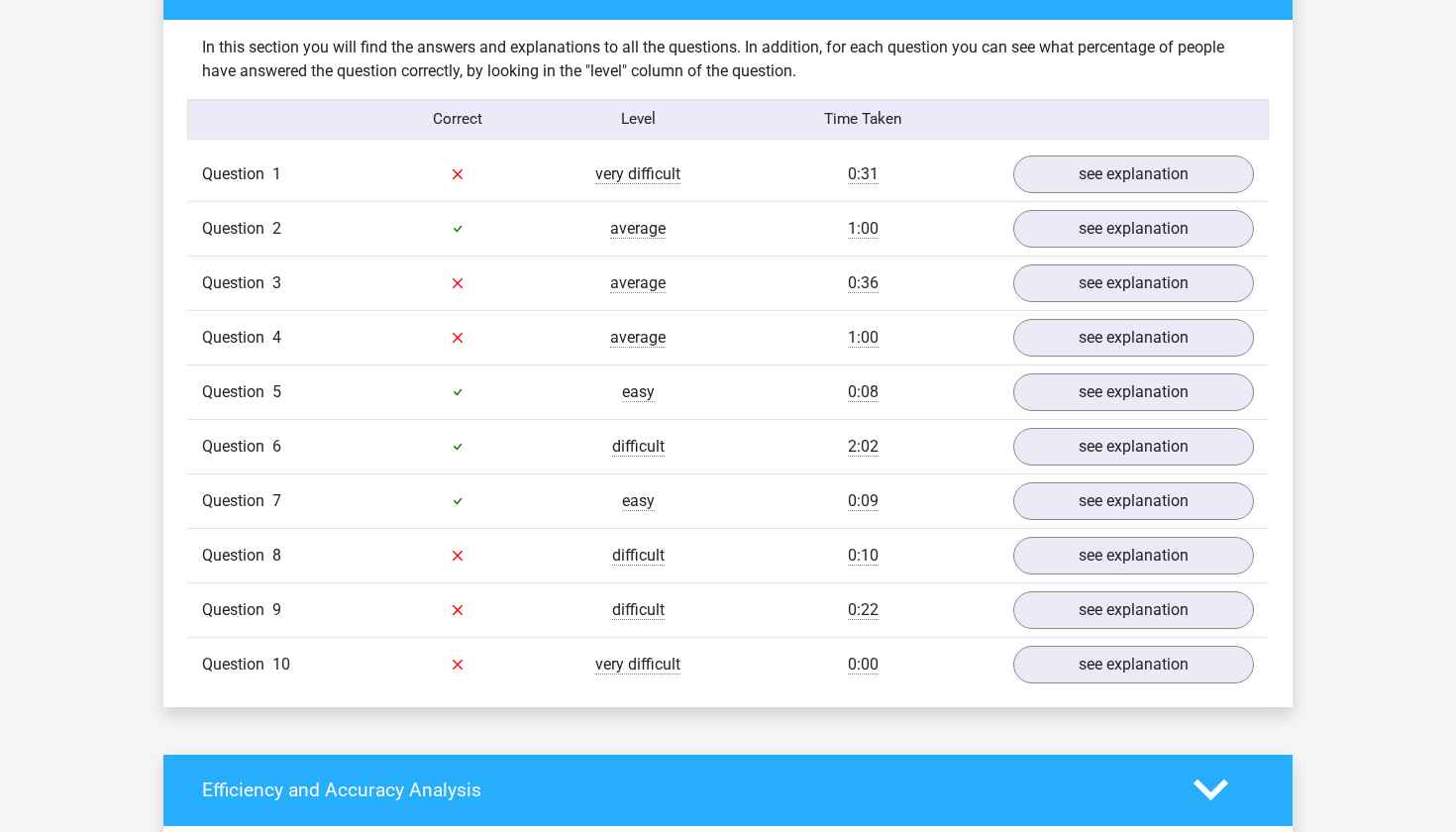
scroll to position [984, 0]
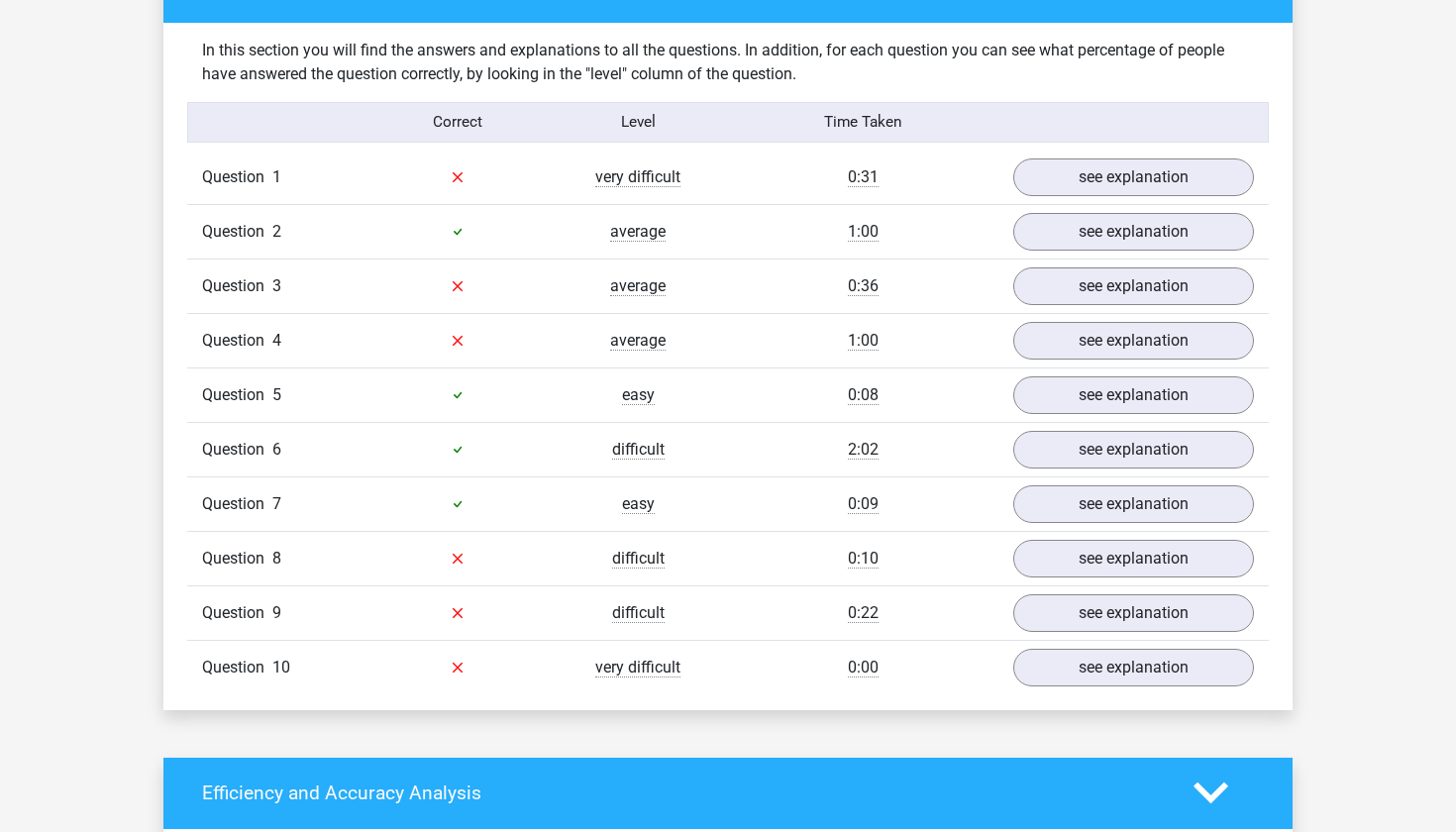
click at [1088, 199] on div "Question 1 very difficult 0:31 see explanation" at bounding box center [727, 177] width 1081 height 53
click at [1088, 182] on link "see explanation" at bounding box center [1133, 177] width 276 height 44
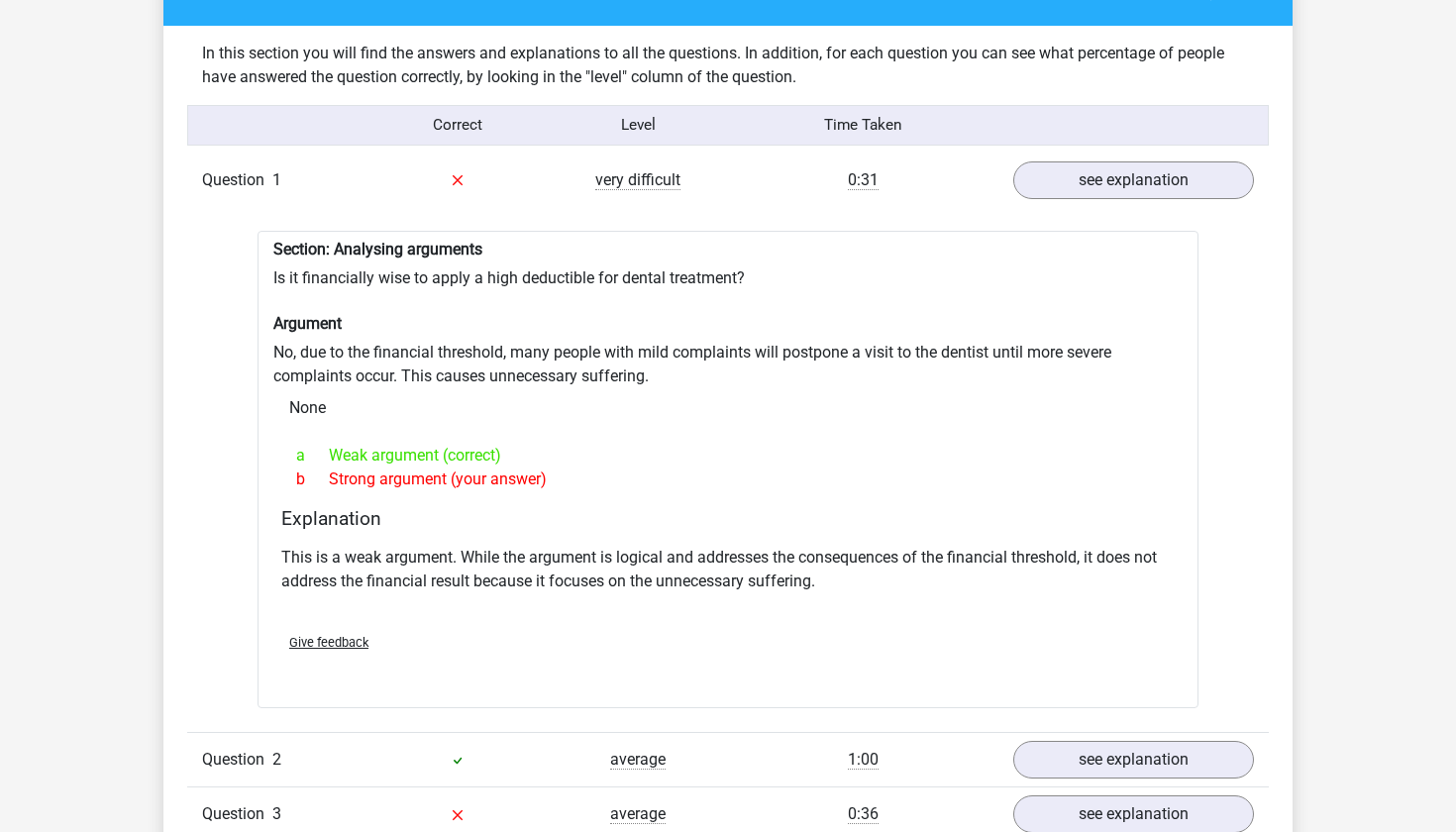
scroll to position [972, 0]
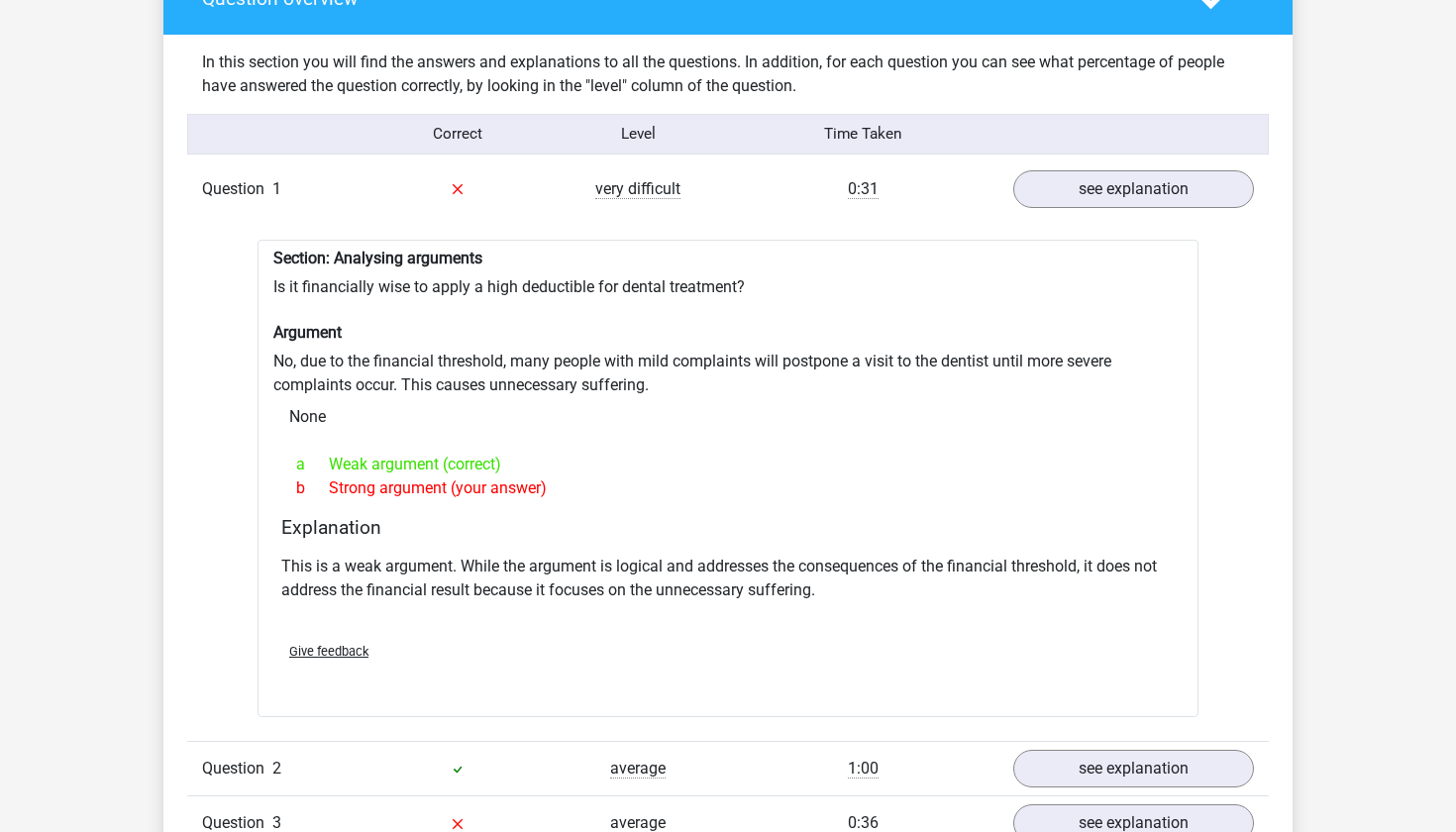
click at [970, 490] on div "b Strong argument (your answer)" at bounding box center [727, 488] width 893 height 24
click at [1107, 181] on link "see explanation" at bounding box center [1133, 189] width 276 height 44
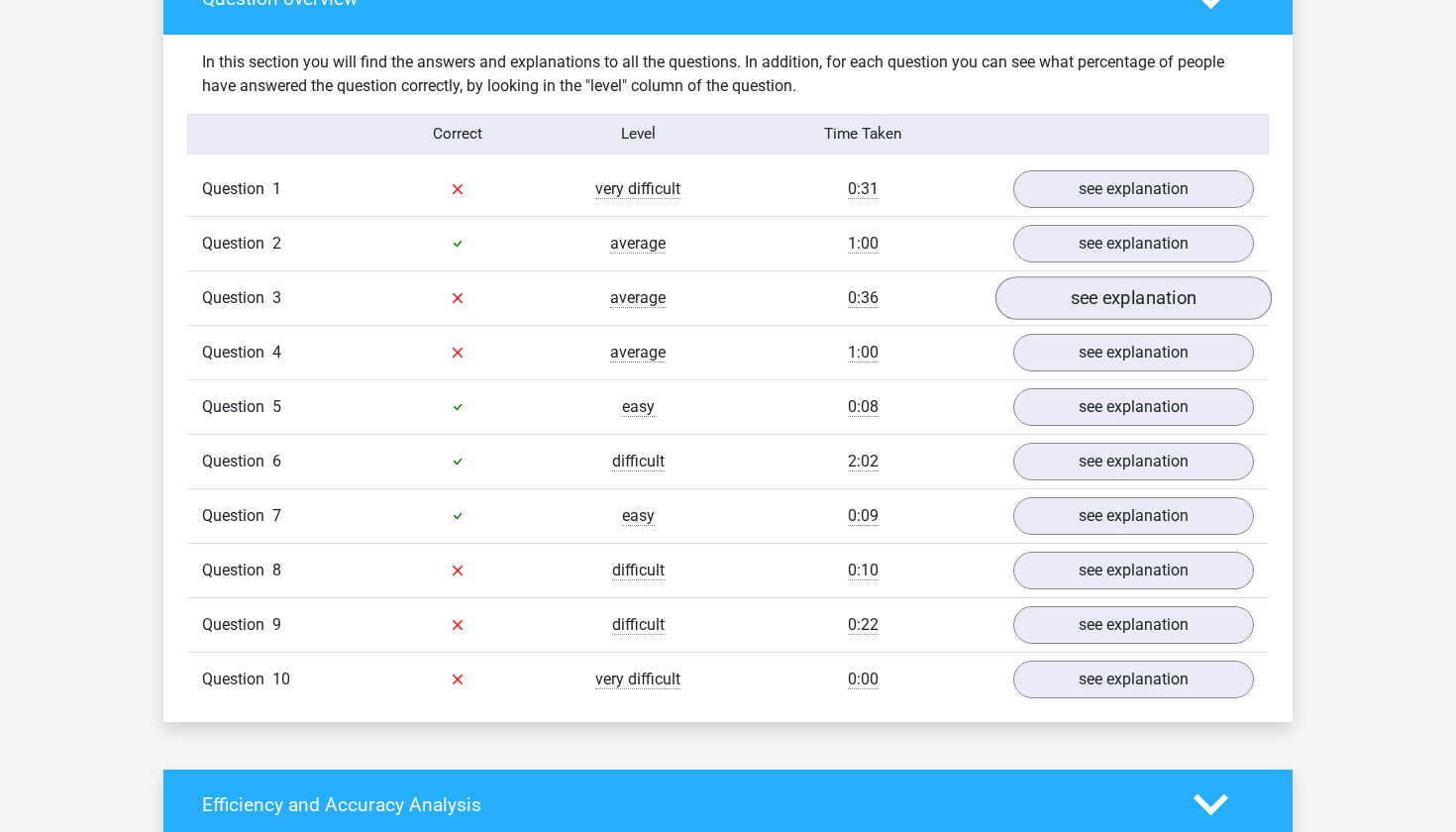
scroll to position [987, 0]
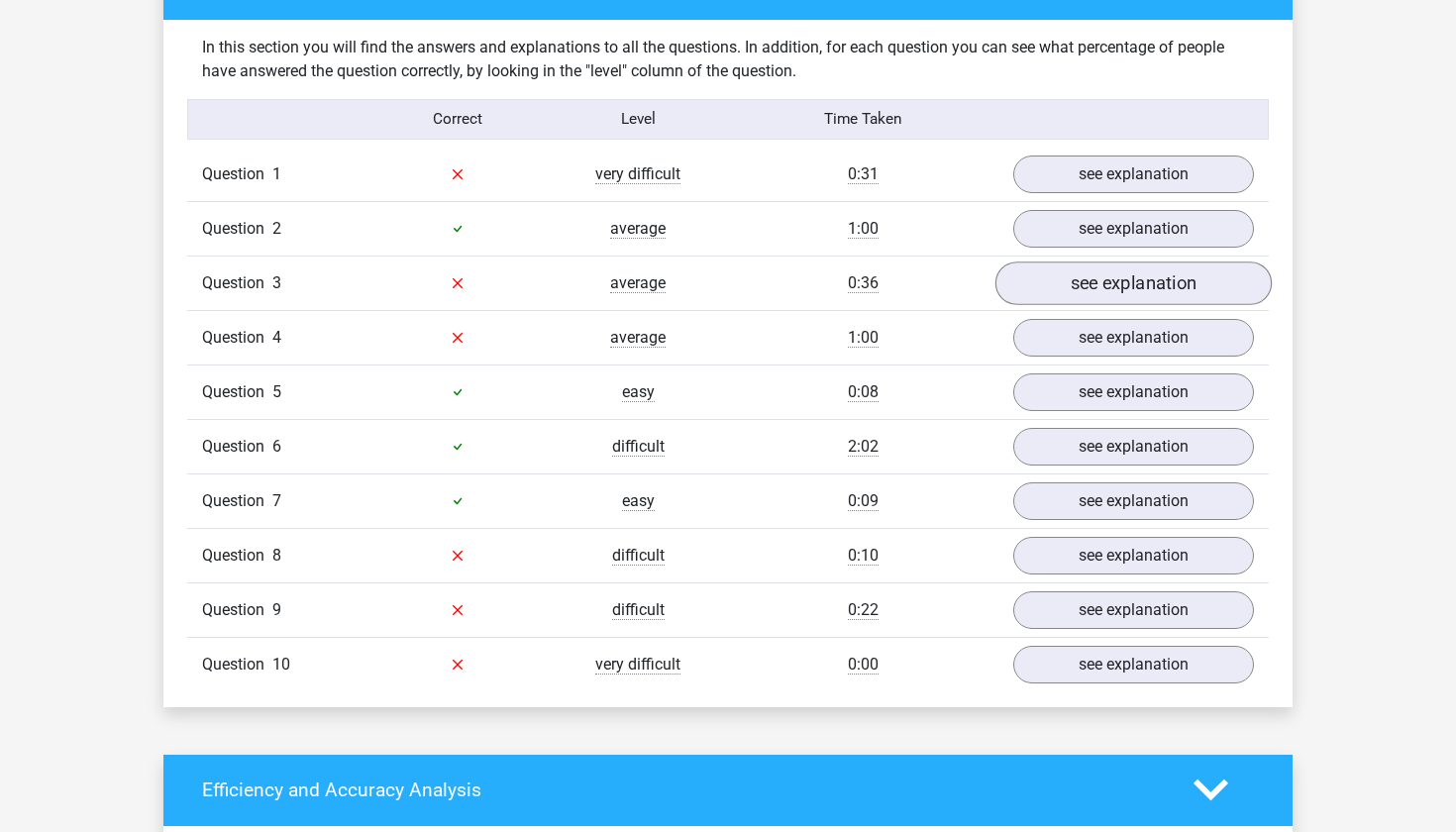
click at [1067, 277] on link "see explanation" at bounding box center [1133, 283] width 276 height 44
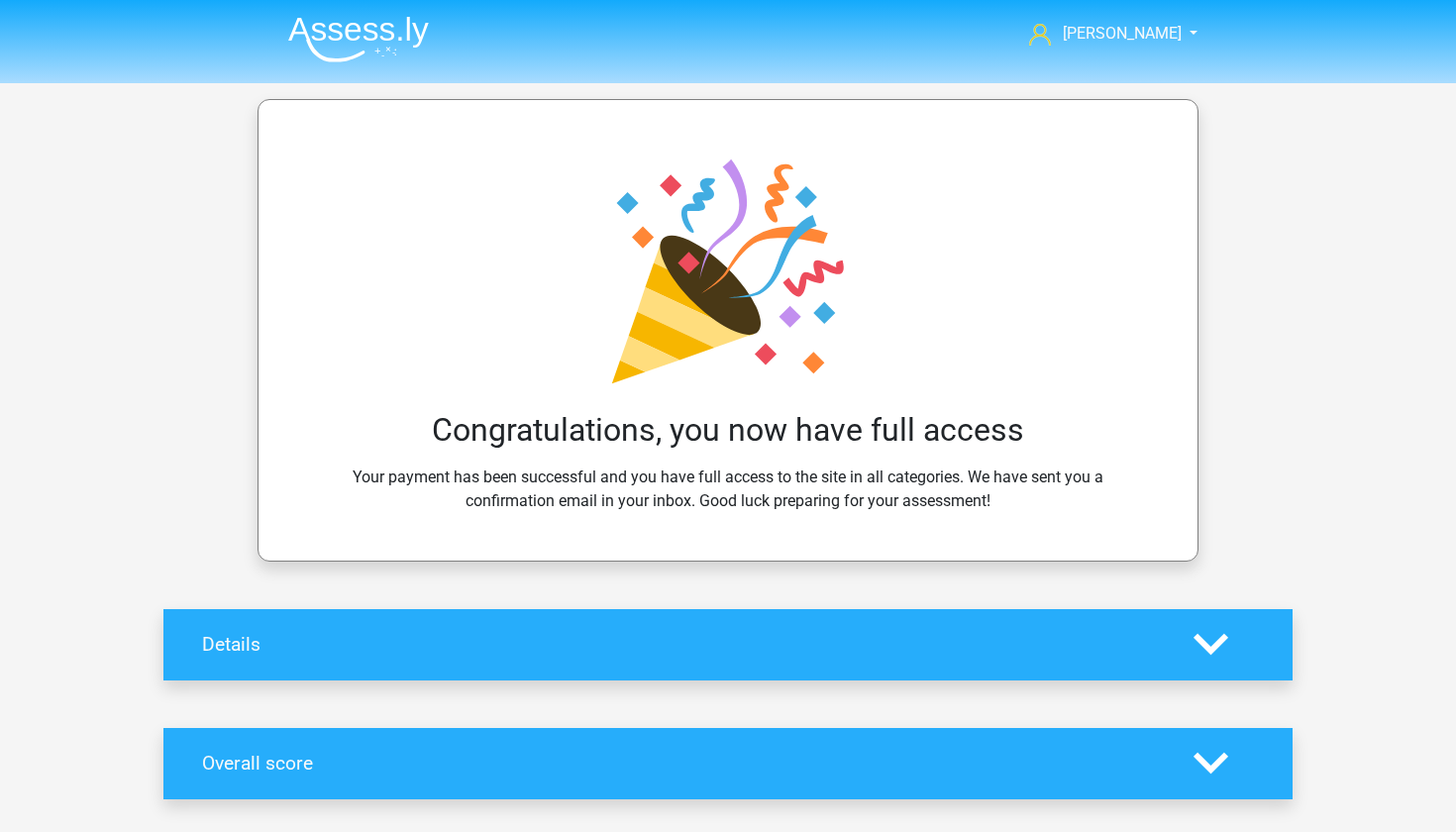
scroll to position [0, 0]
click at [386, 38] on img at bounding box center [358, 39] width 141 height 47
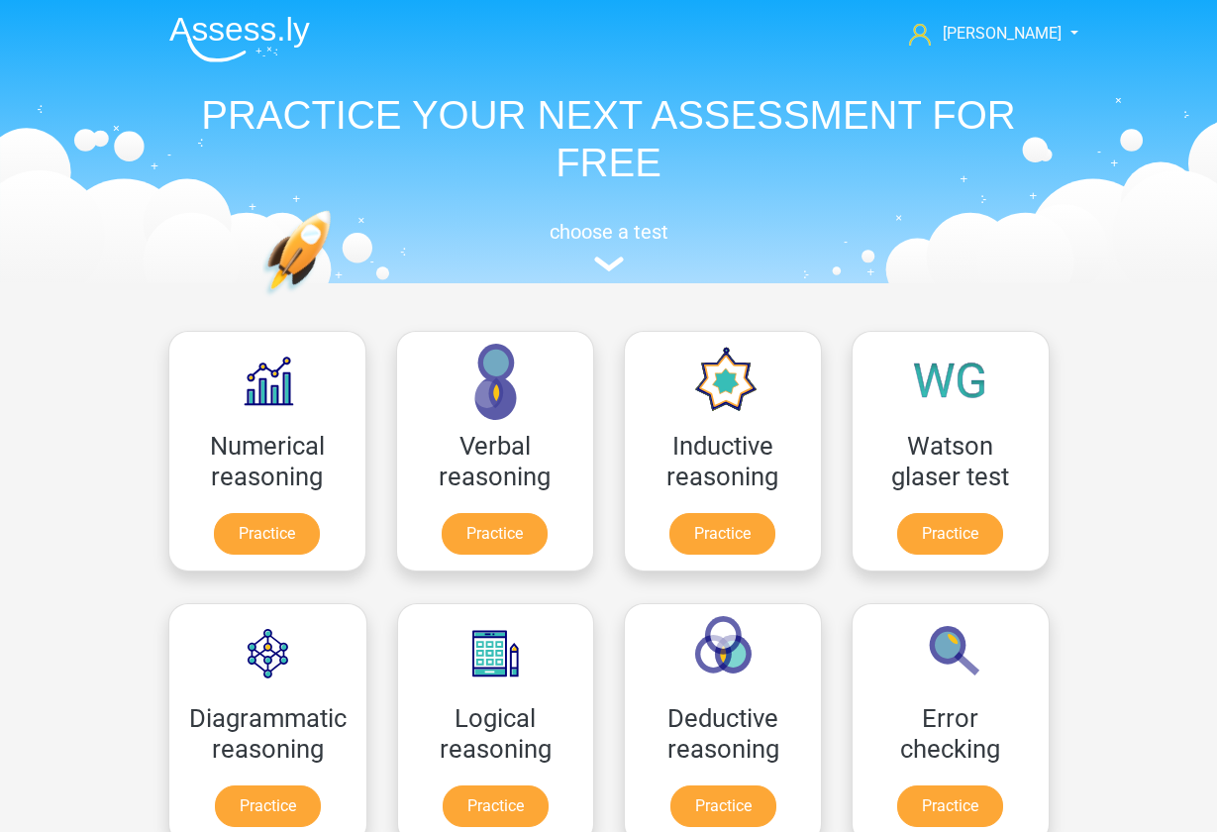
click at [101, 85] on header "[PERSON_NAME] [EMAIL_ADDRESS][DOMAIN_NAME] Nederlands English" at bounding box center [608, 141] width 1217 height 283
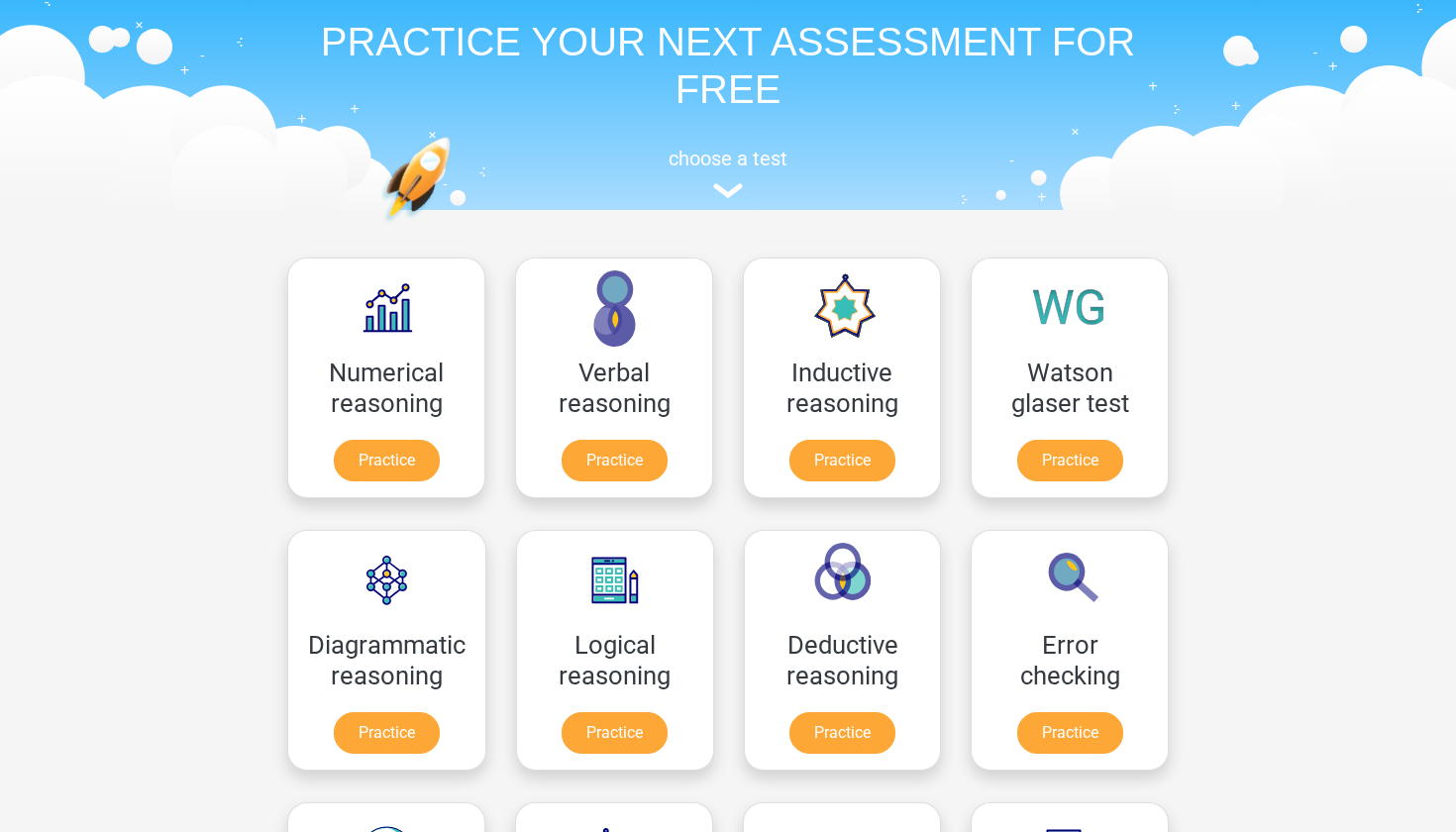
scroll to position [111, 0]
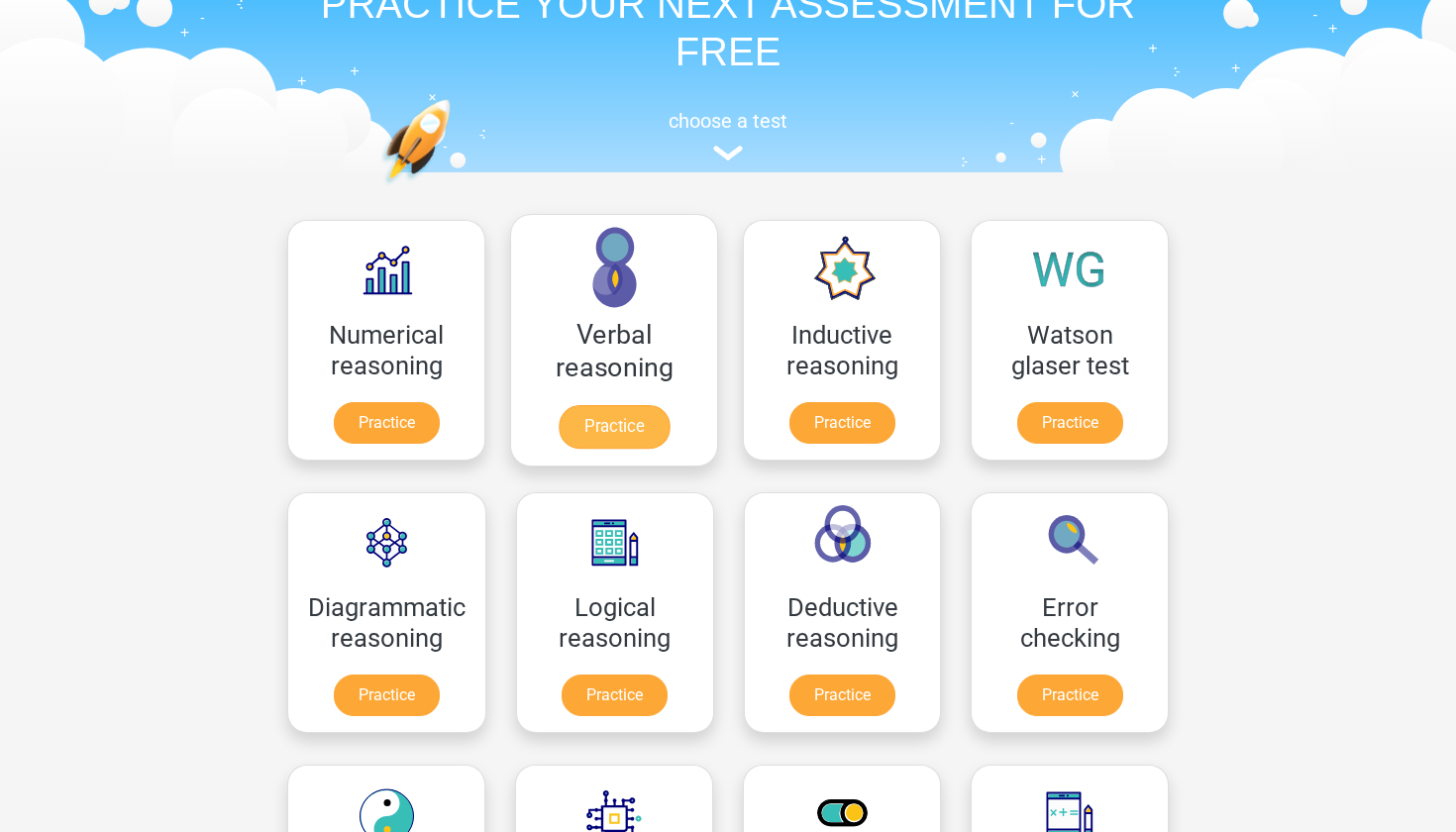
click at [622, 414] on link "Practice" at bounding box center [614, 427] width 111 height 44
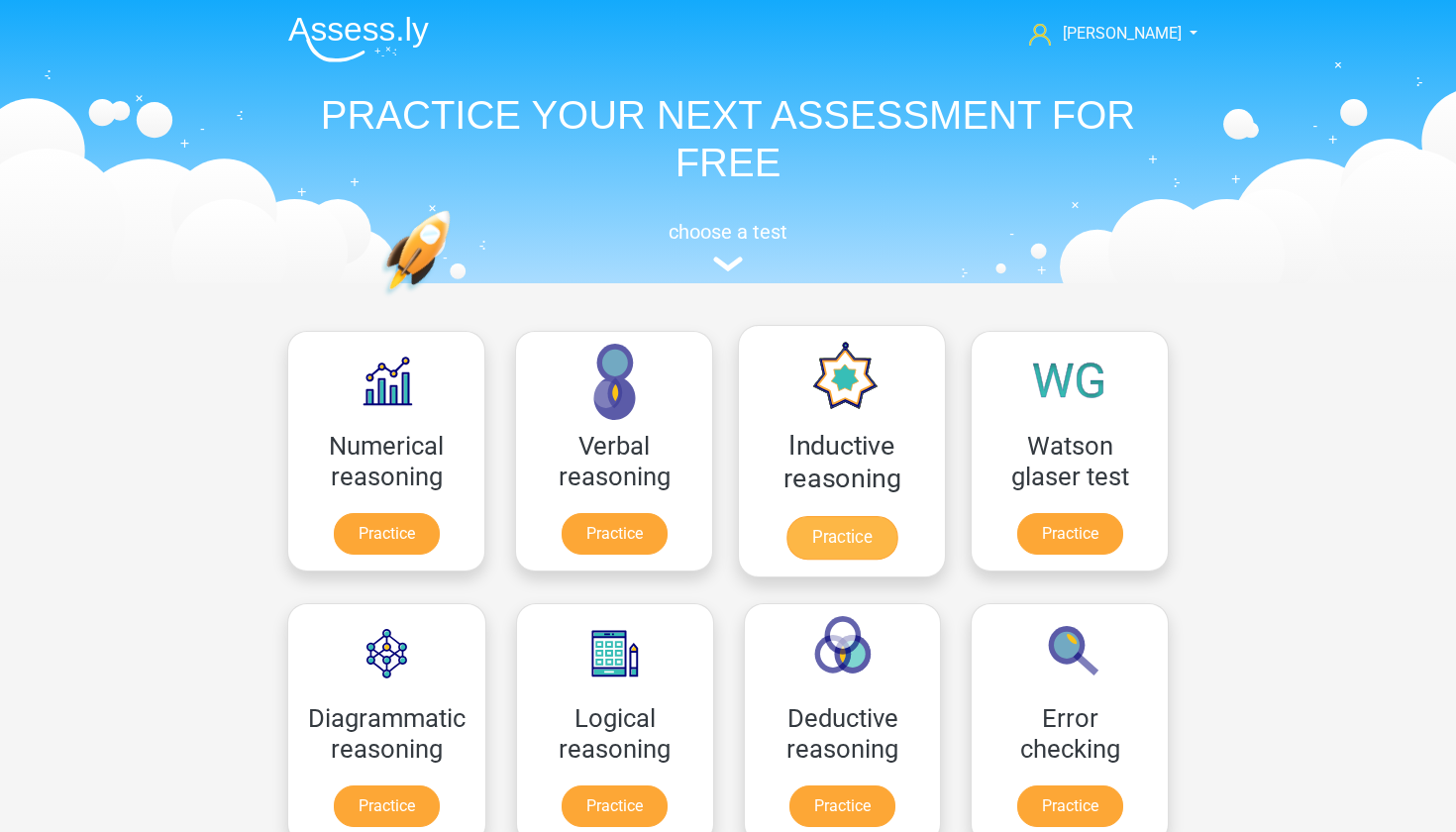
scroll to position [0, 0]
click at [741, 234] on h5 "choose a test" at bounding box center [727, 232] width 911 height 24
click at [731, 261] on img at bounding box center [728, 263] width 30 height 15
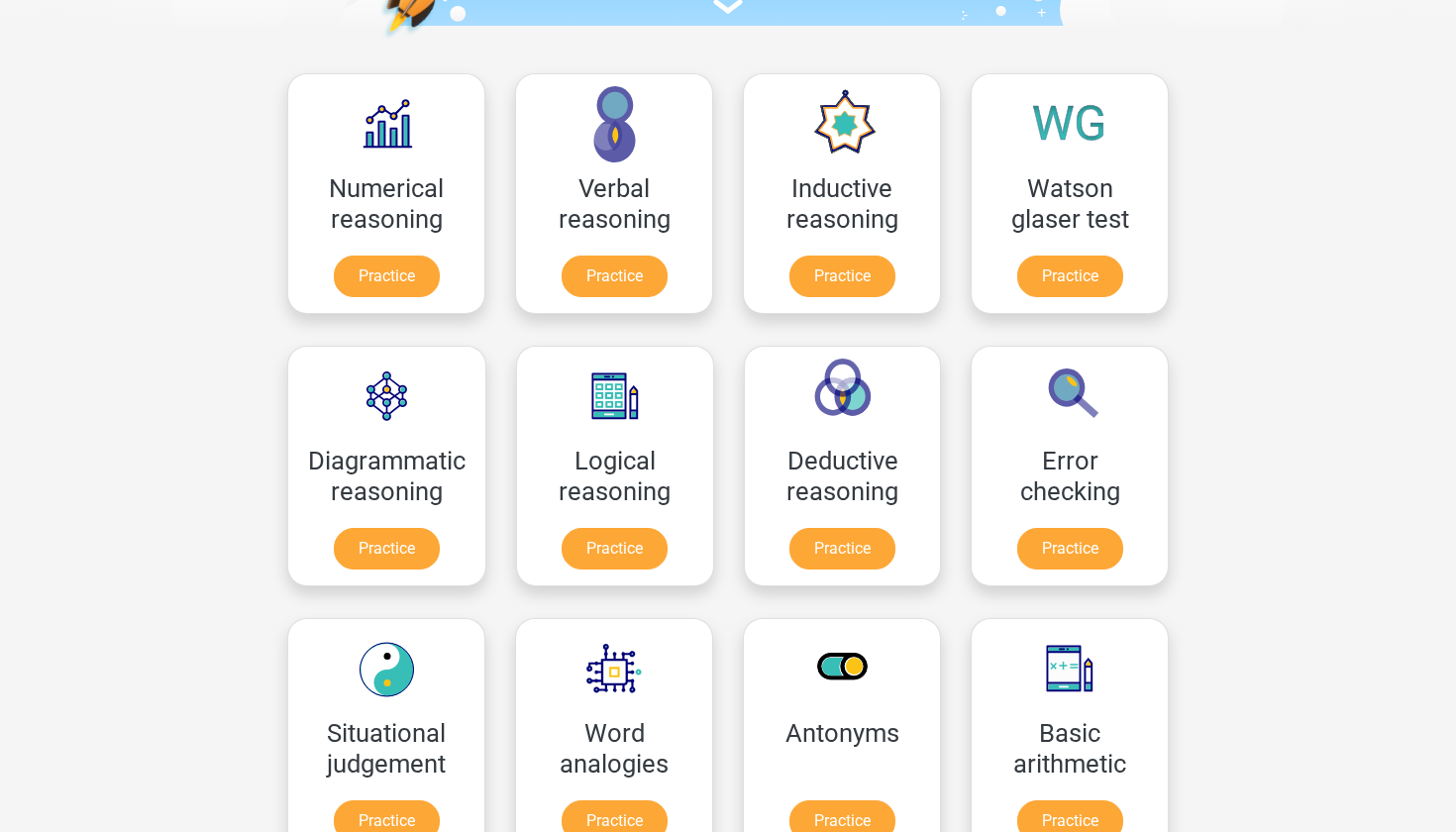
scroll to position [259, 0]
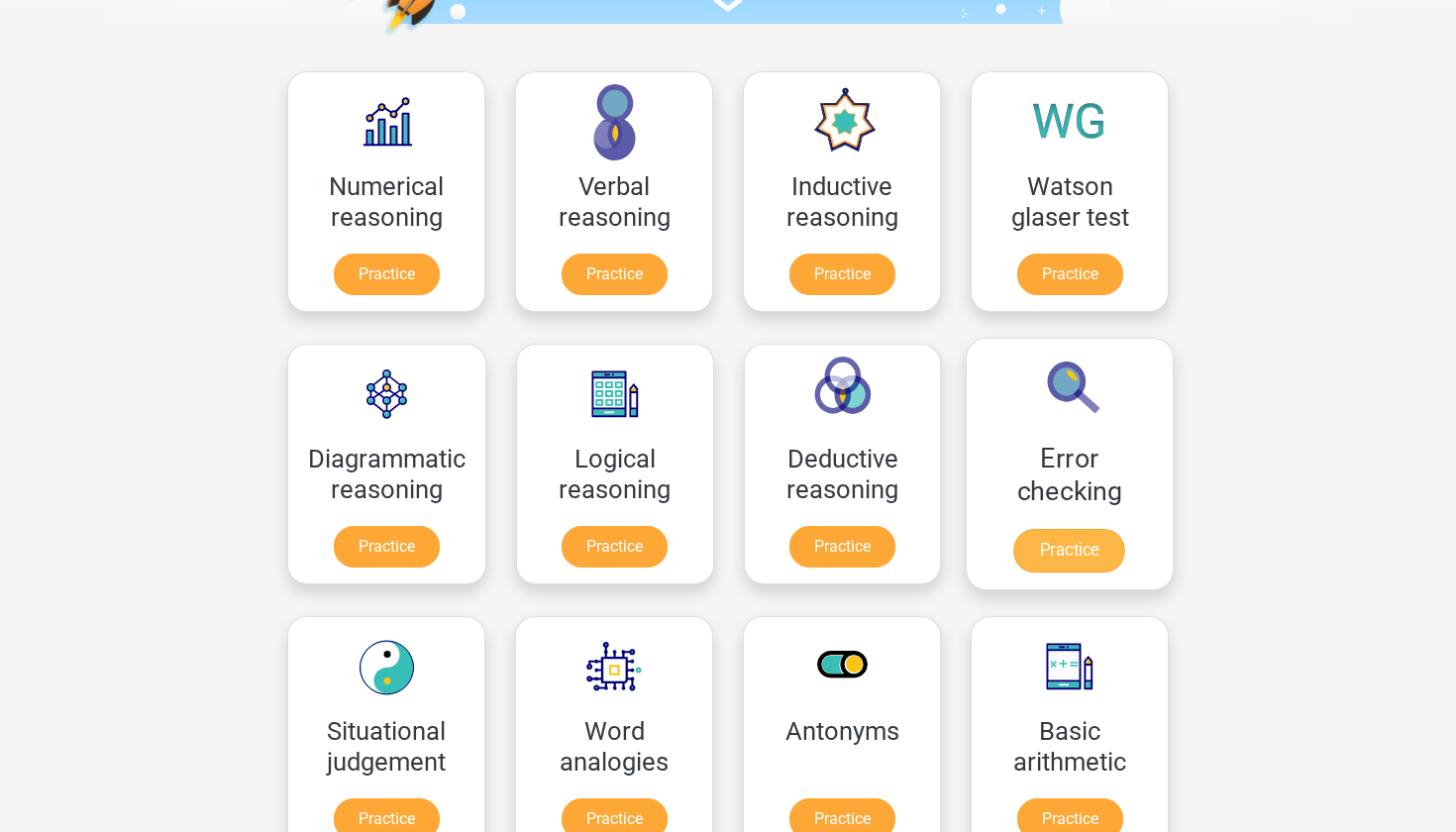
click at [1092, 543] on link "Practice" at bounding box center [1069, 551] width 111 height 44
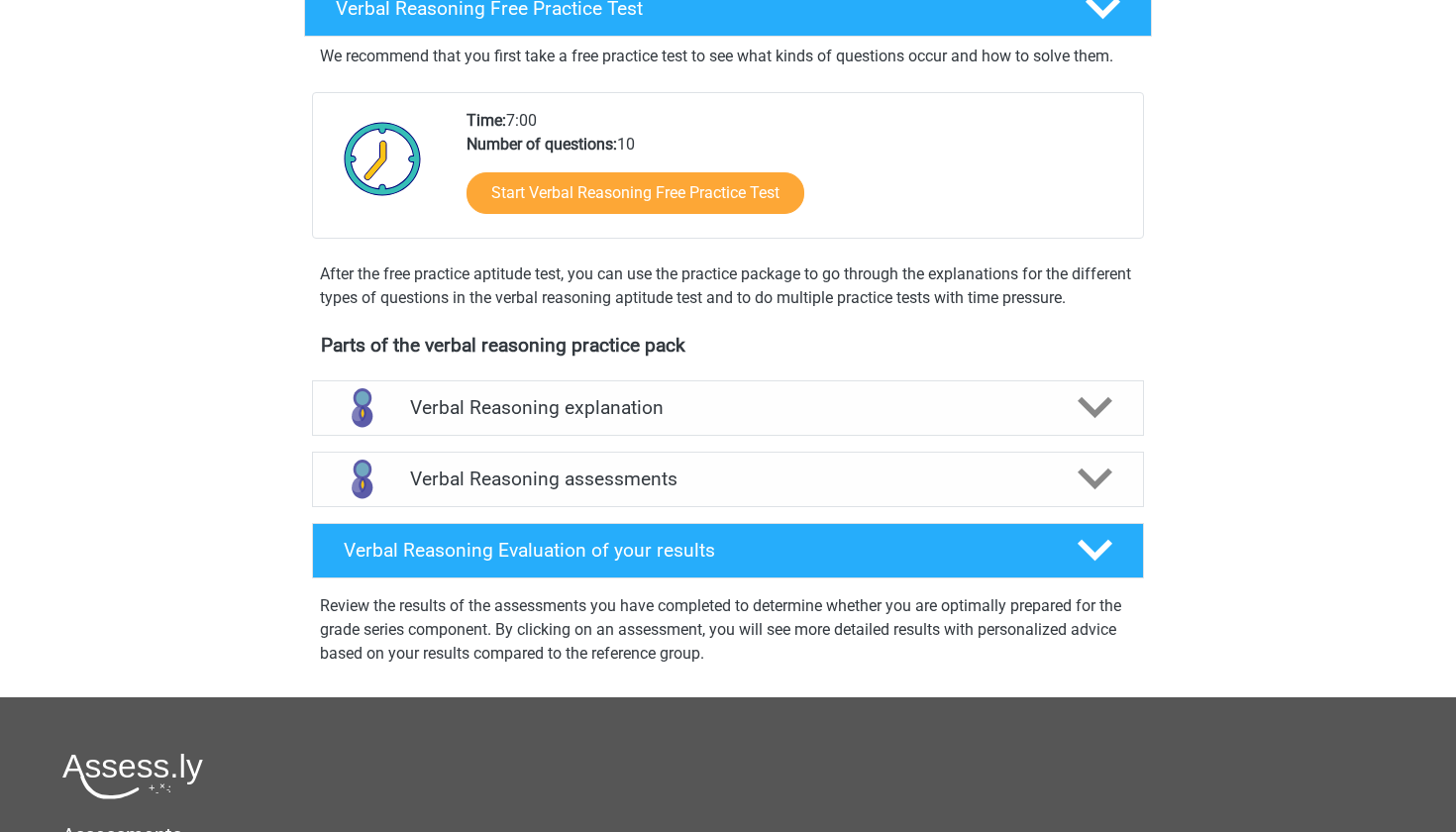
scroll to position [385, 0]
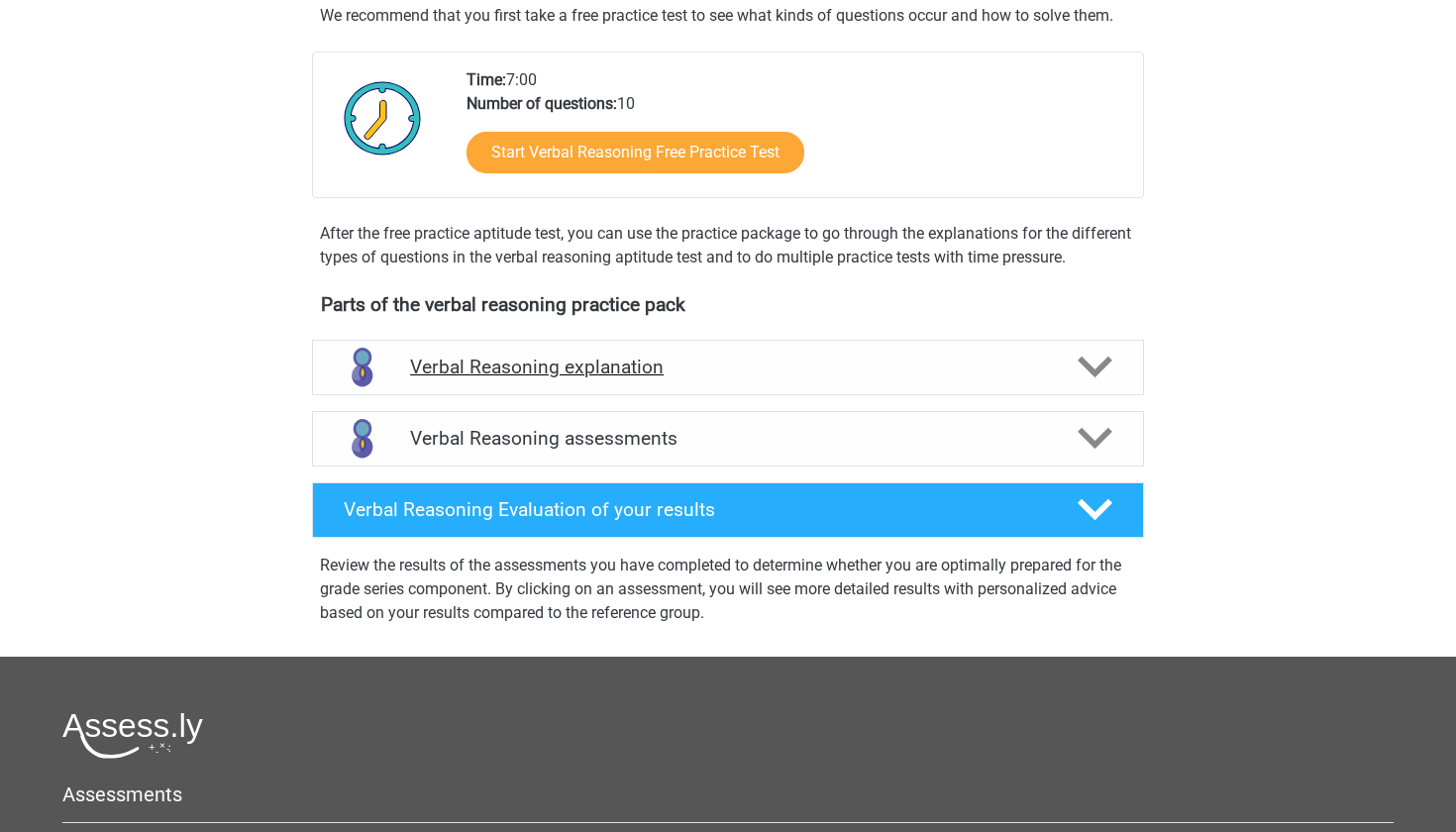
click at [583, 395] on div "Verbal Reasoning explanation" at bounding box center [728, 367] width 832 height 55
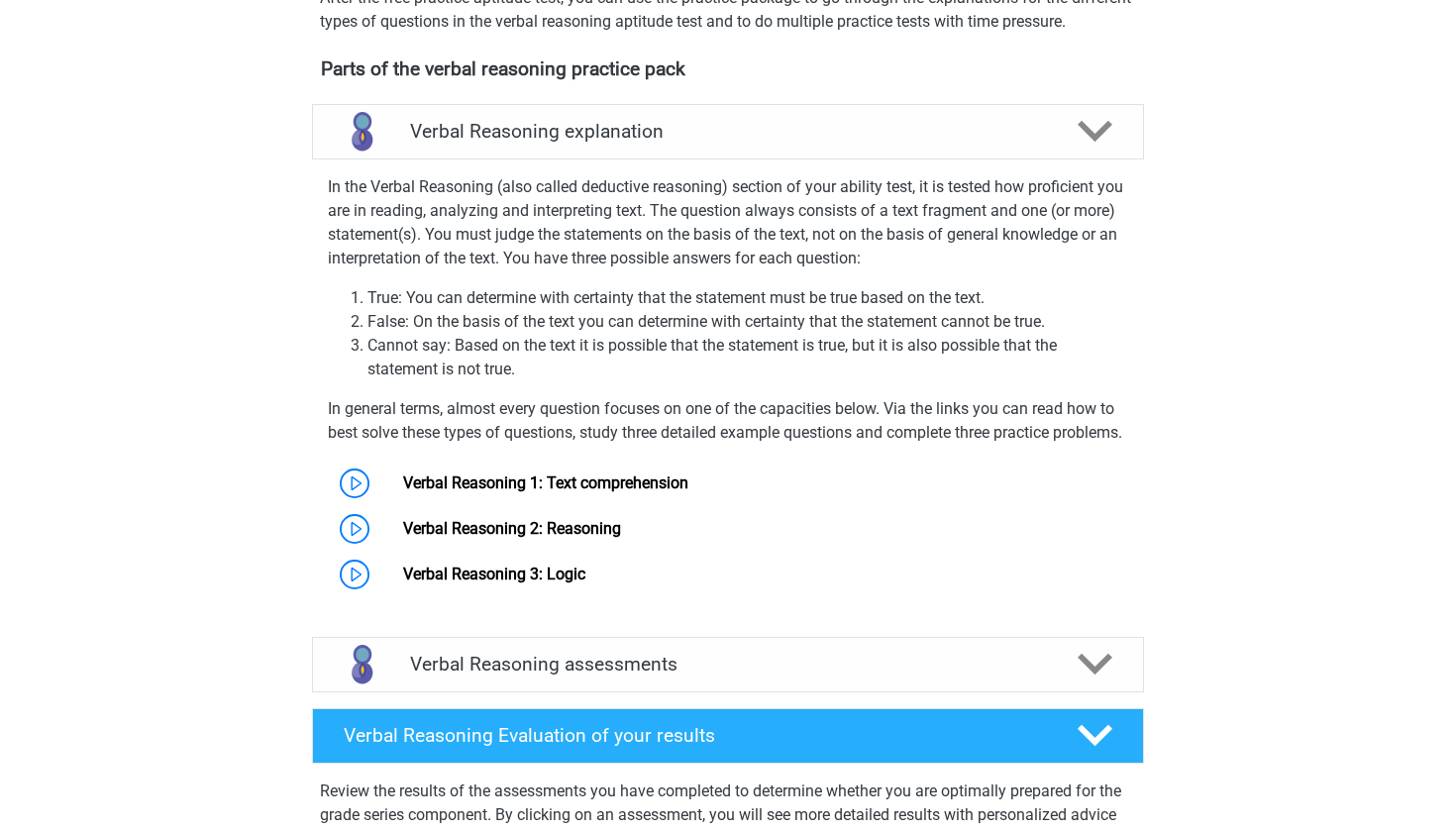
scroll to position [499, 0]
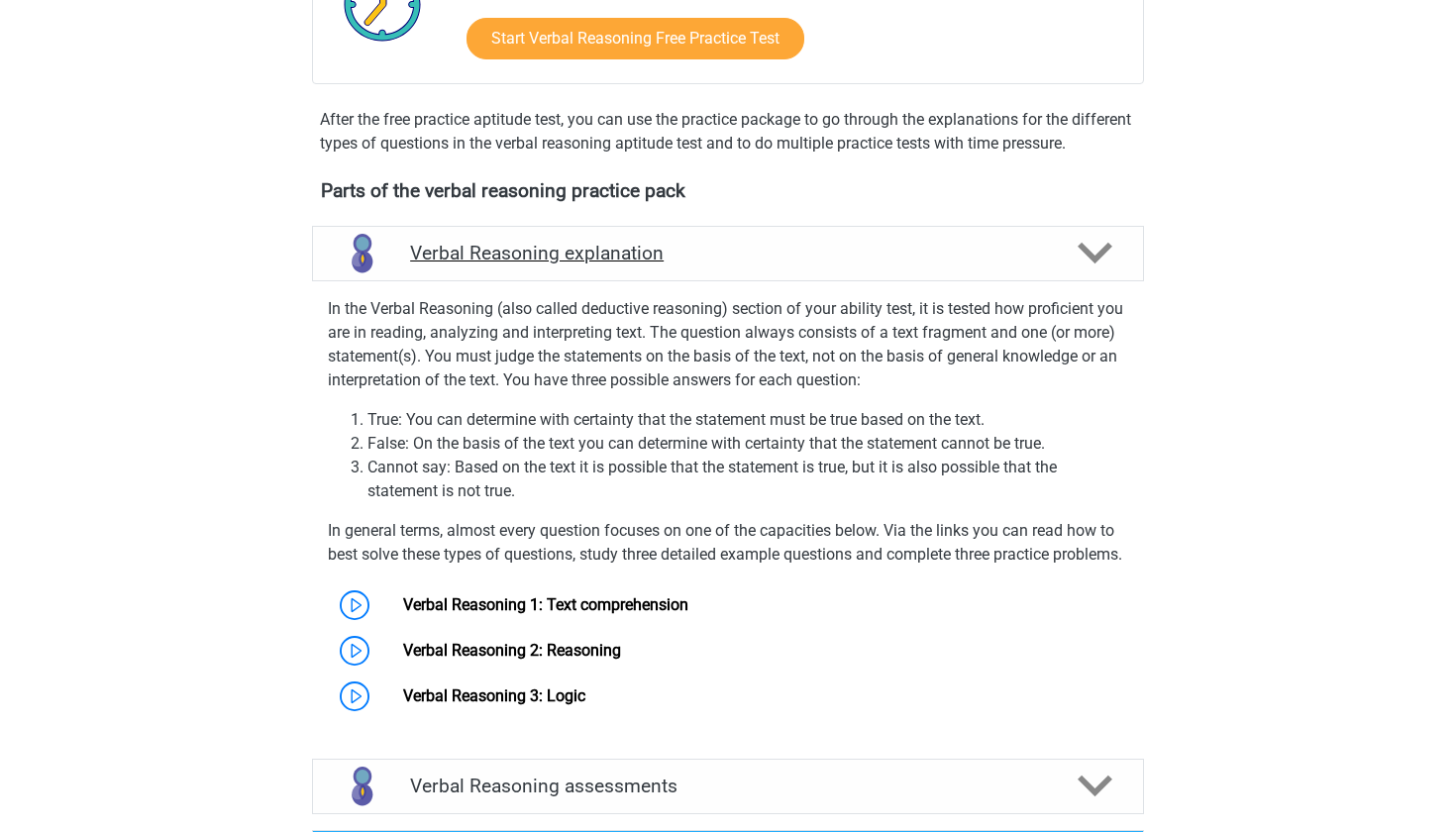
click at [645, 264] on h4 "Verbal Reasoning explanation" at bounding box center [728, 253] width 636 height 23
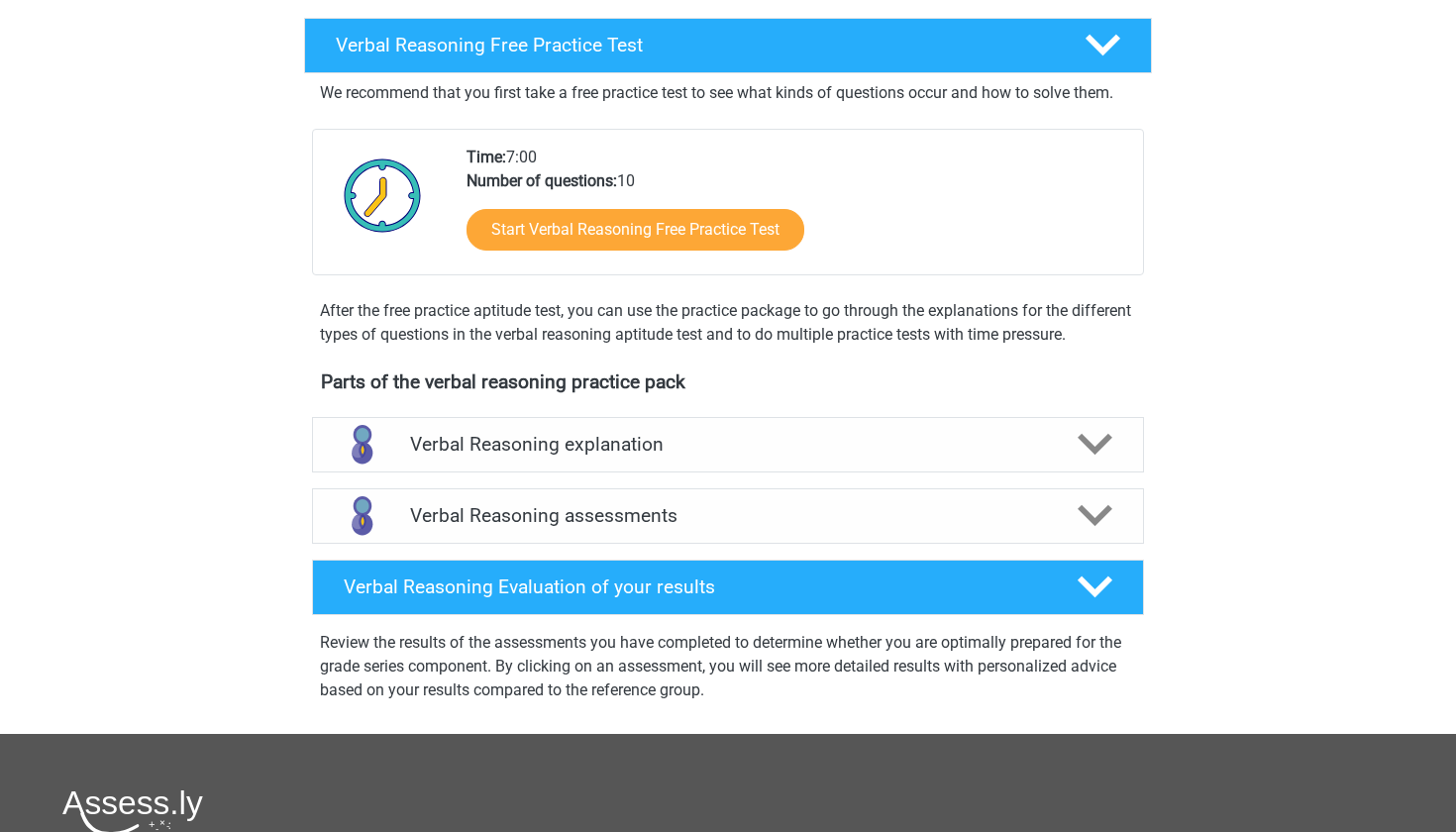
scroll to position [317, 0]
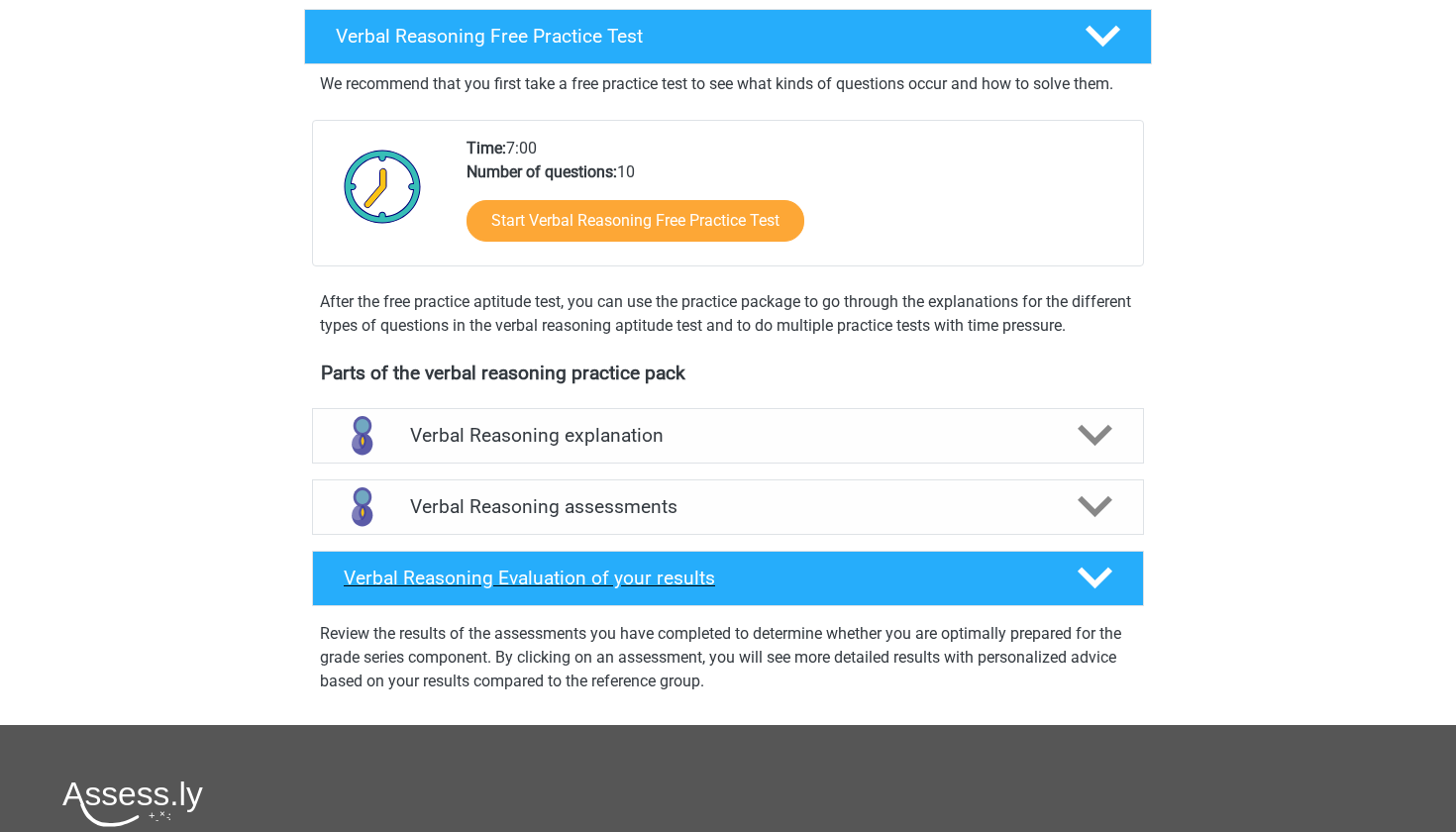
click at [418, 589] on h4 "Verbal Reasoning Evaluation of your results" at bounding box center [695, 577] width 702 height 23
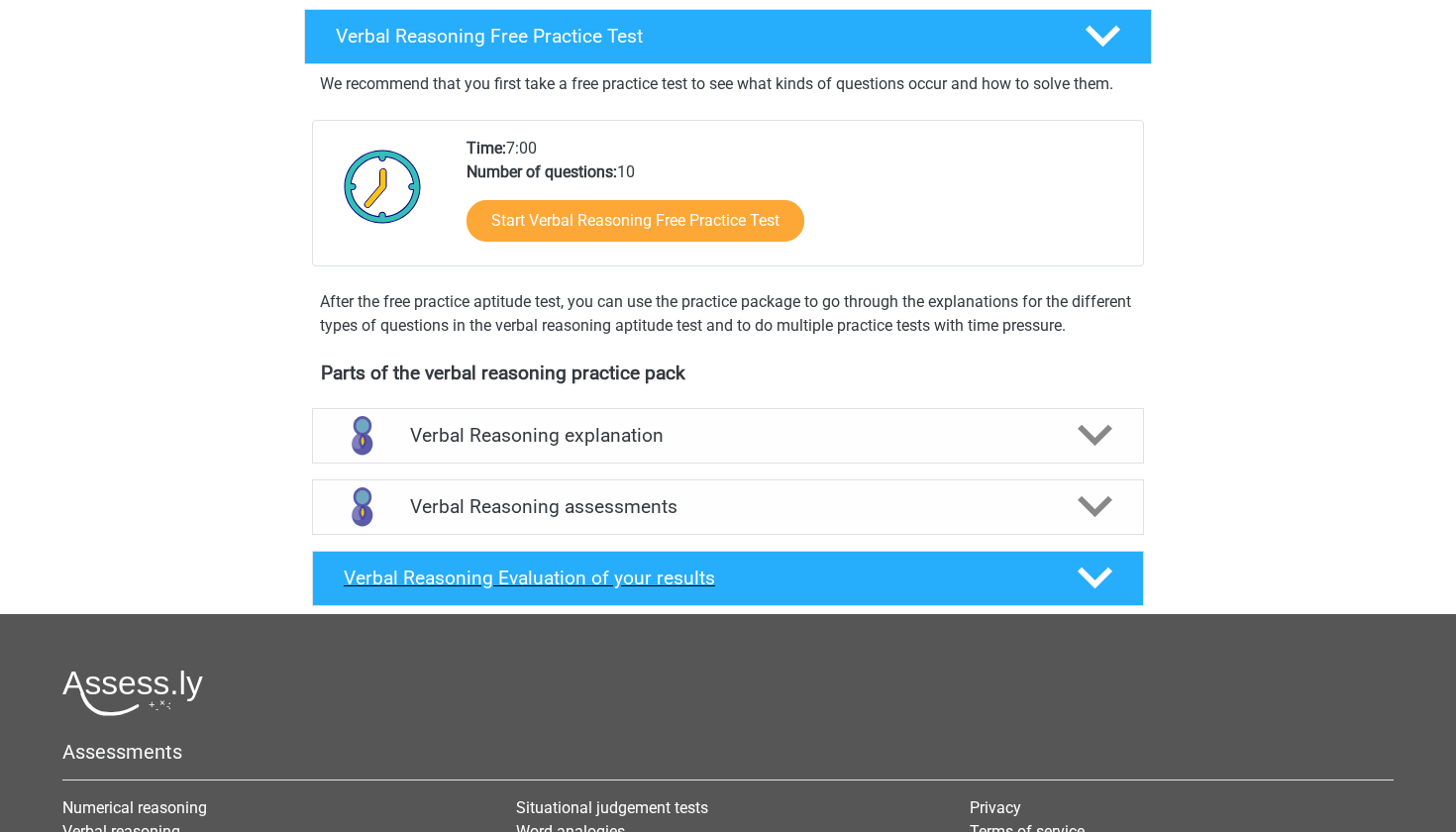
click at [418, 589] on h4 "Verbal Reasoning Evaluation of your results" at bounding box center [695, 577] width 702 height 23
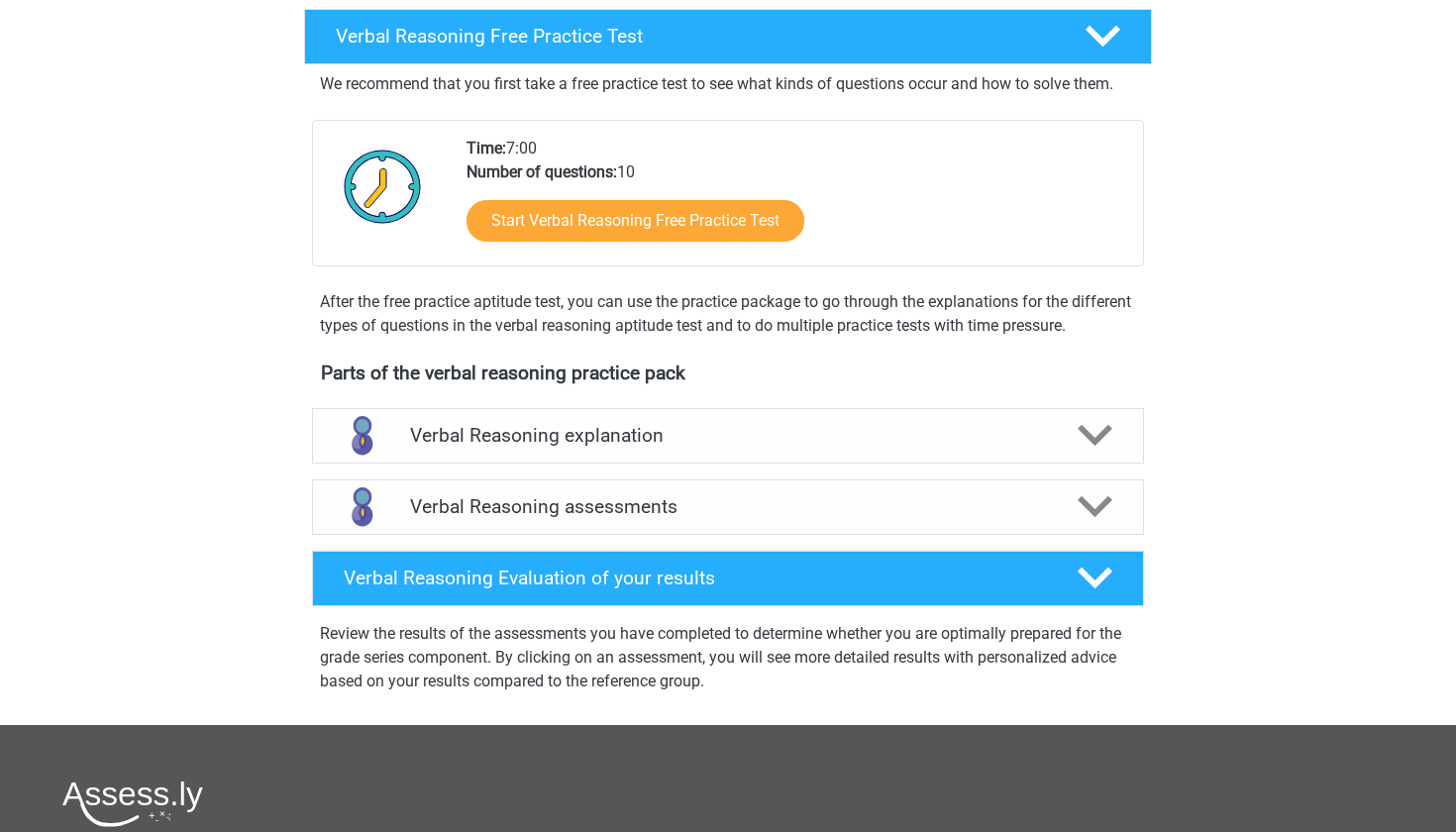
click at [263, 524] on div "Verbal Reasoning Free Practice Test We recommend that you first take a free pra…" at bounding box center [727, 363] width 941 height 724
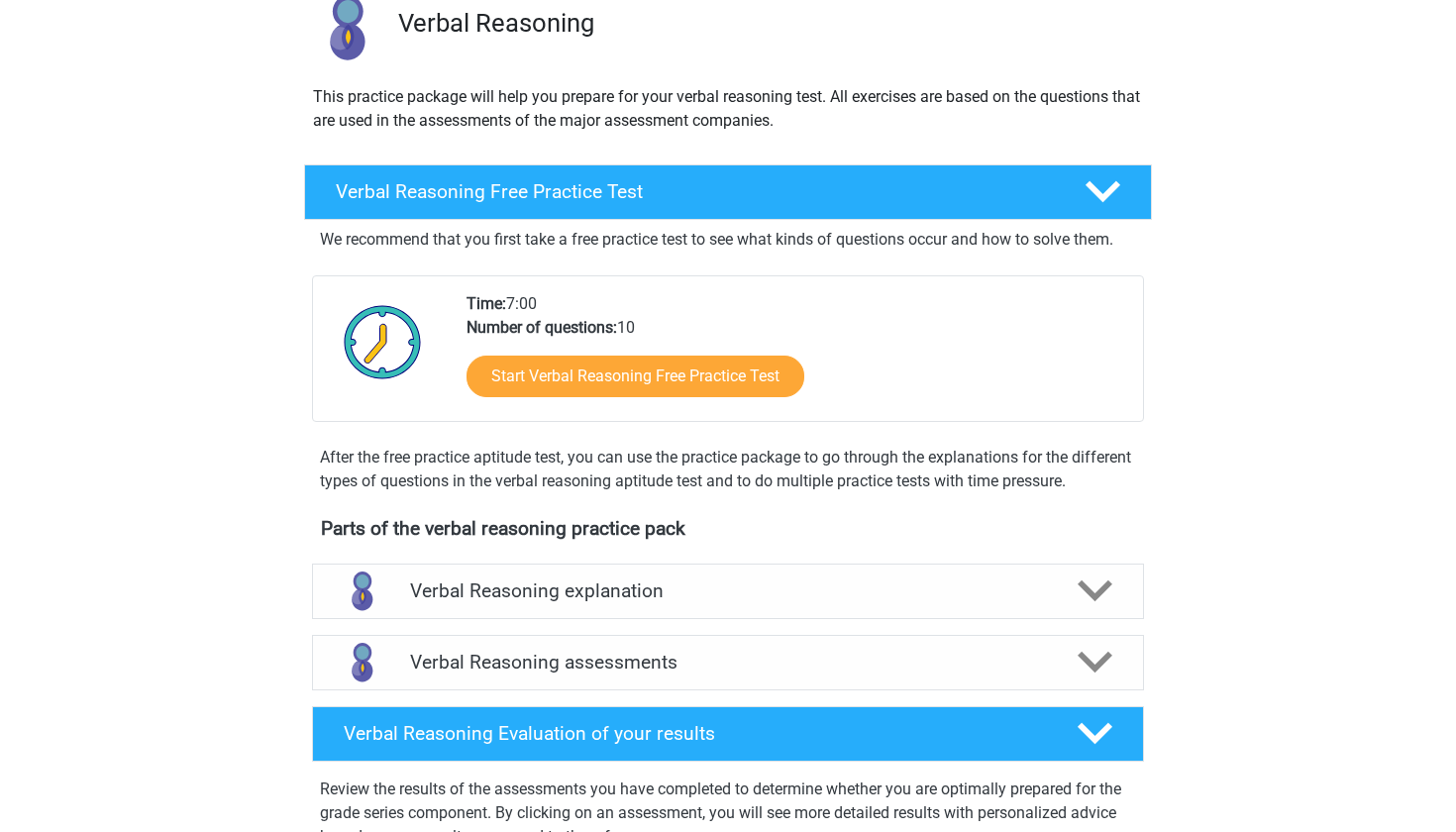
scroll to position [159, 0]
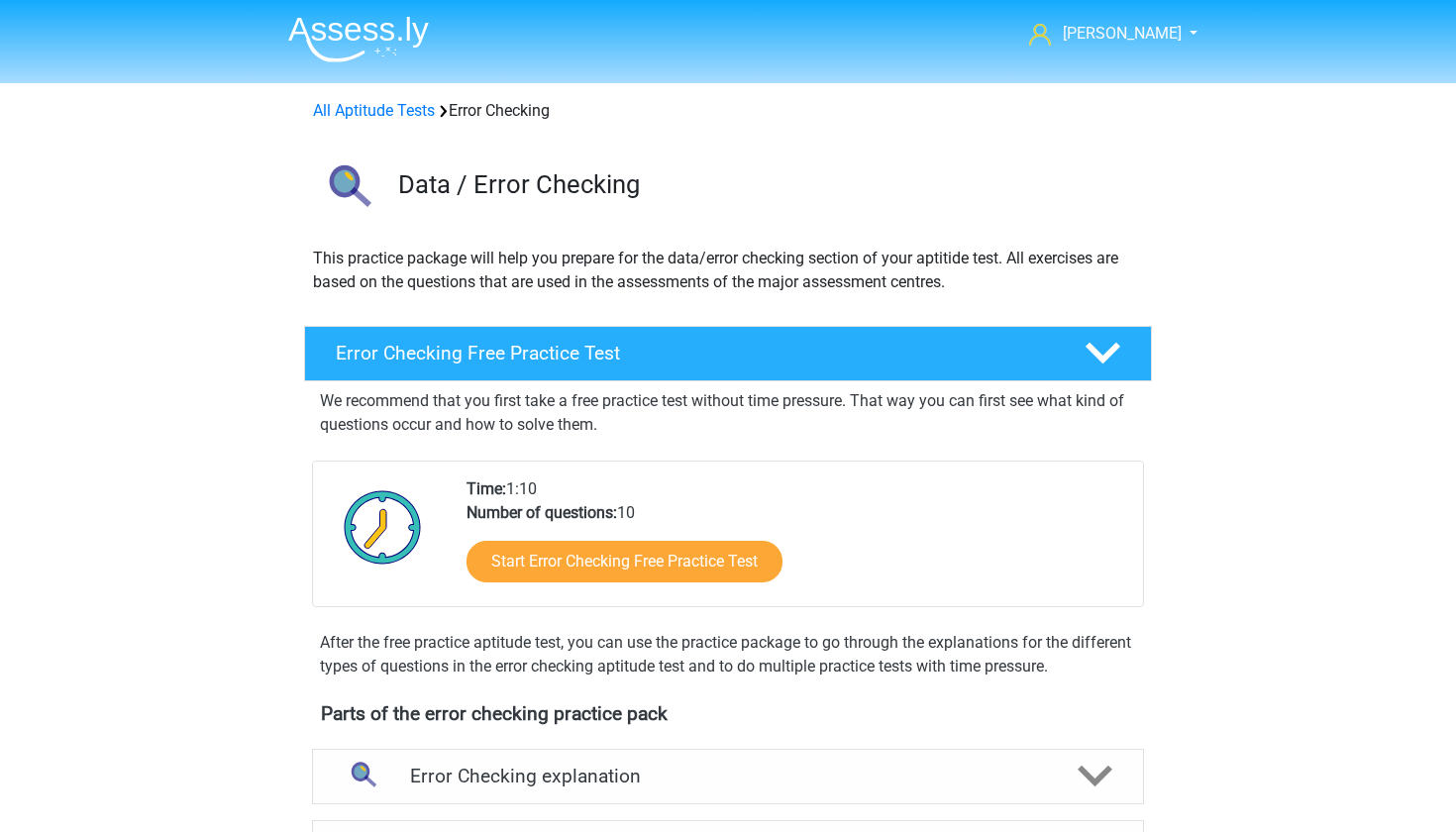
scroll to position [106, 0]
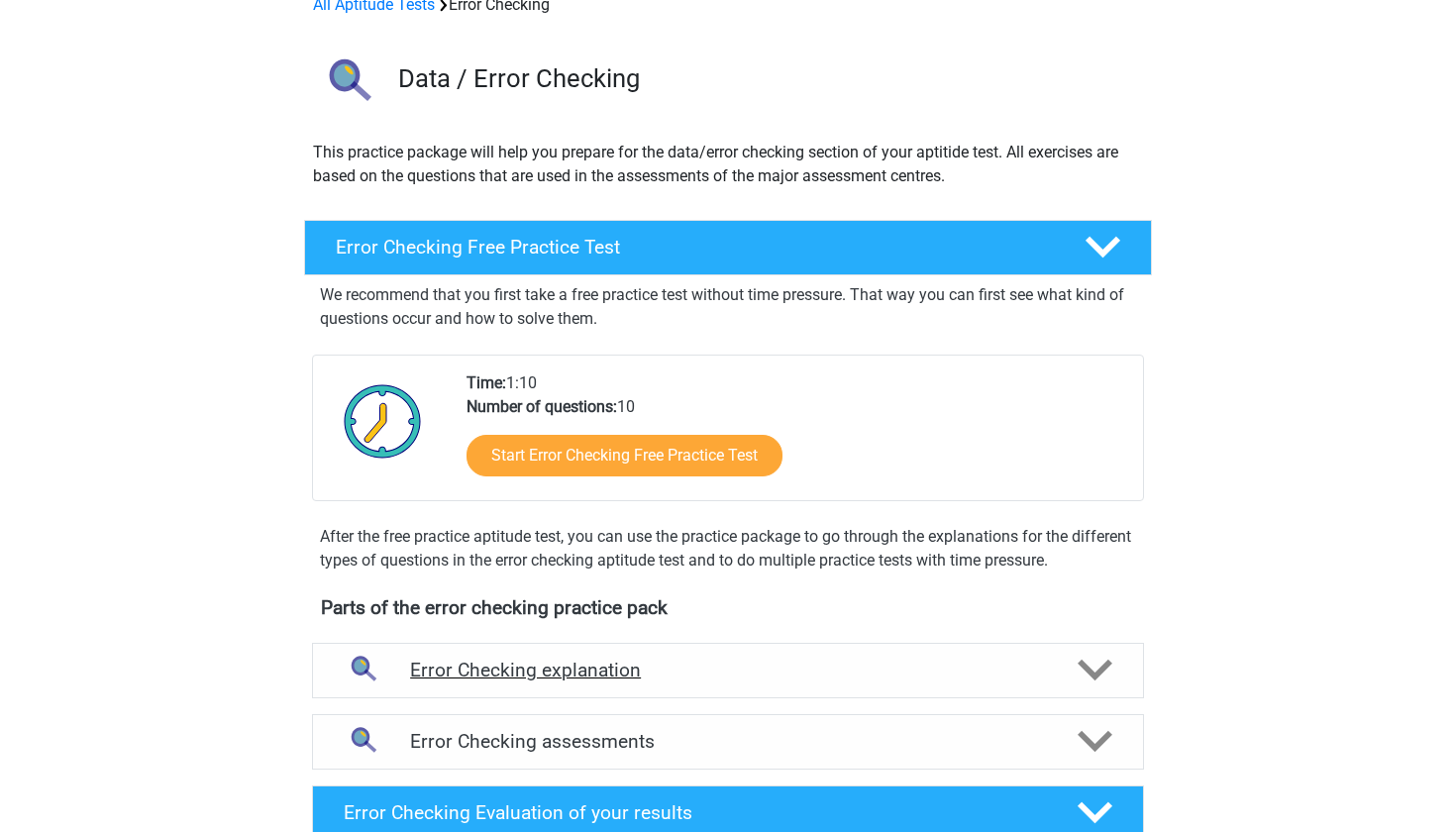
click at [734, 679] on h4 "Error Checking explanation" at bounding box center [728, 670] width 636 height 23
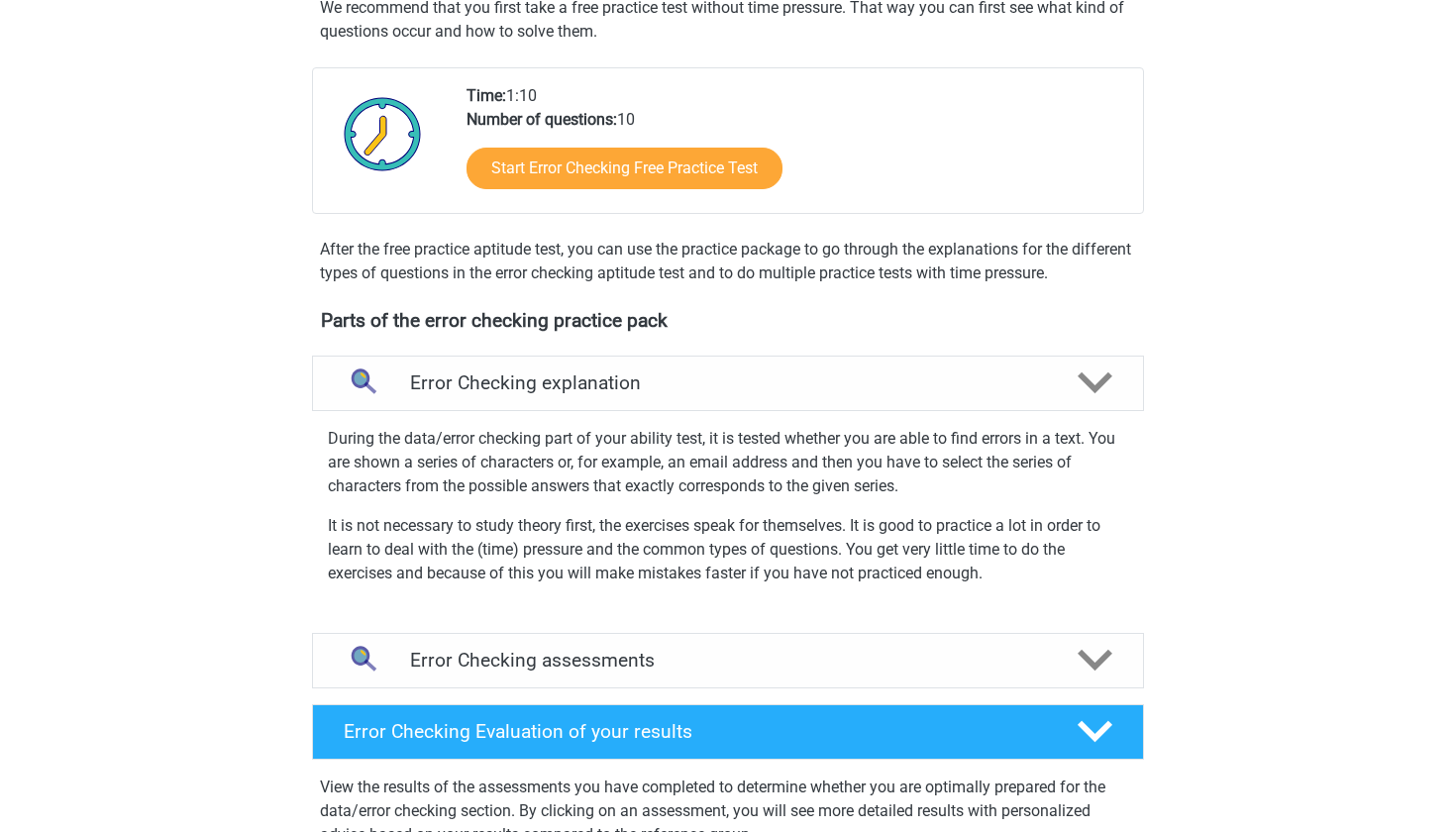
scroll to position [395, 0]
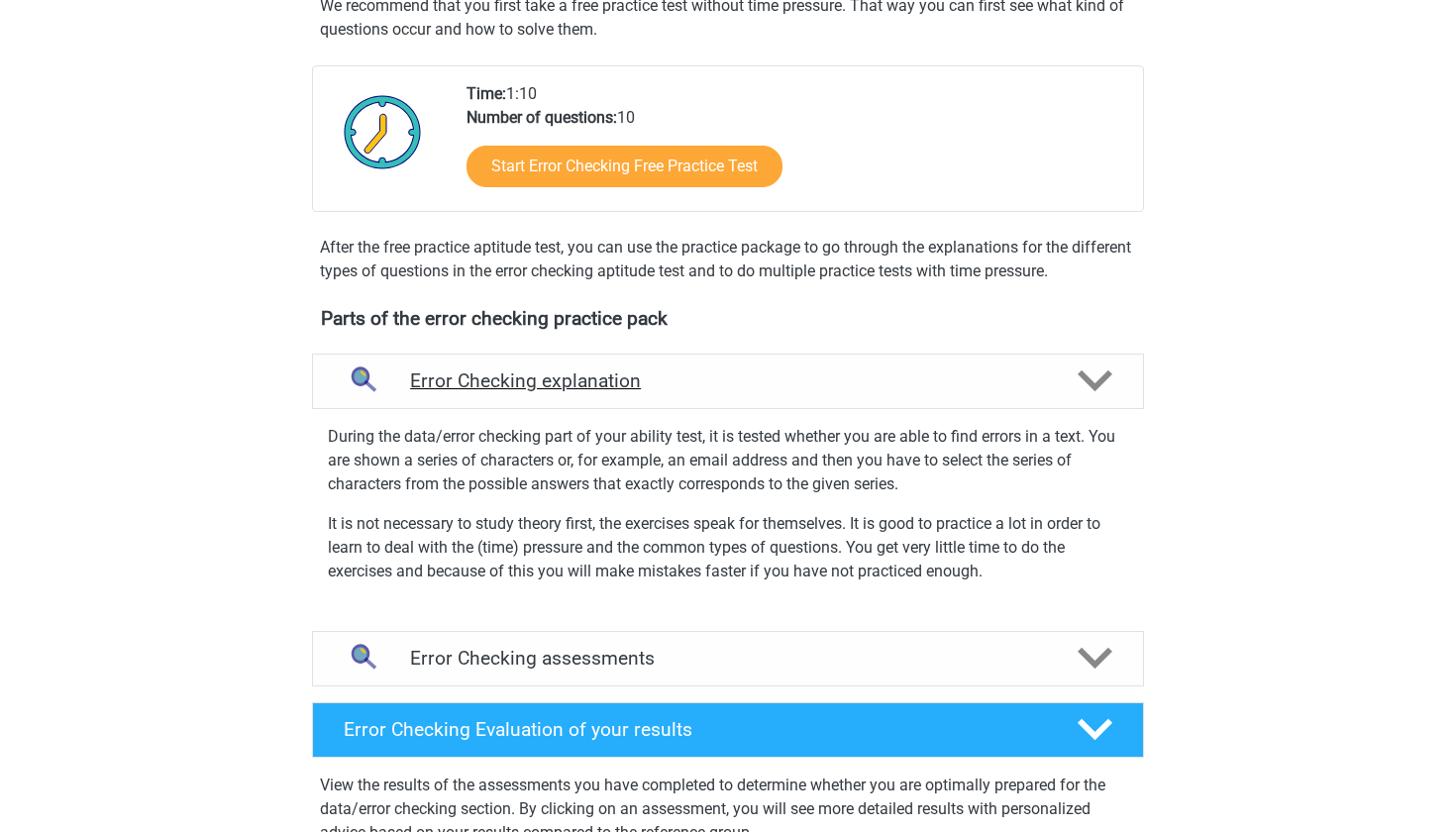
click at [531, 398] on div "Error Checking explanation" at bounding box center [728, 381] width 832 height 55
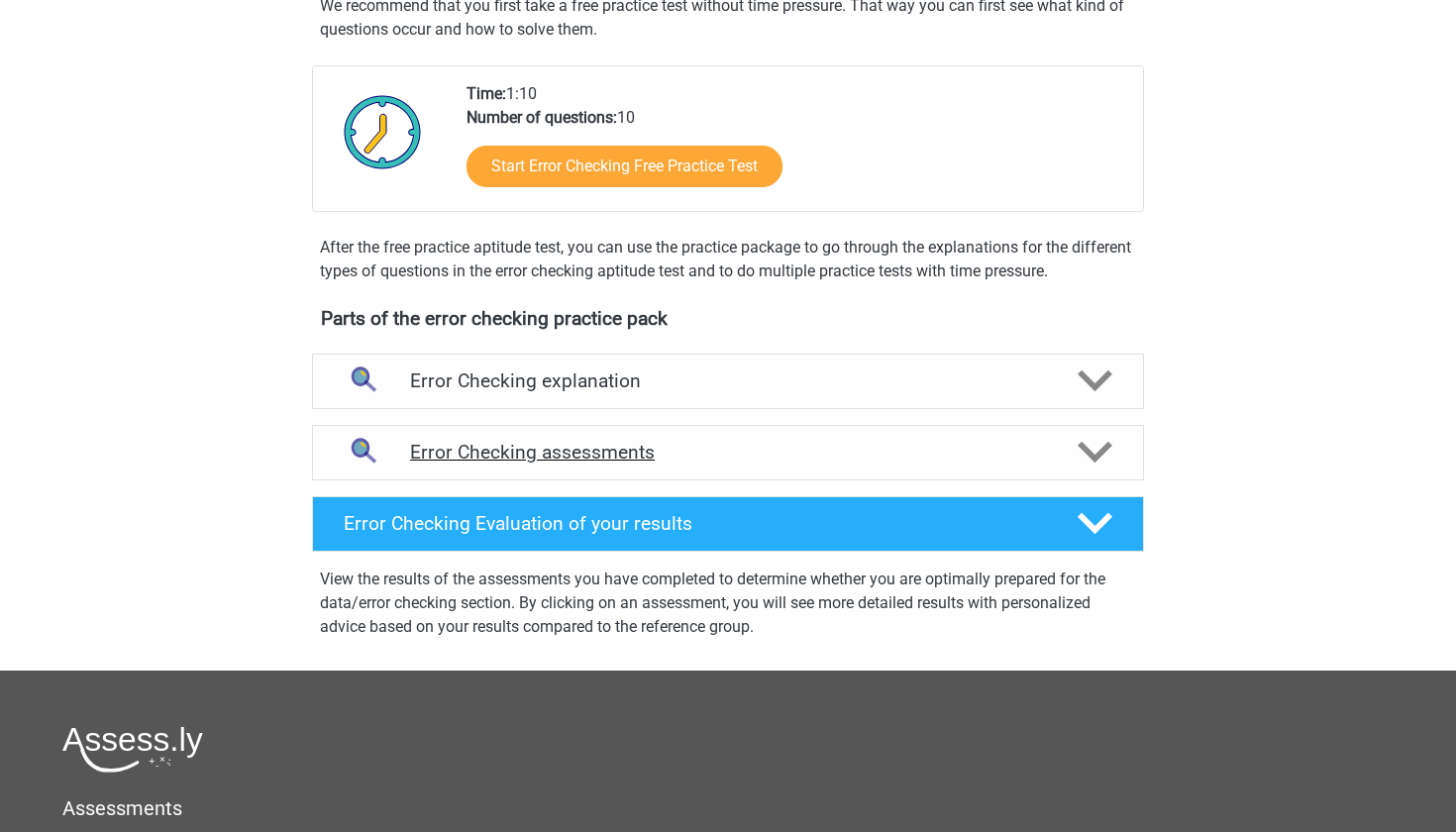
click at [535, 456] on h4 "Error Checking assessments" at bounding box center [728, 452] width 636 height 23
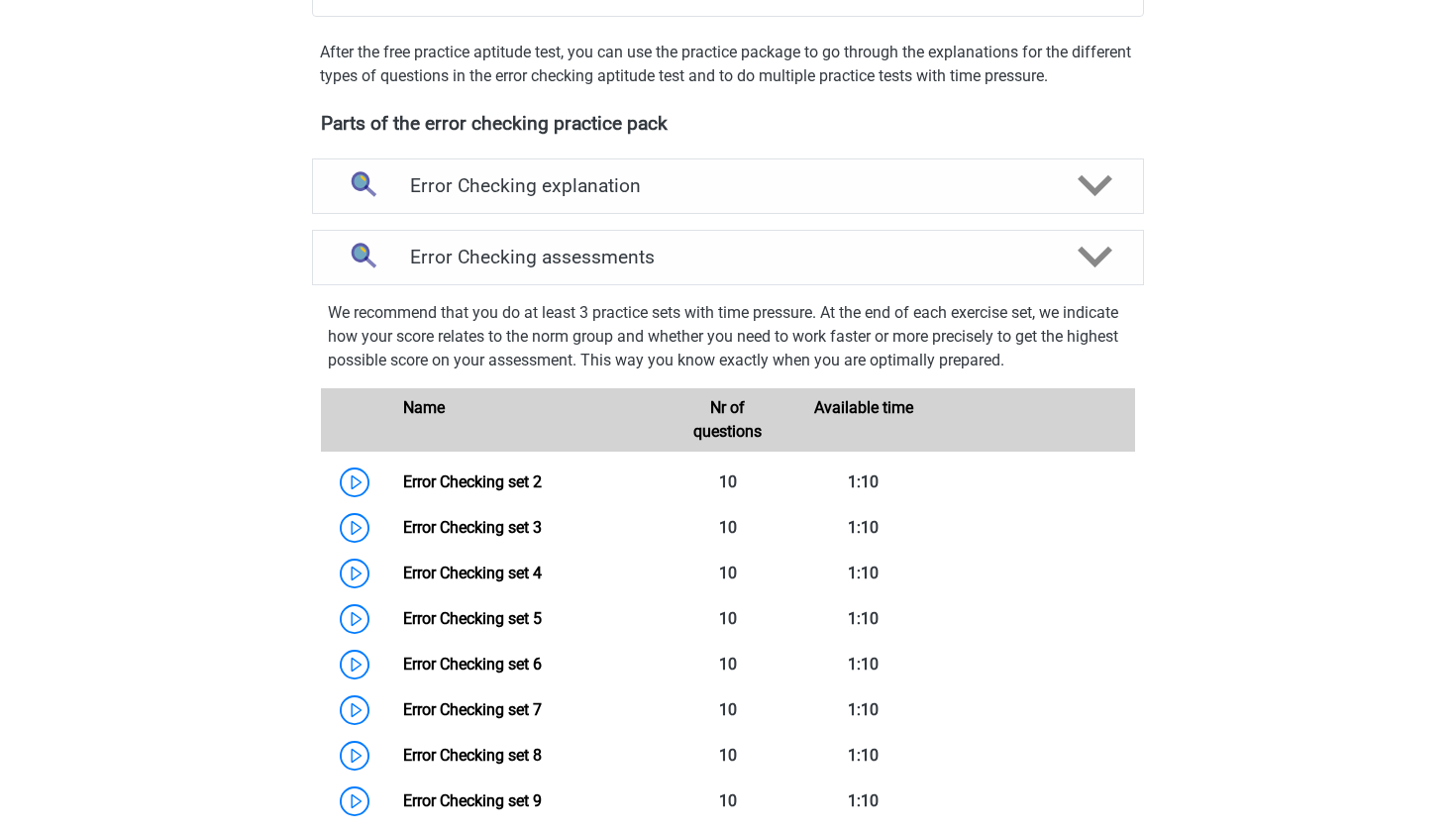
scroll to position [567, 0]
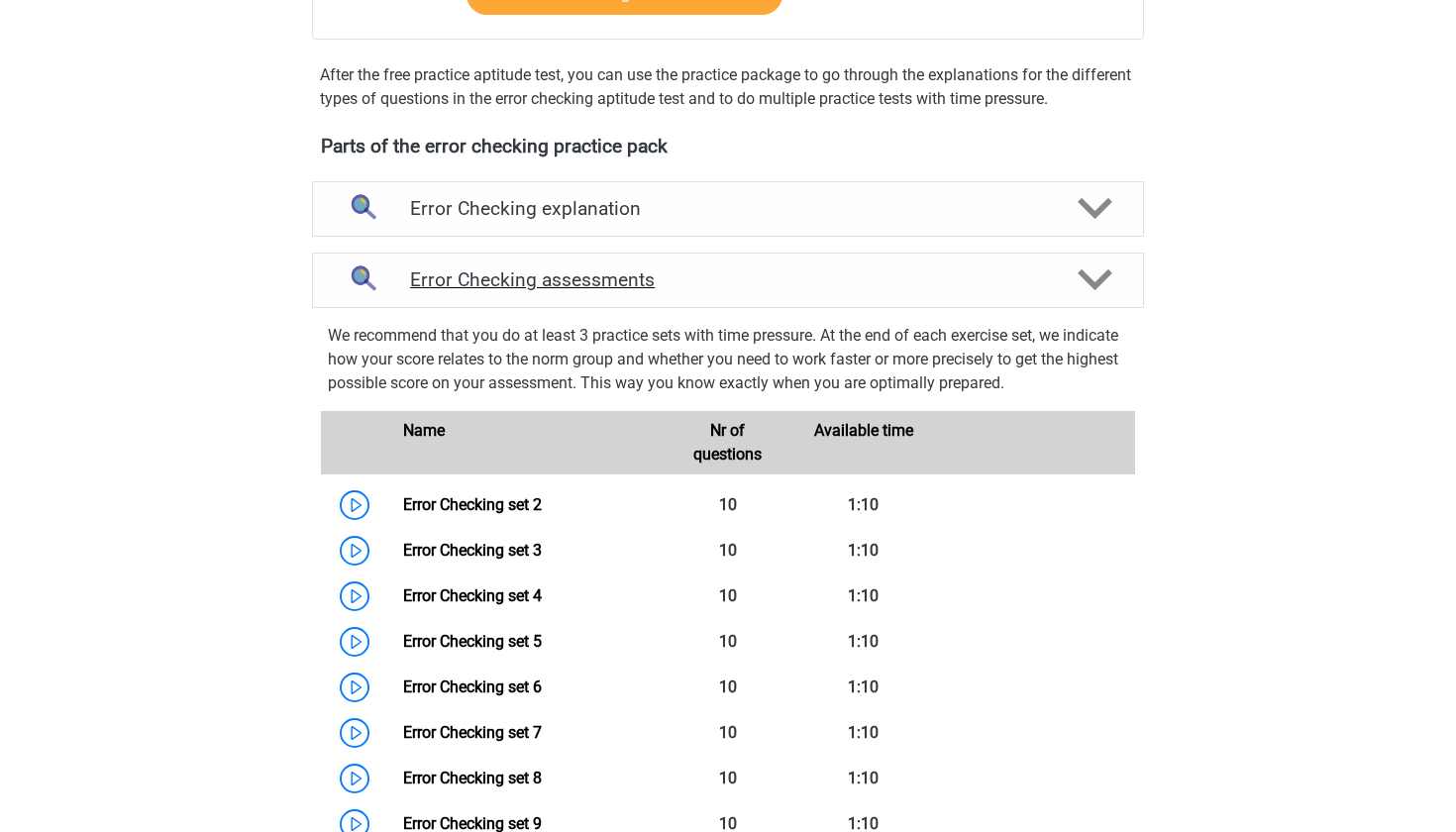
click at [429, 275] on h4 "Error Checking assessments" at bounding box center [728, 279] width 636 height 23
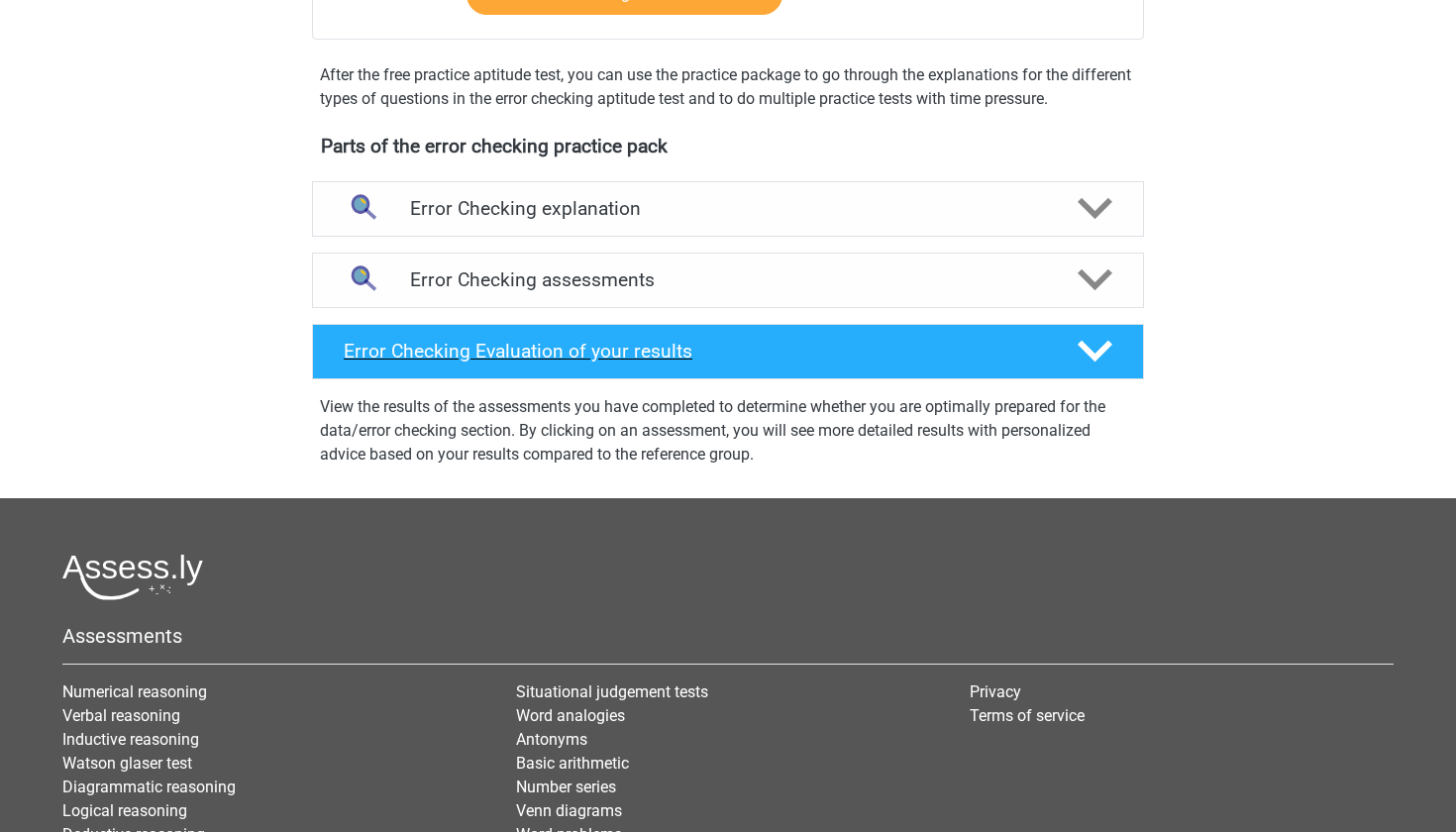
click at [452, 342] on h4 "Error Checking Evaluation of your results" at bounding box center [695, 351] width 702 height 23
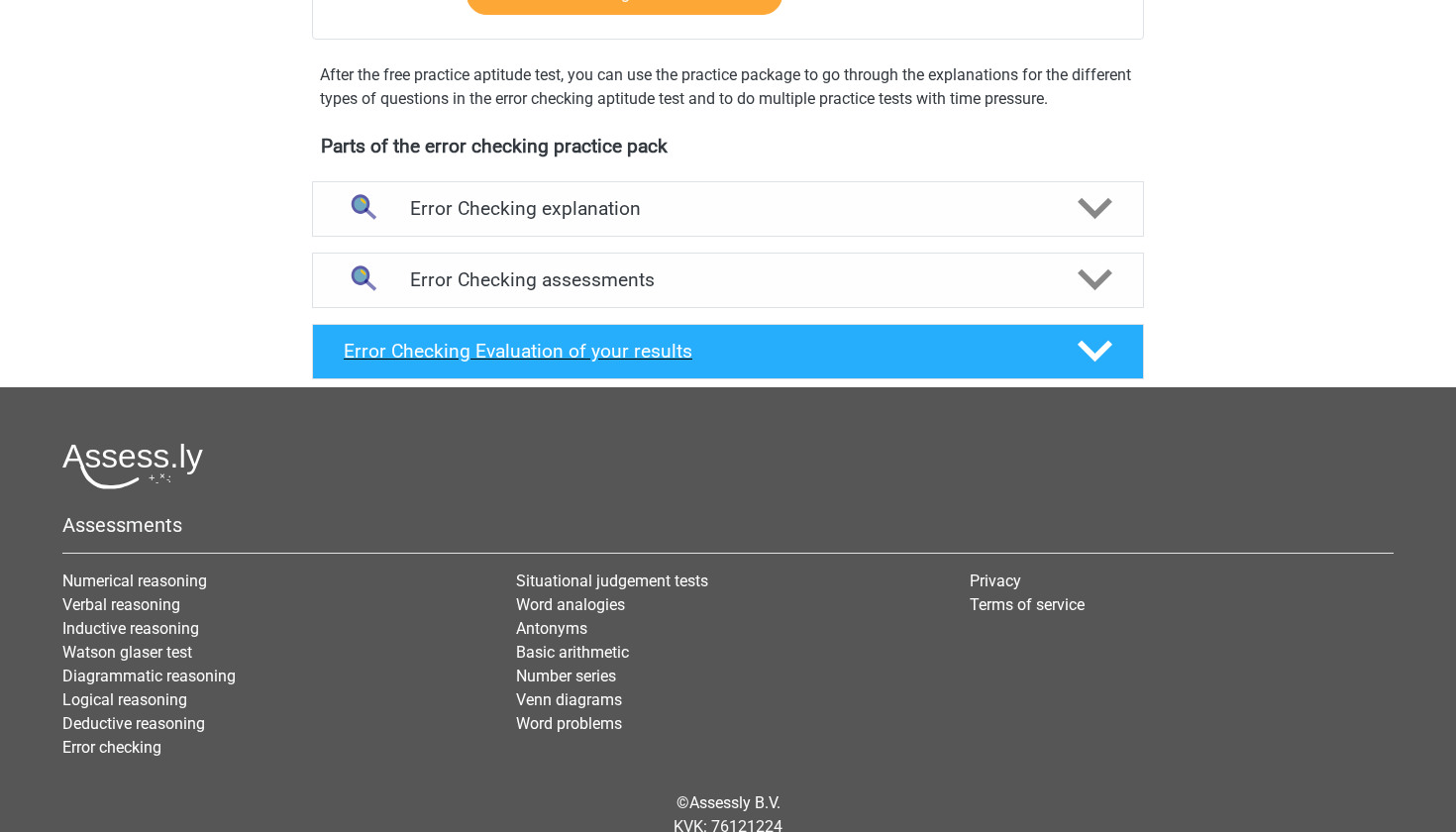
click at [452, 342] on h4 "Error Checking Evaluation of your results" at bounding box center [695, 351] width 702 height 23
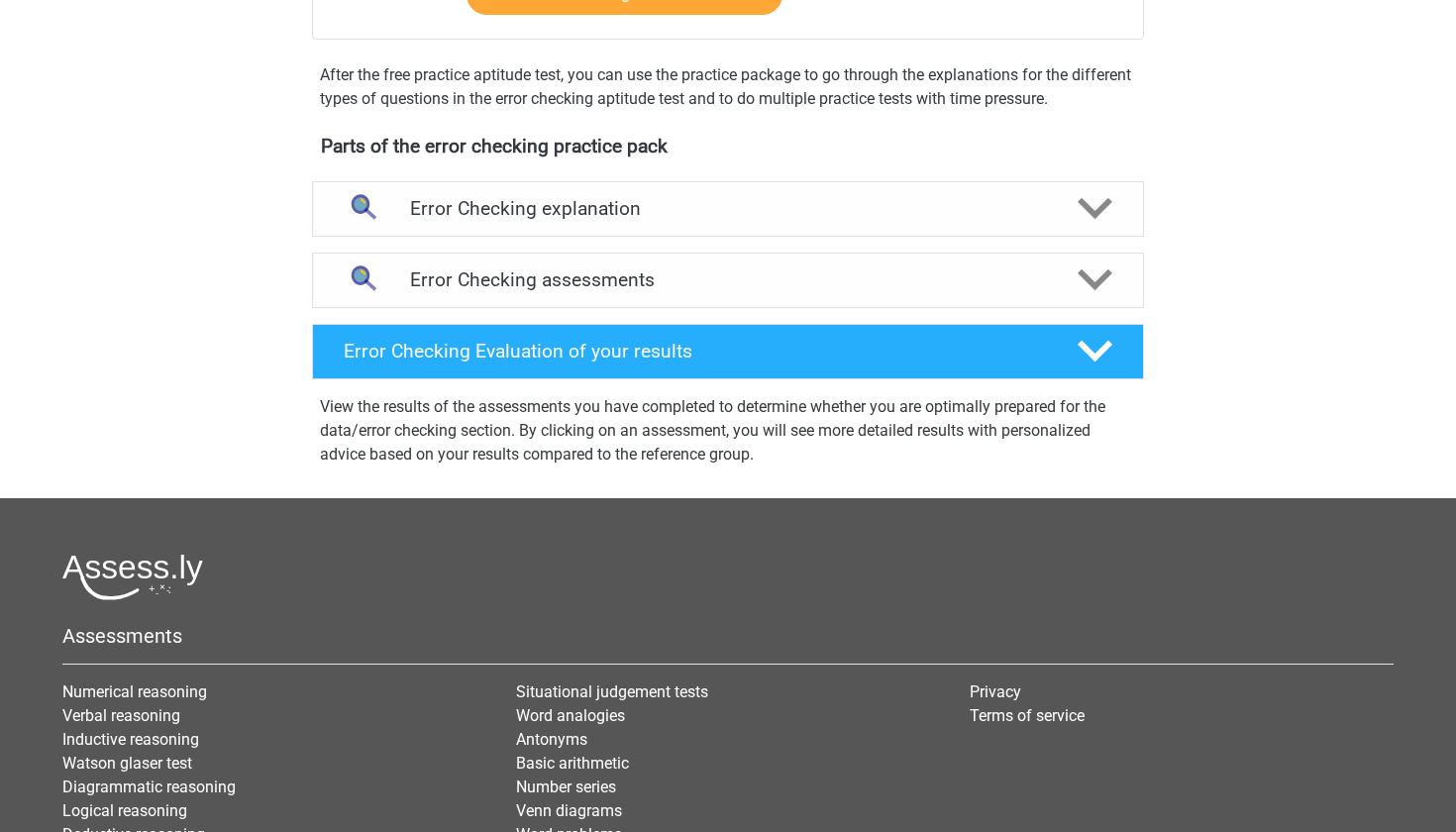
click at [325, 392] on div "View the results of the assessments you have completed to determine whether you…" at bounding box center [728, 426] width 848 height 79
click at [461, 367] on div "Error Checking Evaluation of your results" at bounding box center [728, 351] width 832 height 55
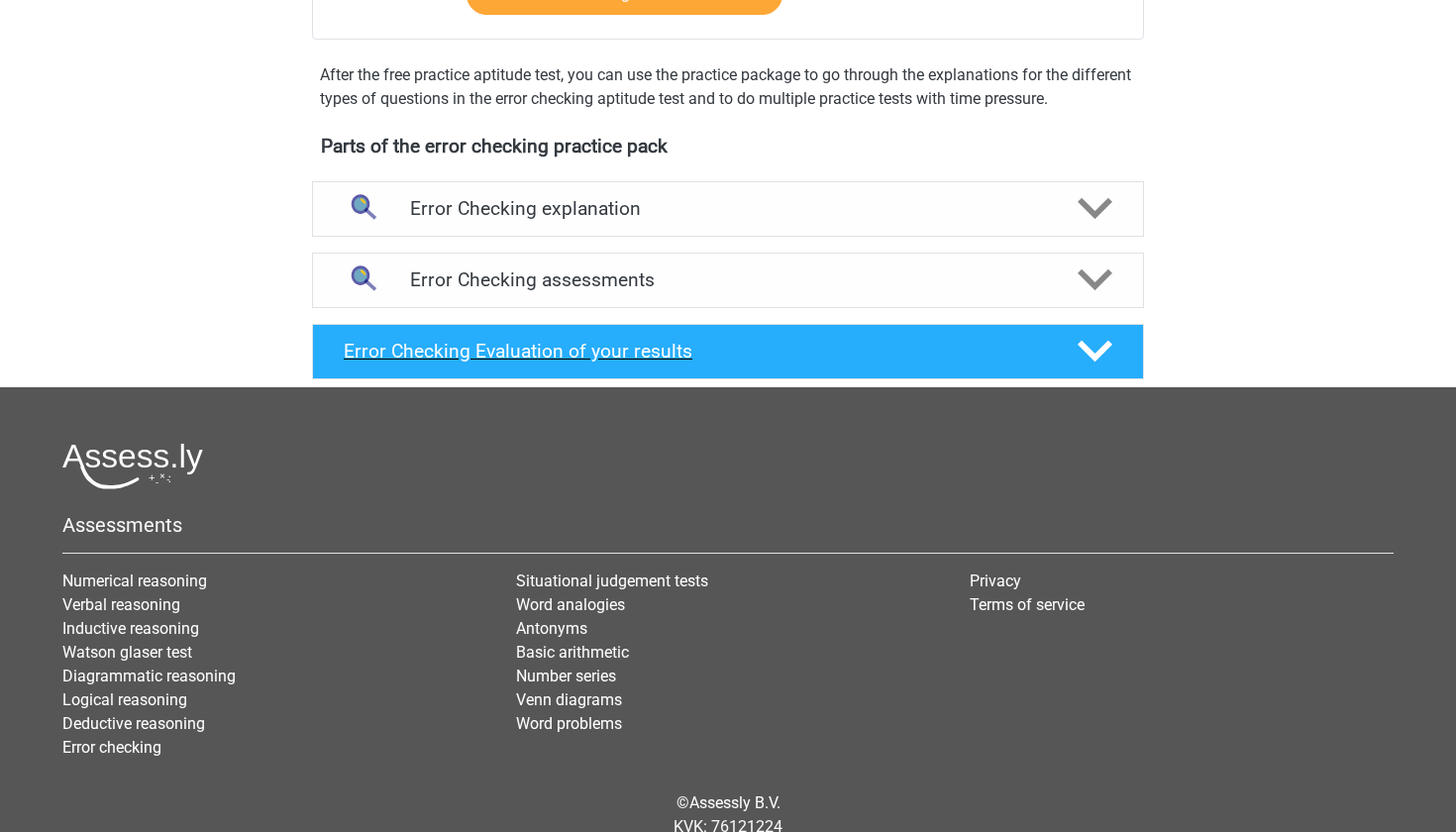
click at [461, 367] on div "Error Checking Evaluation of your results" at bounding box center [728, 351] width 832 height 55
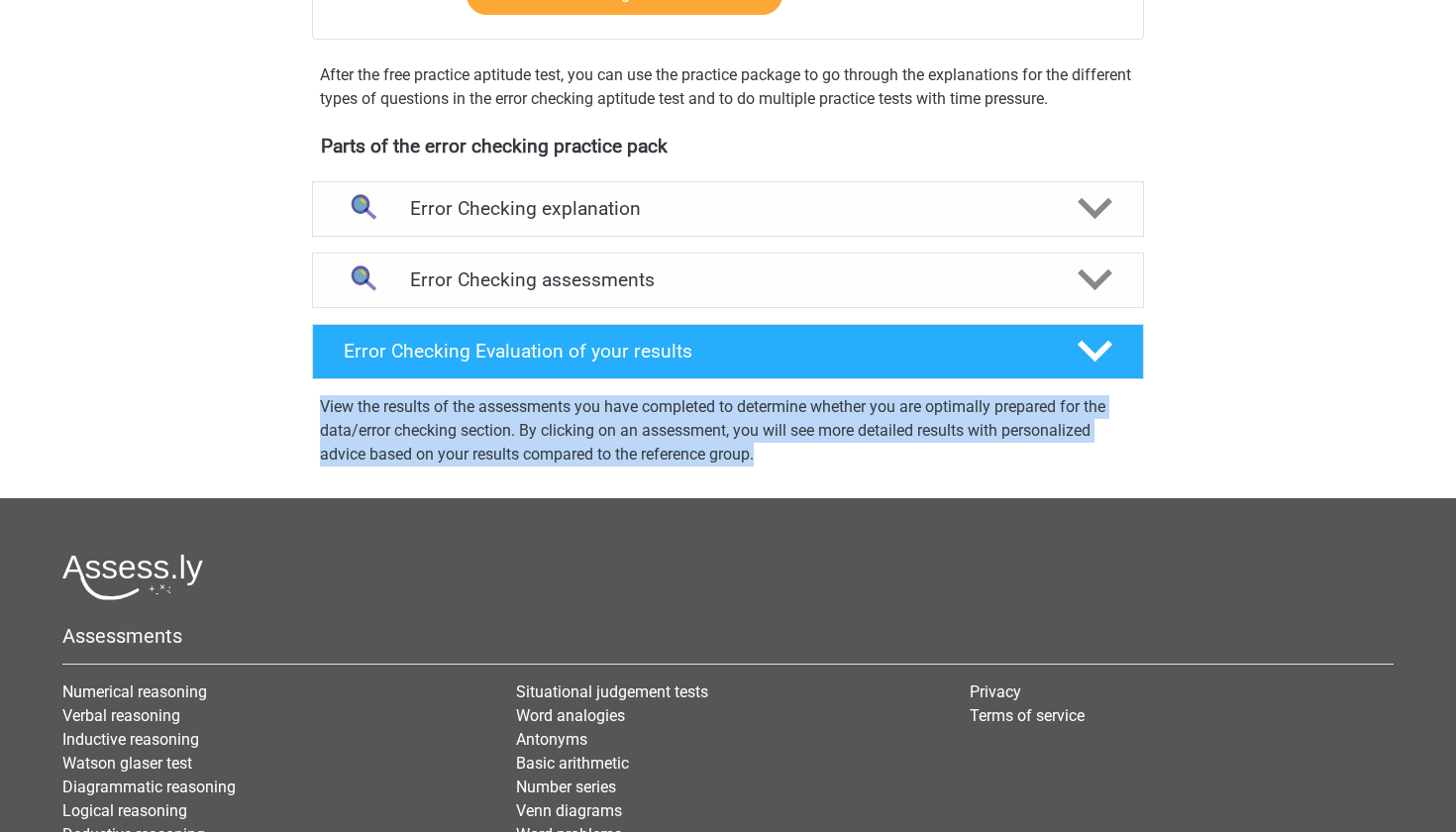
drag, startPoint x: 762, startPoint y: 461, endPoint x: 290, endPoint y: 403, distance: 475.0
click at [290, 403] on div "Error Checking Evaluation of your results View the results of the assessments y…" at bounding box center [727, 407] width 877 height 166
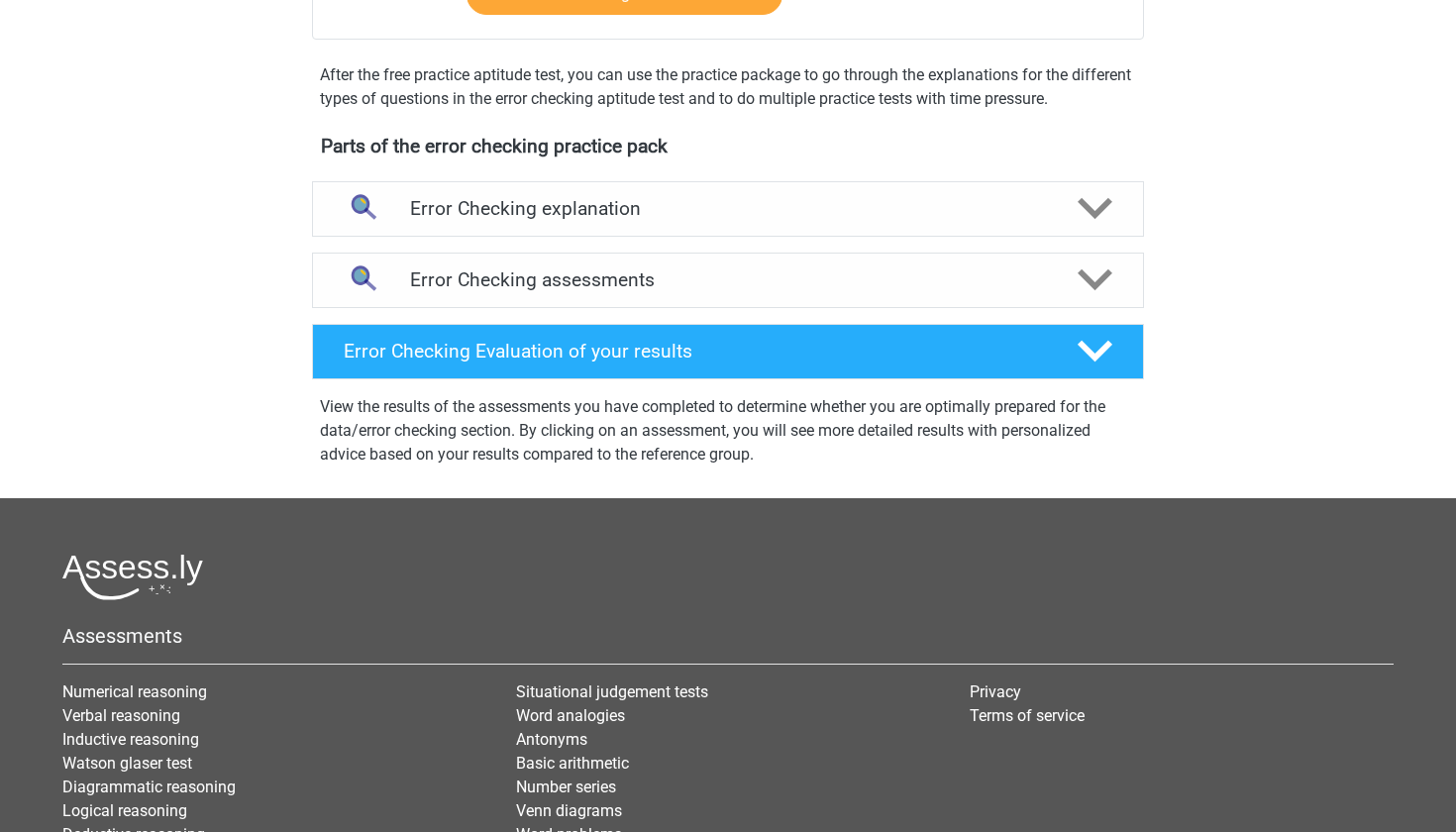
drag, startPoint x: 221, startPoint y: 396, endPoint x: 286, endPoint y: 408, distance: 66.4
click at [286, 408] on div "[PERSON_NAME] [EMAIL_ADDRESS][DOMAIN_NAME] Nederlands English" at bounding box center [728, 227] width 1456 height 1588
click at [452, 338] on div "Error Checking Evaluation of your results" at bounding box center [728, 351] width 832 height 55
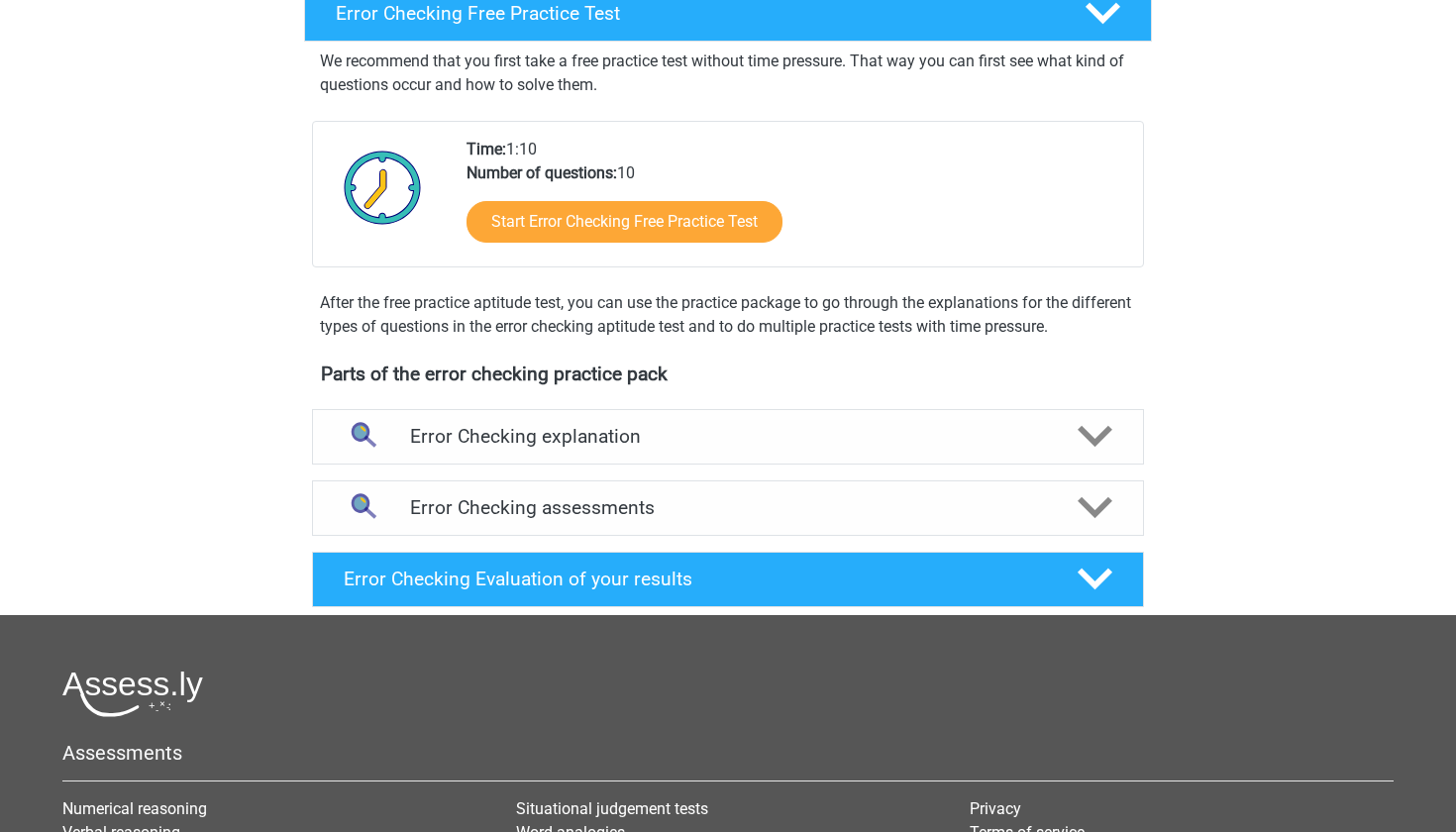
click at [250, 371] on div "[PERSON_NAME] [EMAIL_ADDRESS][DOMAIN_NAME] Nederlands English" at bounding box center [728, 398] width 1456 height 1477
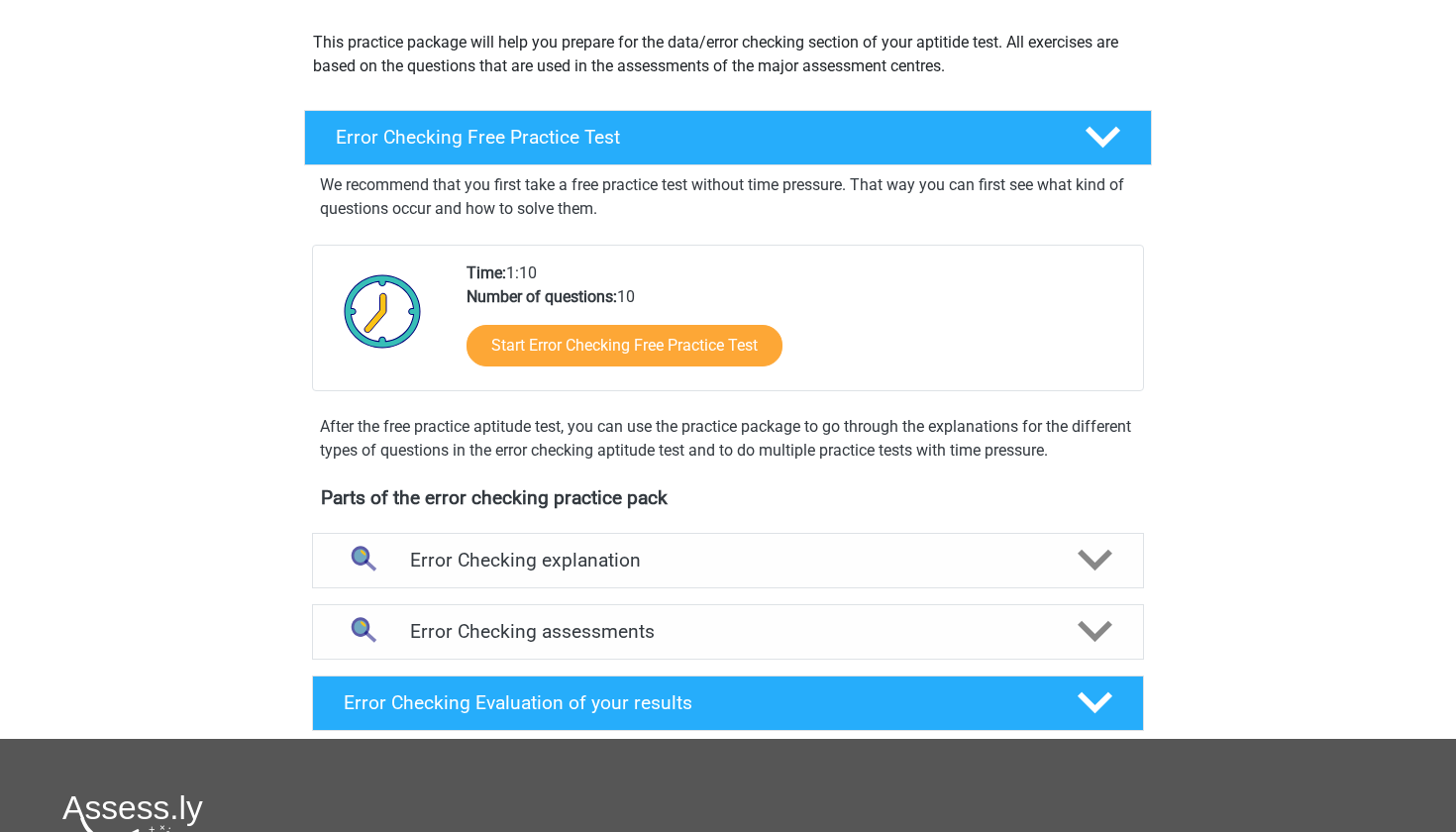
scroll to position [184, 0]
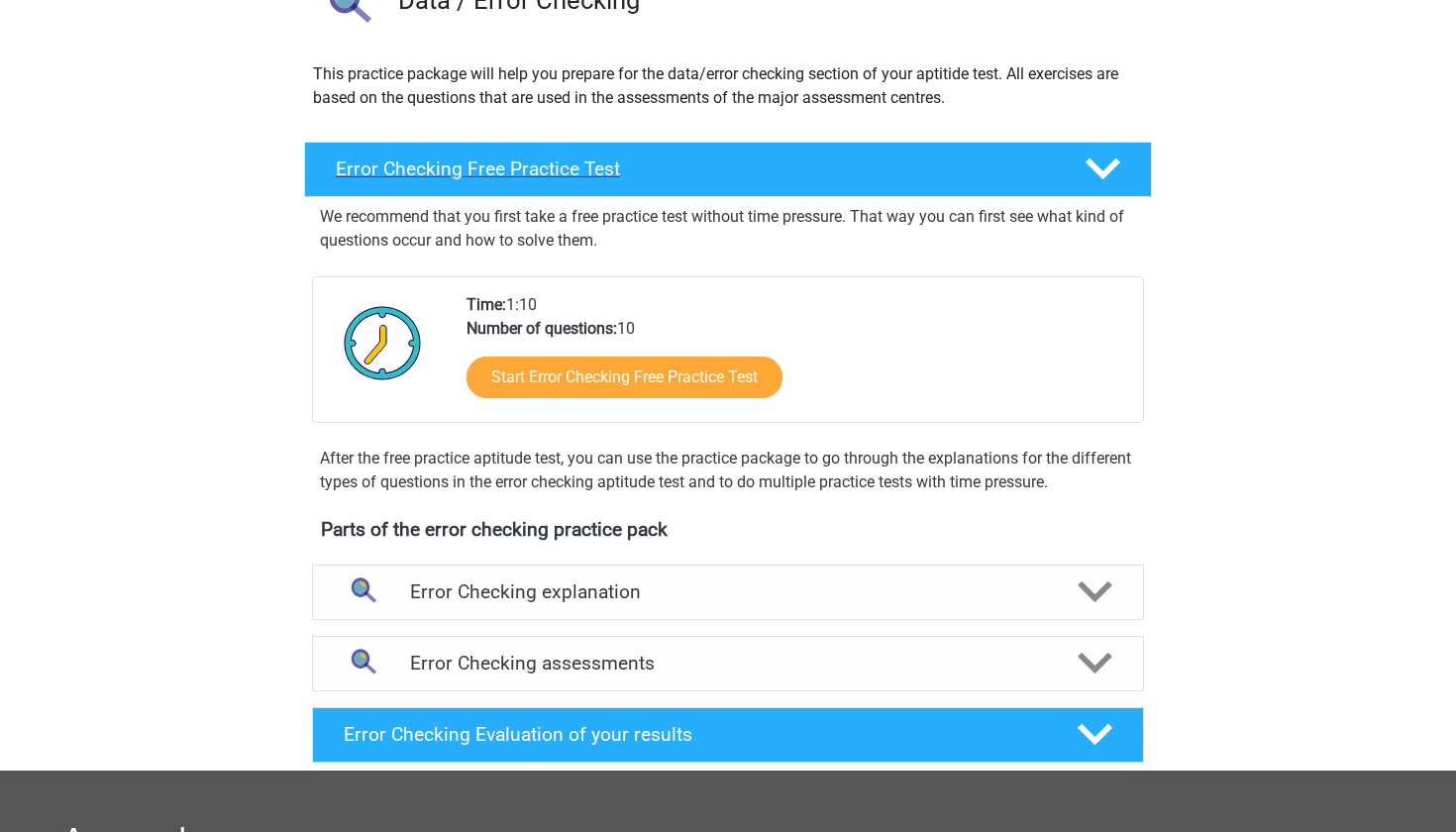
click at [473, 153] on div "Error Checking Free Practice Test" at bounding box center [728, 169] width 848 height 55
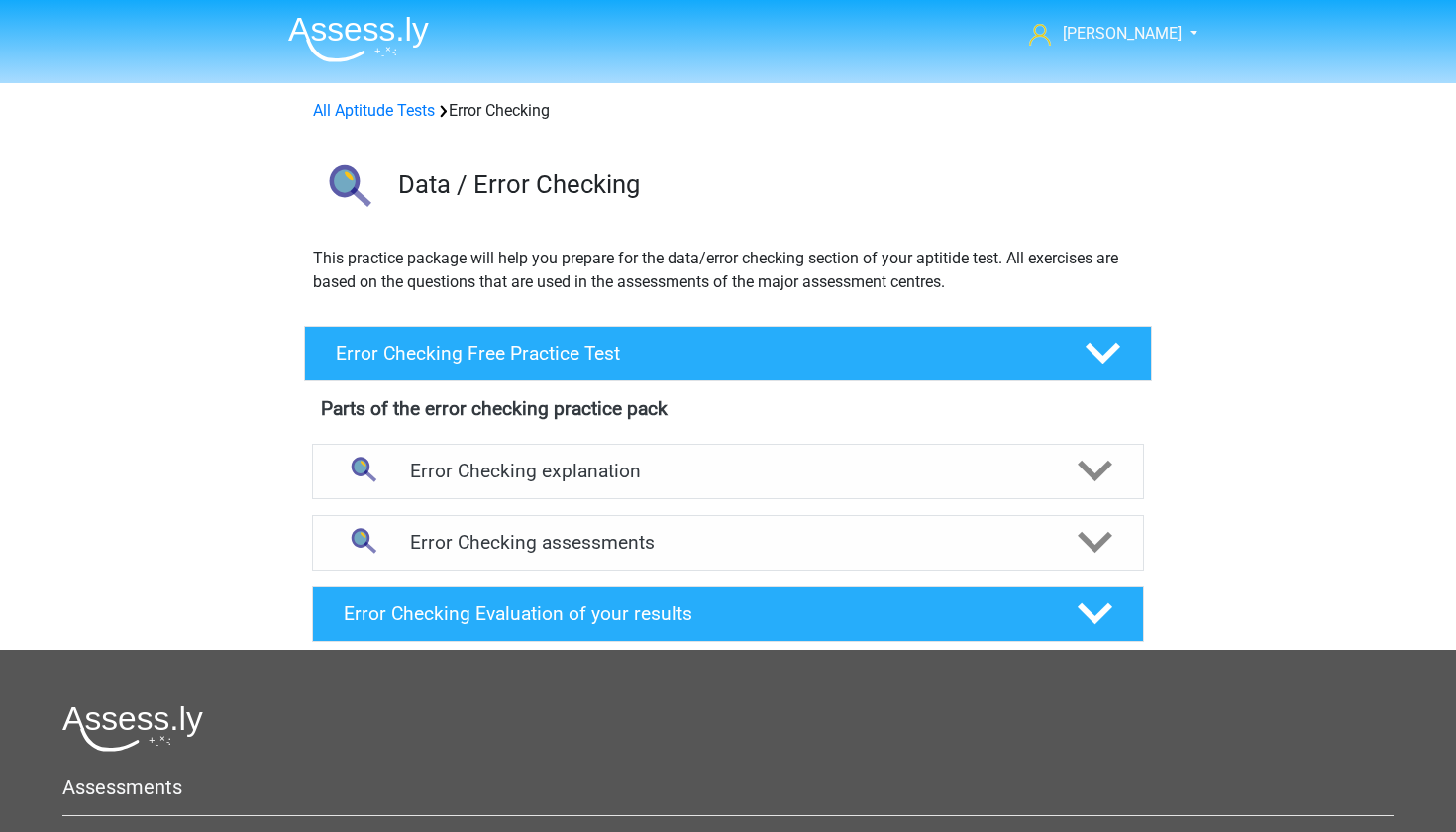
scroll to position [0, 0]
click at [400, 350] on h4 "Error Checking Free Practice Test" at bounding box center [694, 353] width 717 height 23
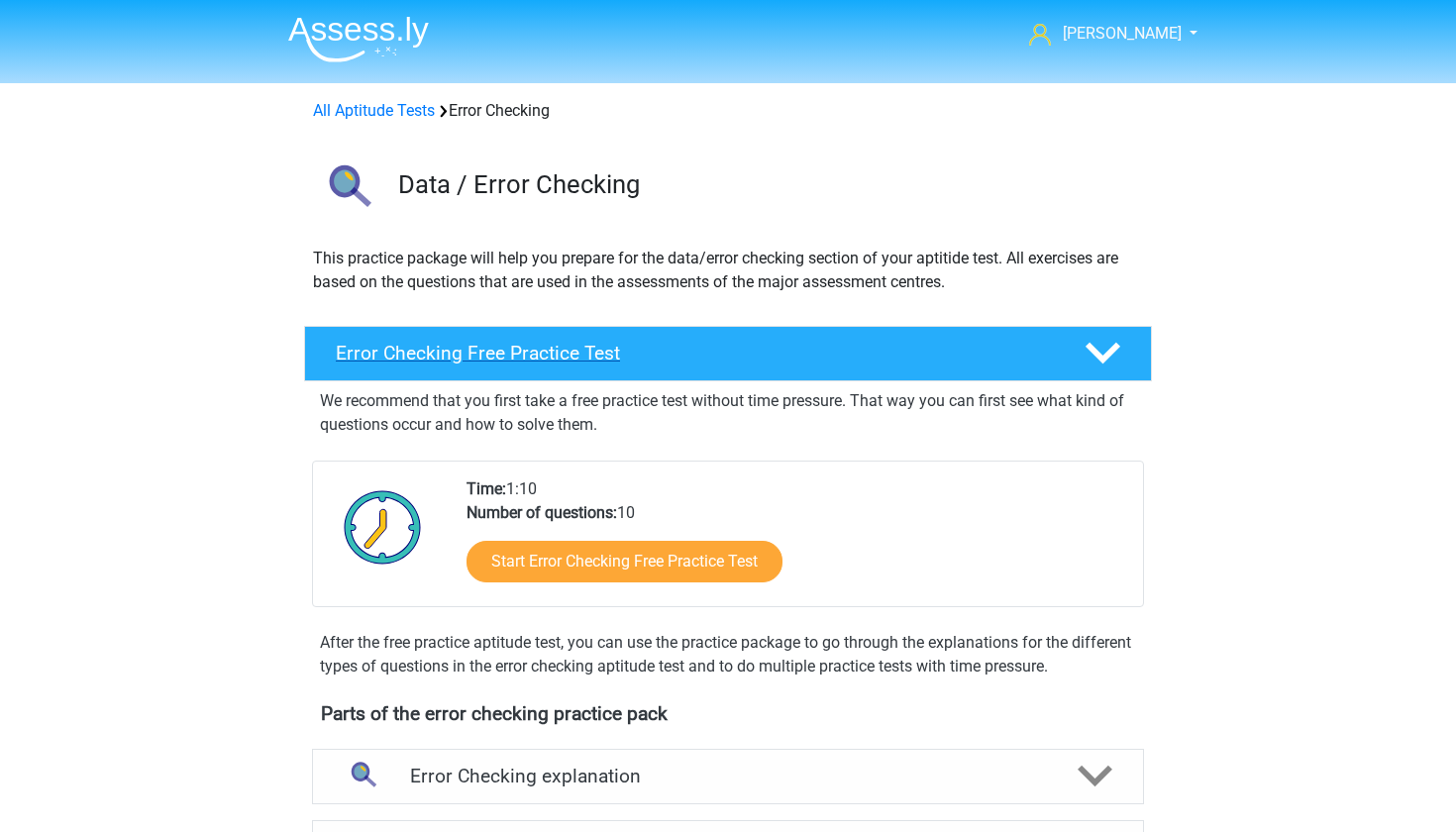
click at [400, 350] on h4 "Error Checking Free Practice Test" at bounding box center [694, 353] width 717 height 23
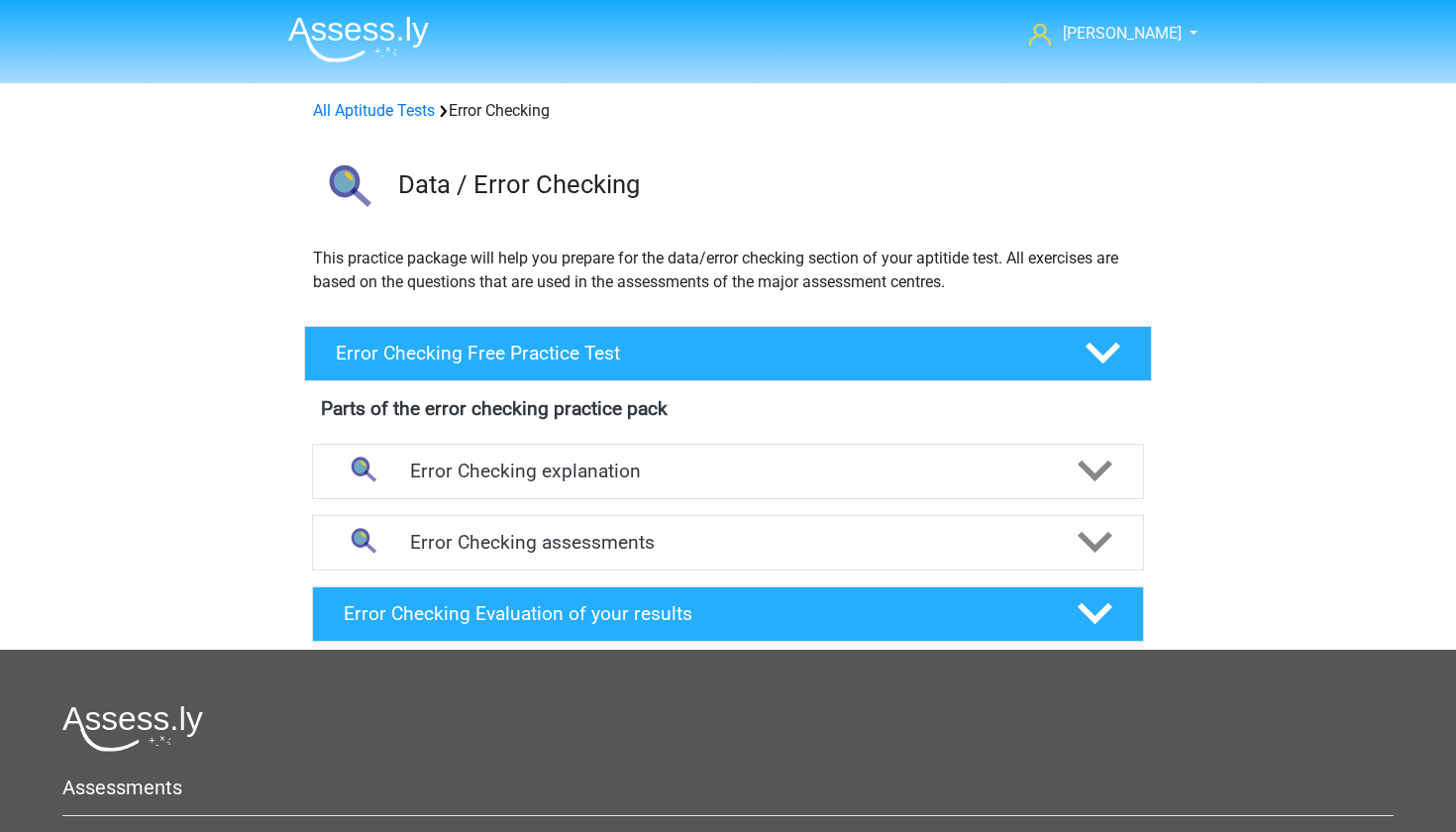
click at [264, 369] on div "Error Checking Free Practice Test We recommend that you first take a free pract…" at bounding box center [727, 484] width 941 height 332
click at [386, 367] on div "Error Checking Free Practice Test" at bounding box center [728, 353] width 848 height 55
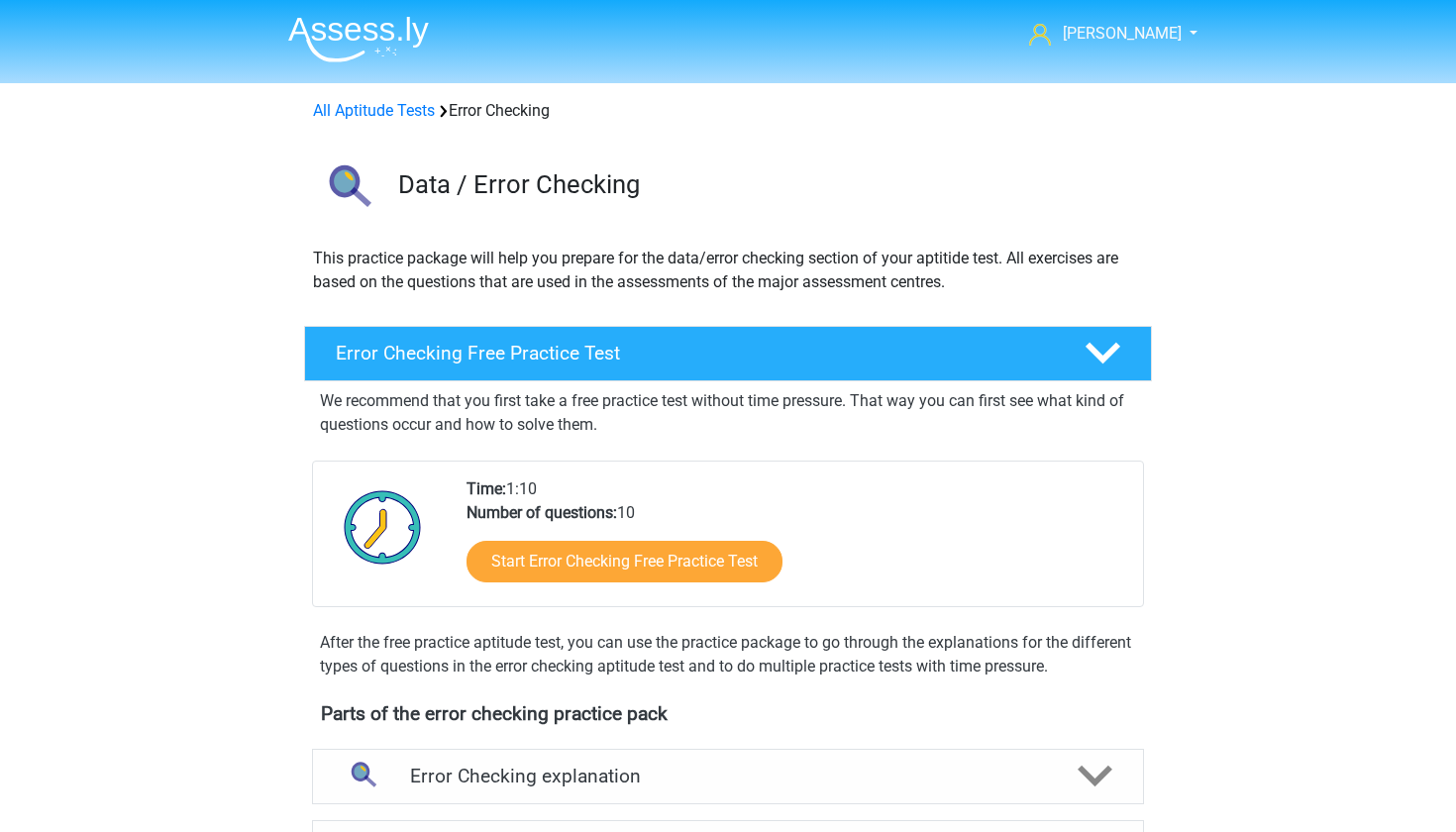
click at [313, 394] on div "We recommend that you first take a free practice test without time pressure. Th…" at bounding box center [728, 408] width 832 height 55
click at [373, 348] on h4 "Error Checking Free Practice Test" at bounding box center [694, 353] width 717 height 23
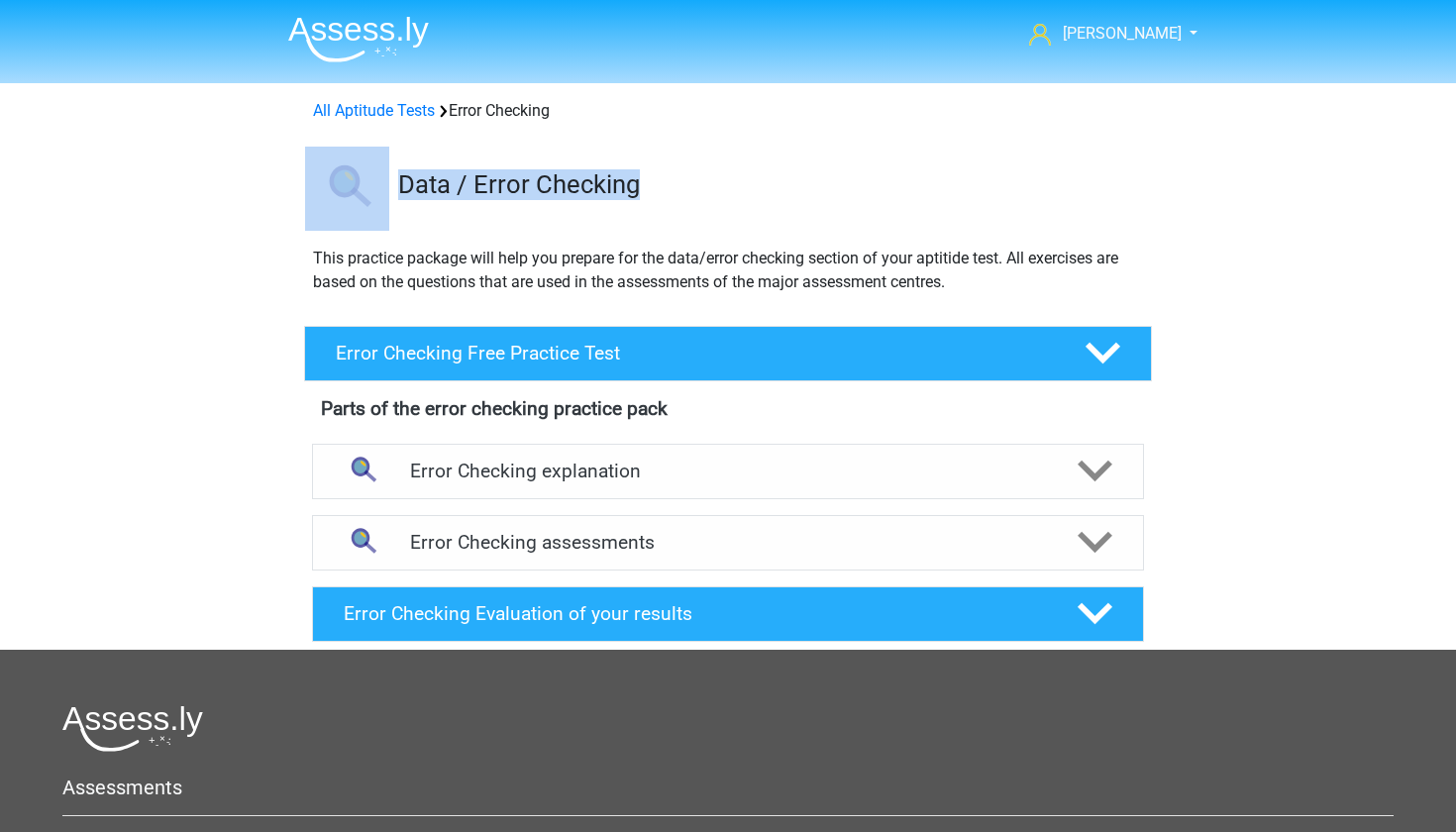
drag, startPoint x: 635, startPoint y: 182, endPoint x: 328, endPoint y: 195, distance: 307.3
click at [328, 195] on div "Data / Error Checking" at bounding box center [727, 185] width 941 height 92
click at [267, 206] on div "Data / Error Checking" at bounding box center [727, 185] width 941 height 92
drag, startPoint x: 637, startPoint y: 185, endPoint x: 290, endPoint y: 199, distance: 346.9
click at [290, 199] on div "Data / Error Checking" at bounding box center [727, 185] width 941 height 92
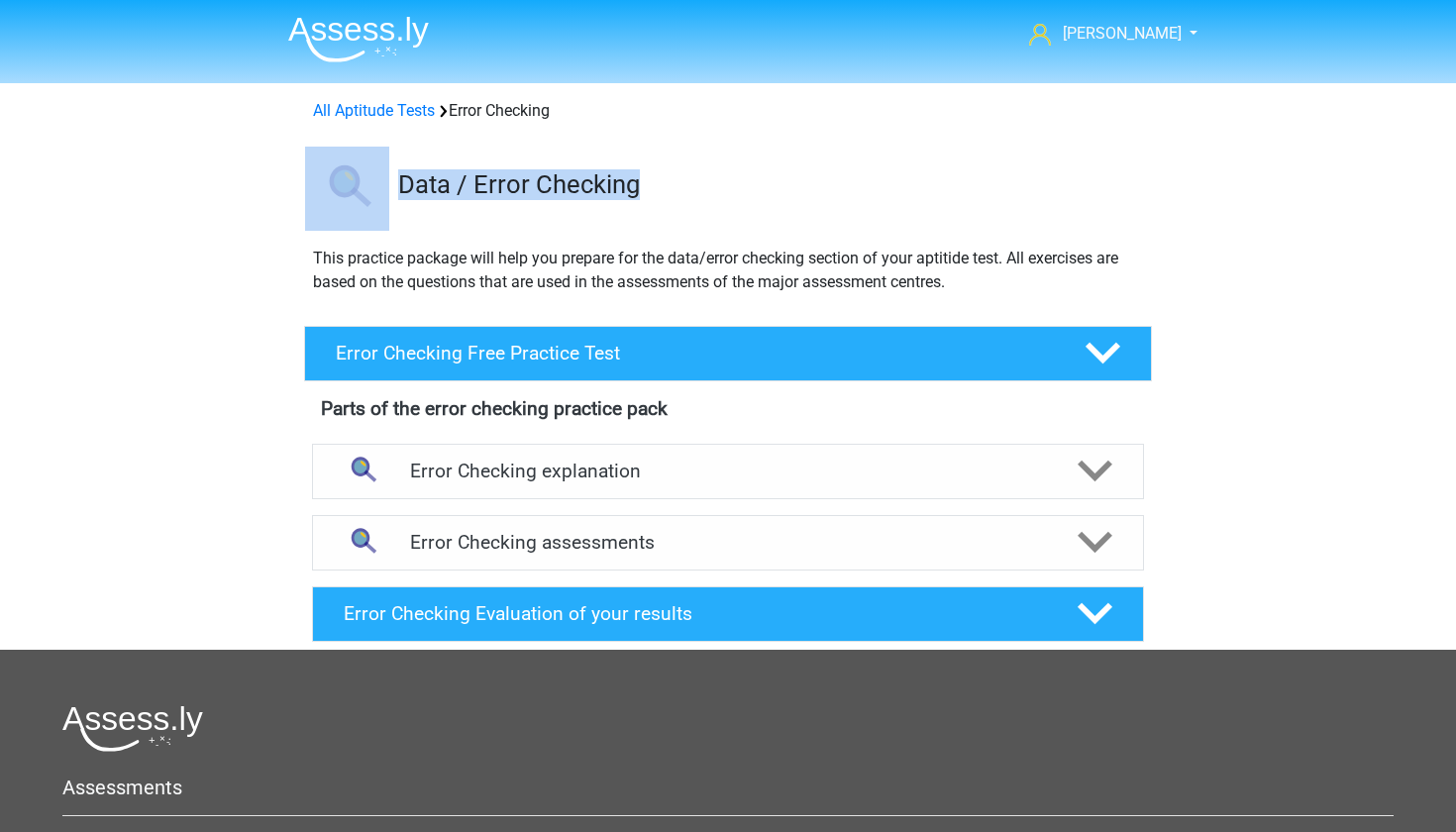
click at [290, 199] on div "Data / Error Checking" at bounding box center [727, 185] width 941 height 92
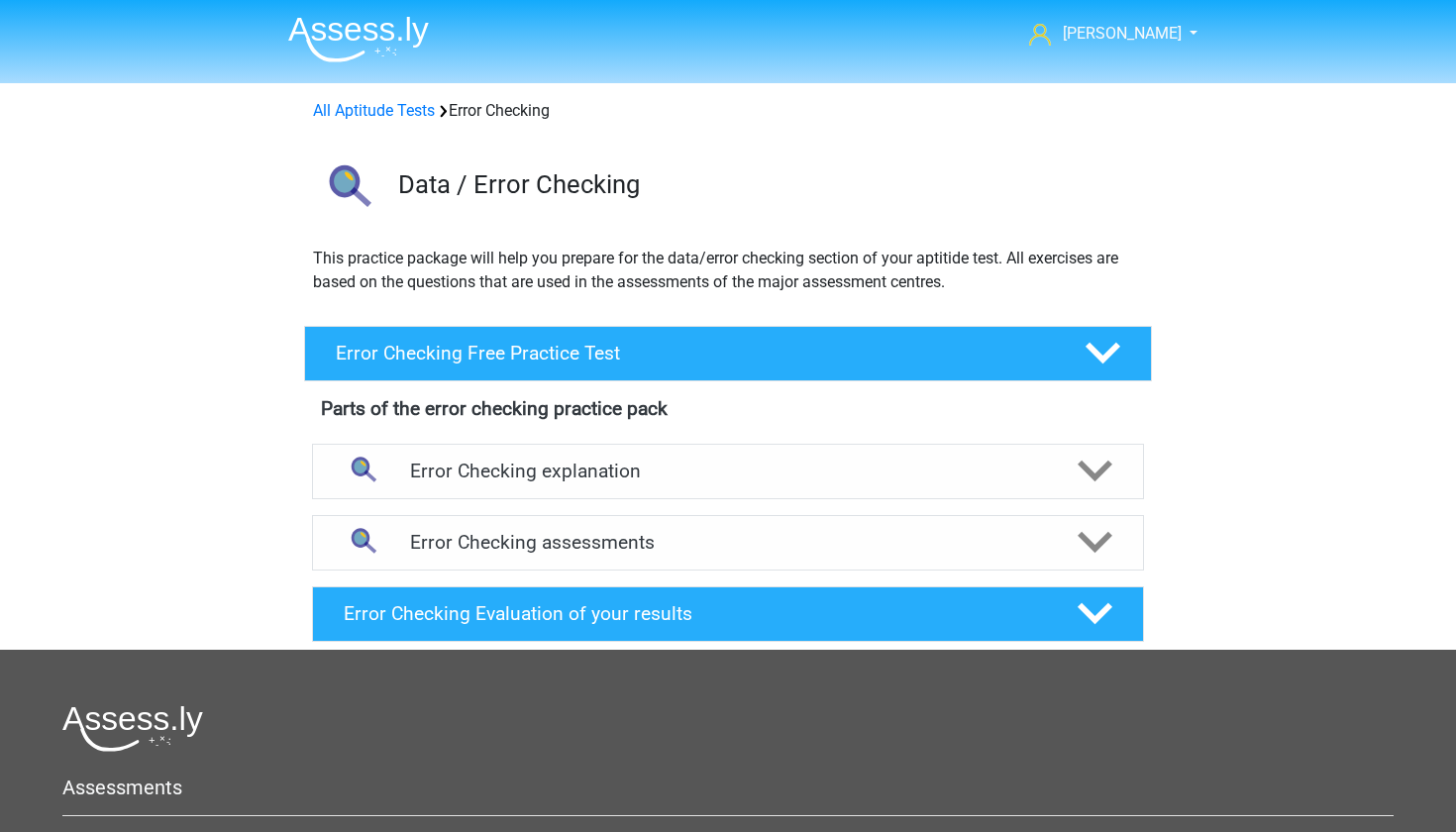
drag, startPoint x: 648, startPoint y: 181, endPoint x: 633, endPoint y: 182, distance: 14.9
click at [633, 182] on h3 "Data / Error Checking" at bounding box center [767, 184] width 738 height 31
click at [640, 190] on h3 "Data / Error Checking" at bounding box center [767, 184] width 738 height 31
click at [676, 196] on h3 "Data / Error Checking" at bounding box center [767, 184] width 738 height 31
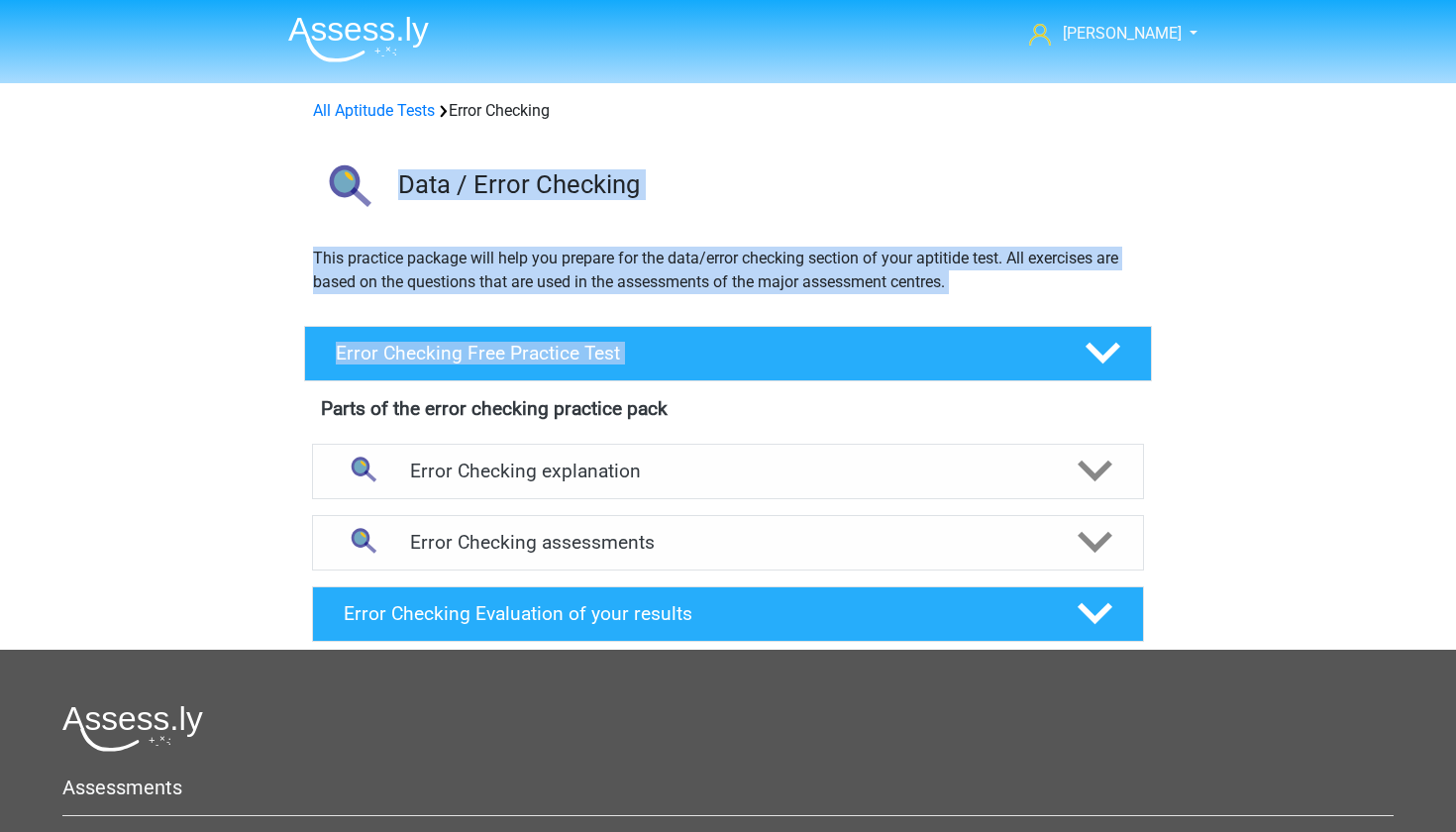
drag, startPoint x: 402, startPoint y: 183, endPoint x: 1248, endPoint y: 327, distance: 857.8
click at [1248, 327] on div "[PERSON_NAME] [EMAIL_ADDRESS][DOMAIN_NAME] Nederlands English" at bounding box center [728, 586] width 1456 height 1172
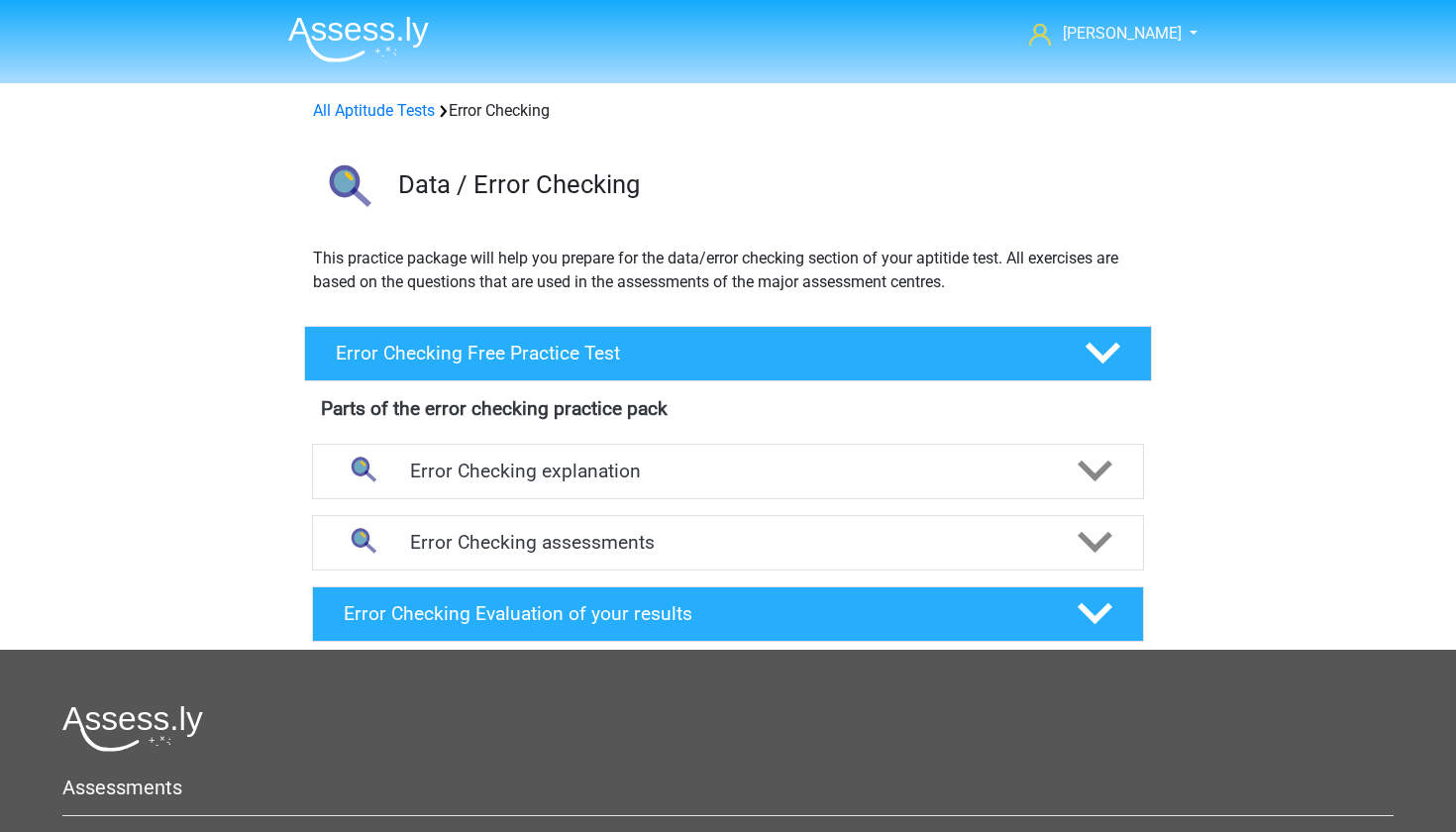
click at [1248, 327] on div "[PERSON_NAME] [EMAIL_ADDRESS][DOMAIN_NAME] Nederlands English" at bounding box center [728, 586] width 1456 height 1172
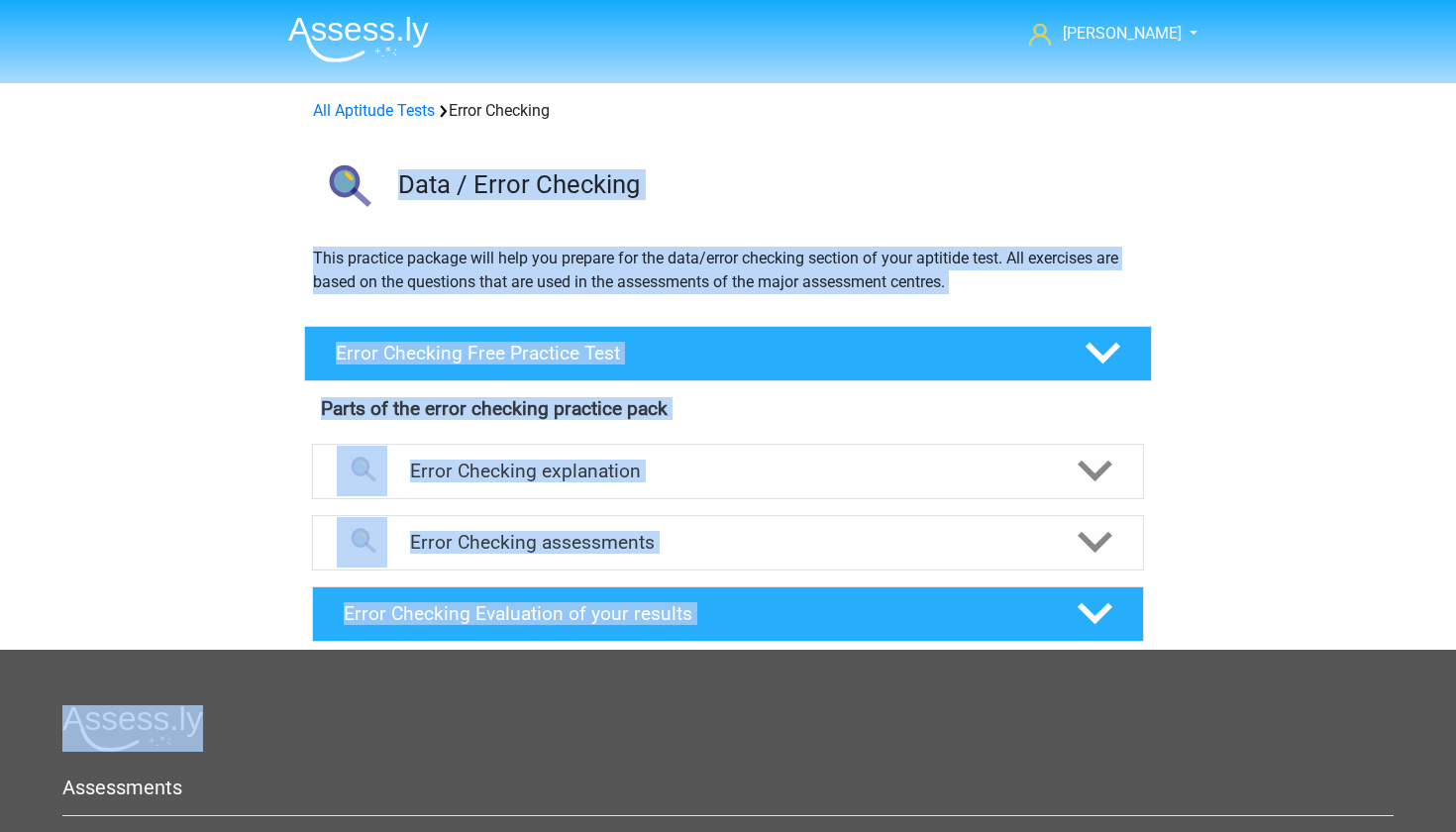
drag, startPoint x: 401, startPoint y: 177, endPoint x: 1200, endPoint y: 631, distance: 918.9
click at [1200, 631] on div "[PERSON_NAME] [EMAIL_ADDRESS][DOMAIN_NAME] Nederlands English" at bounding box center [728, 586] width 1456 height 1172
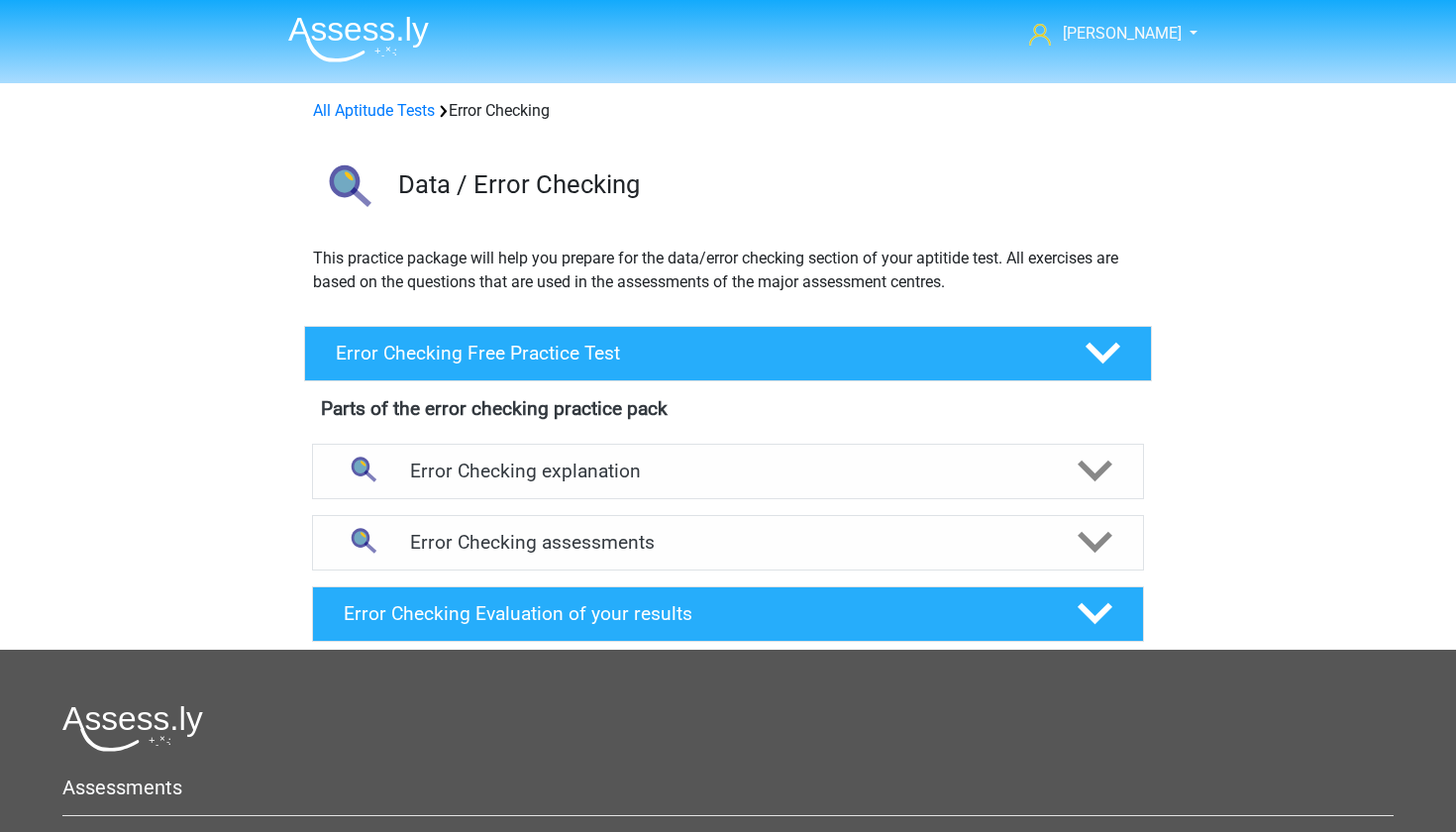
click at [1200, 631] on div "[PERSON_NAME] [EMAIL_ADDRESS][DOMAIN_NAME] Nederlands English" at bounding box center [728, 586] width 1456 height 1172
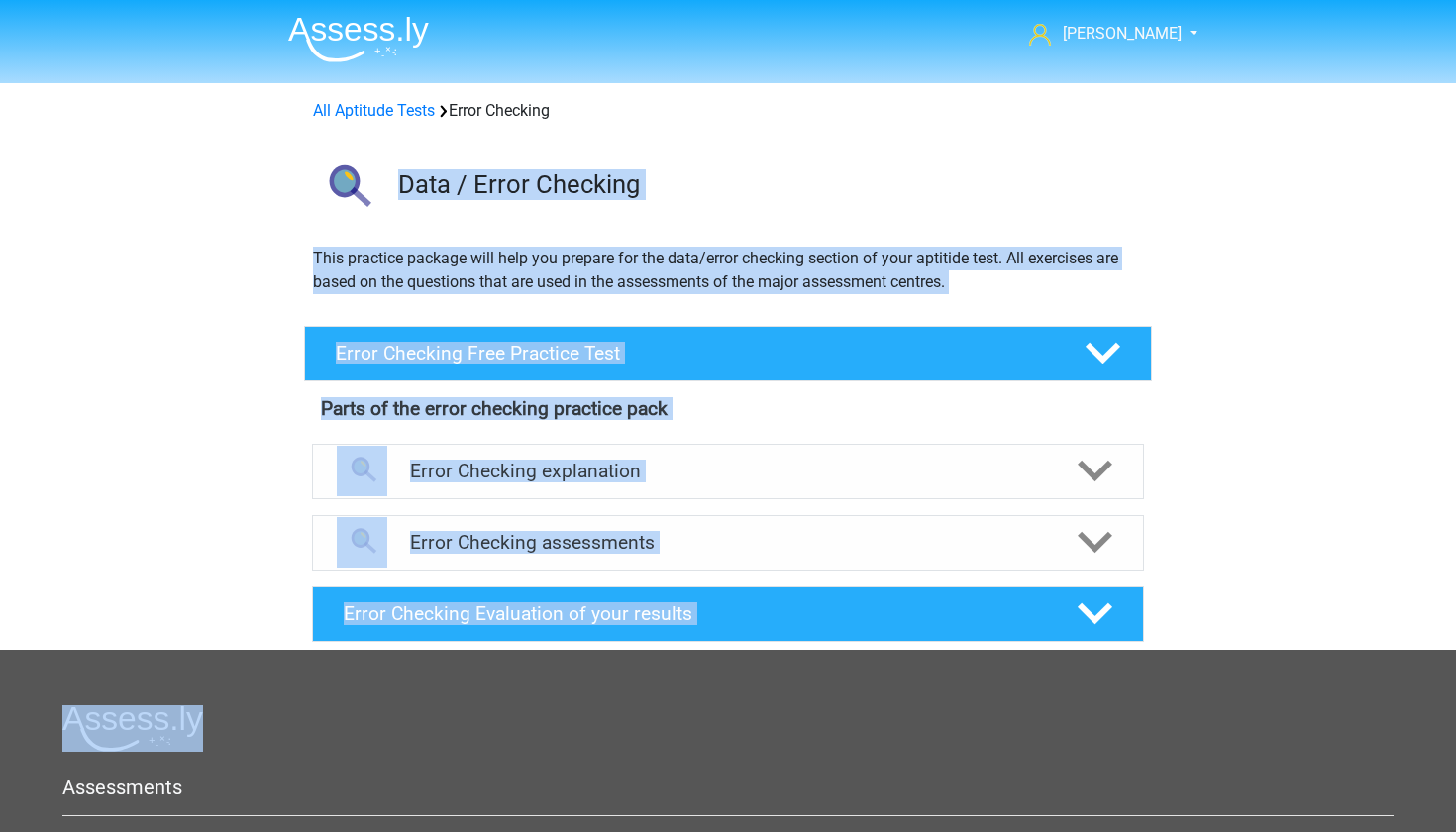
drag, startPoint x: 1190, startPoint y: 629, endPoint x: 397, endPoint y: 176, distance: 913.2
click at [397, 176] on div "[PERSON_NAME] [EMAIL_ADDRESS][DOMAIN_NAME] Nederlands English" at bounding box center [728, 586] width 1456 height 1172
click at [245, 341] on div "[PERSON_NAME] [EMAIL_ADDRESS][DOMAIN_NAME] Nederlands English" at bounding box center [728, 586] width 1456 height 1172
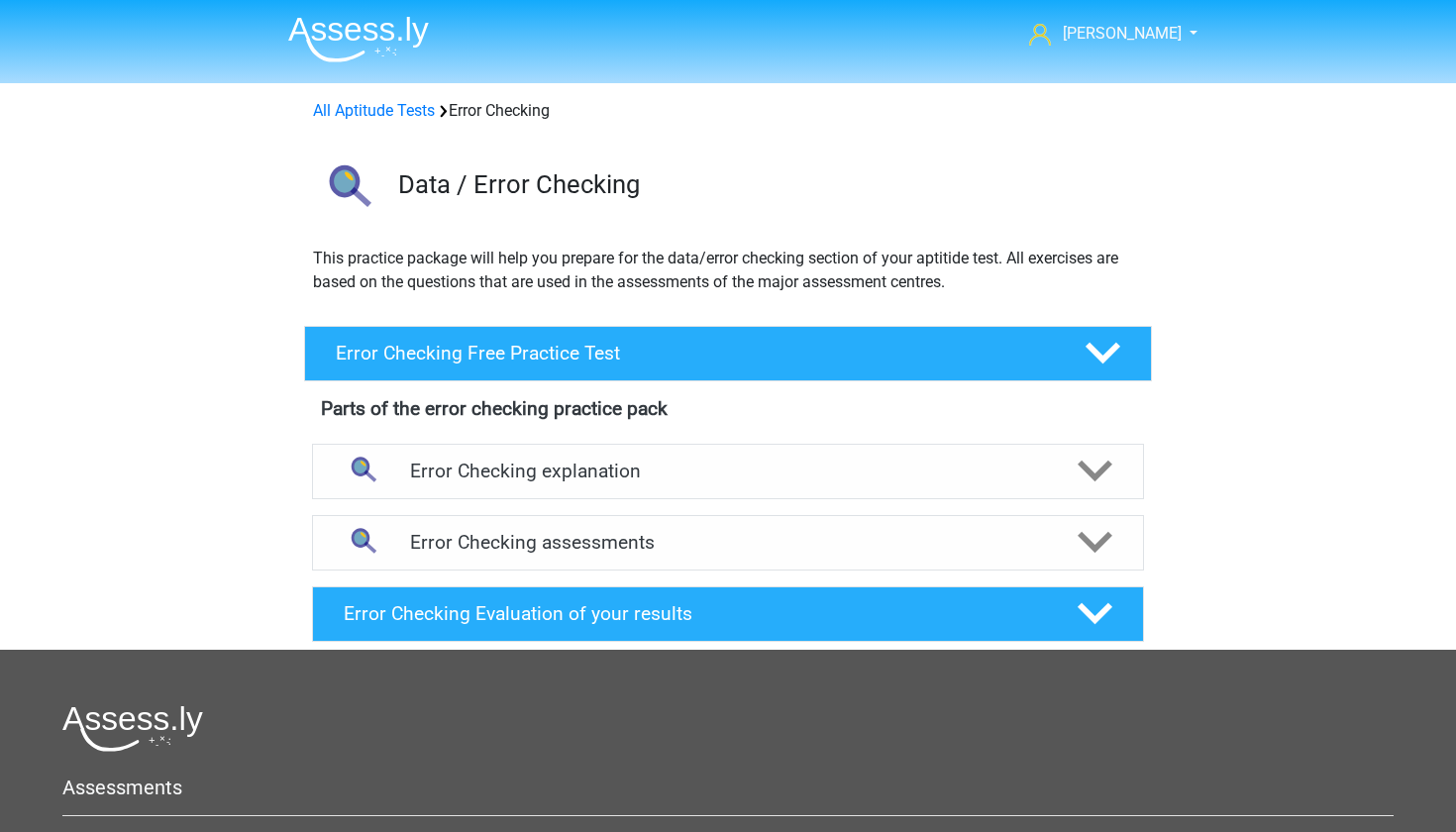
click at [1197, 282] on div "This practice package will help you prepare for the data/error checking section…" at bounding box center [727, 278] width 941 height 63
click at [315, 249] on div "This practice package will help you prepare for the data/error checking section…" at bounding box center [728, 278] width 846 height 63
click at [1083, 177] on h3 "Data / Error Checking" at bounding box center [767, 184] width 738 height 31
click at [1333, 373] on div "[PERSON_NAME] [EMAIL_ADDRESS][DOMAIN_NAME] Nederlands English" at bounding box center [728, 586] width 1456 height 1172
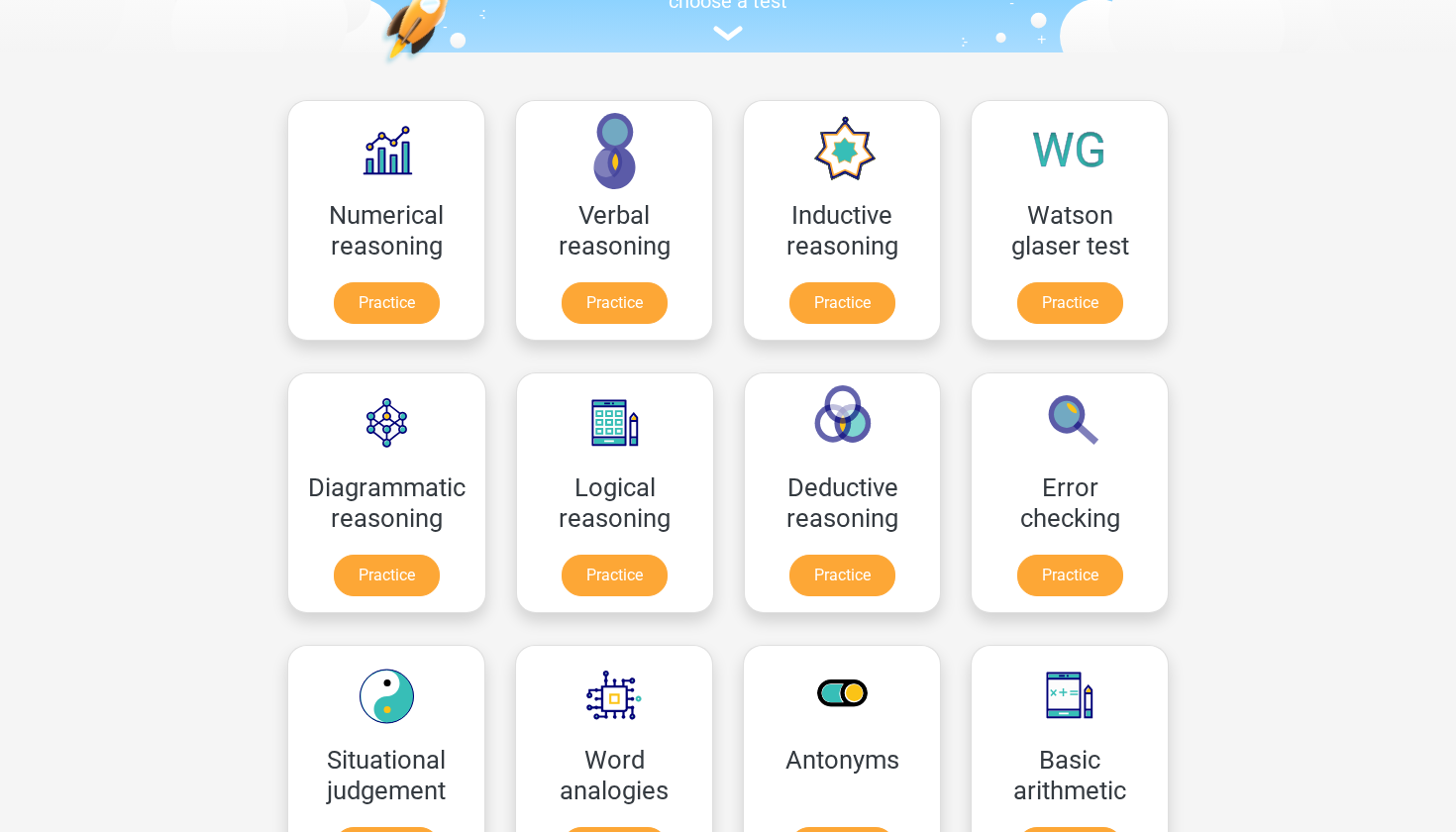
scroll to position [224, 0]
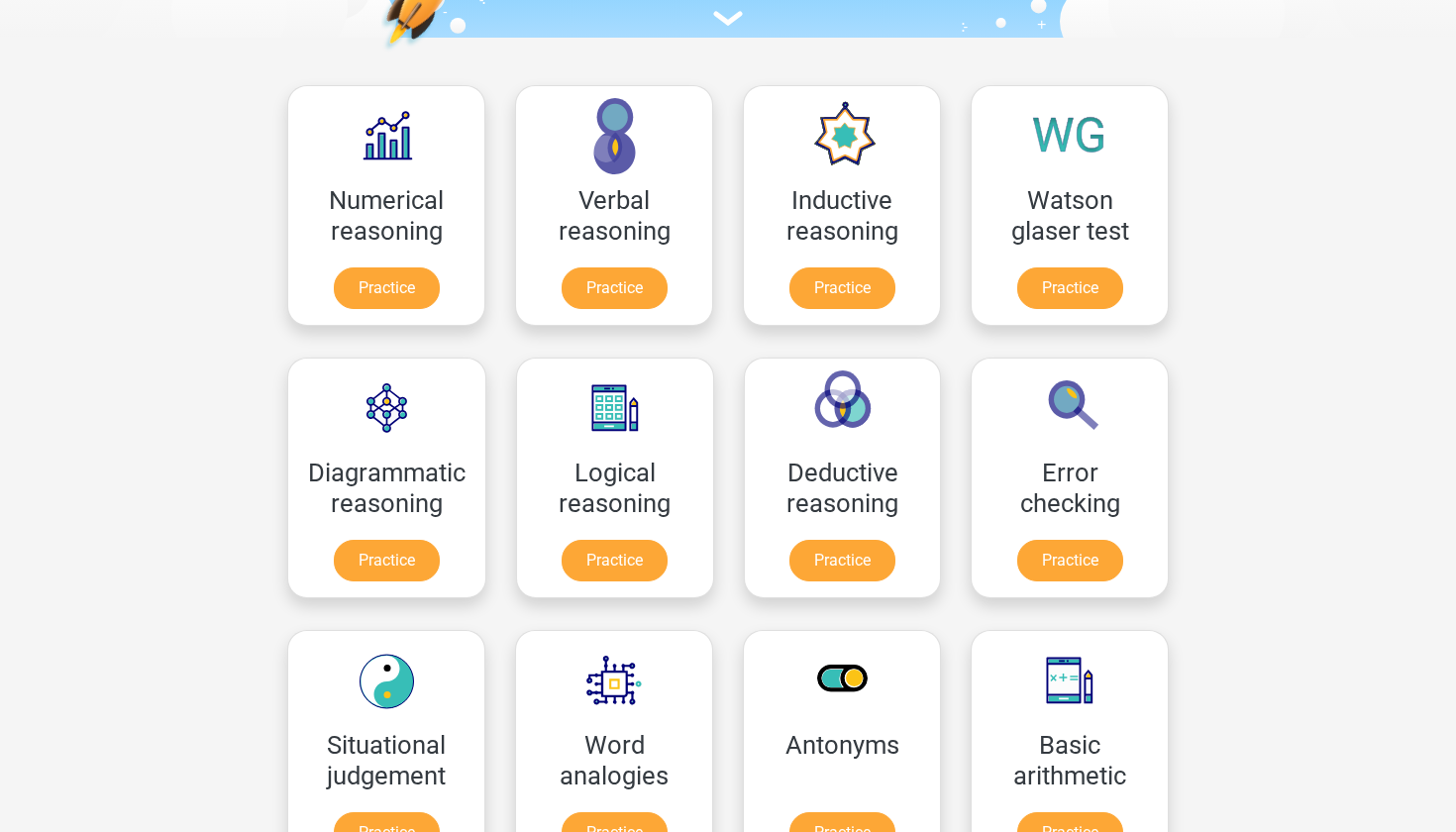
scroll to position [254, 0]
